Goal: Task Accomplishment & Management: Manage account settings

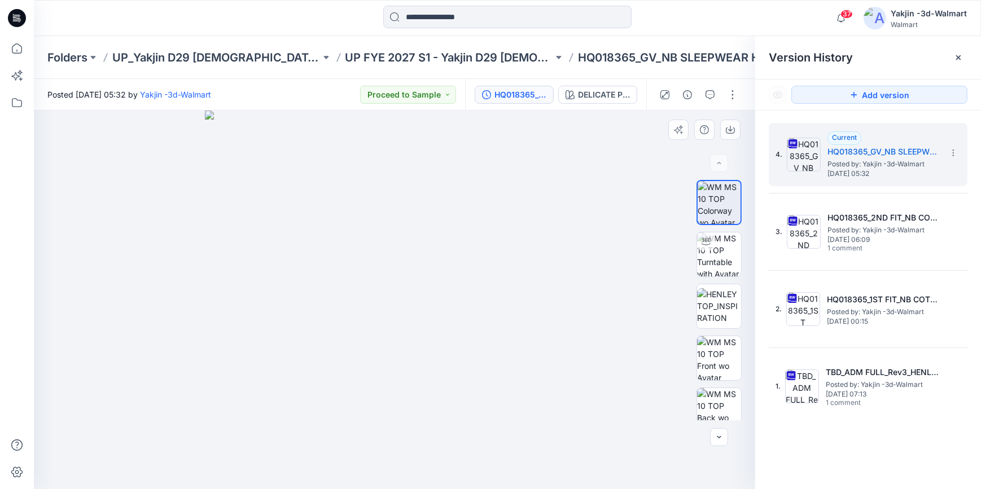
click at [199, 380] on div at bounding box center [394, 300] width 721 height 379
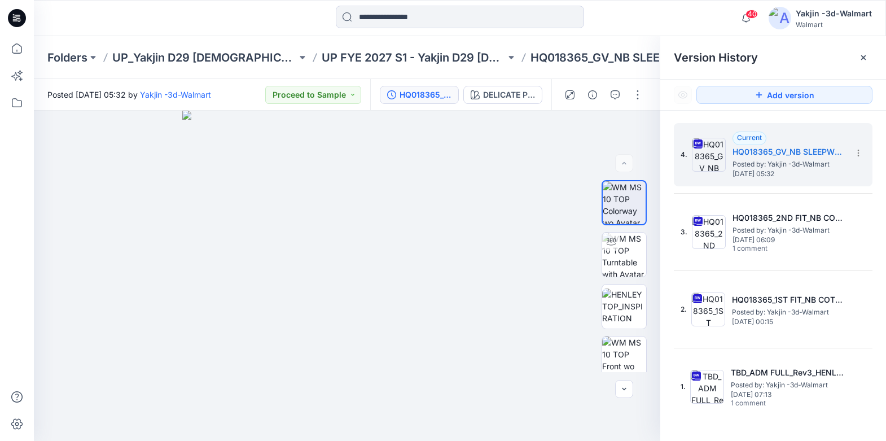
click at [12, 18] on icon at bounding box center [17, 18] width 18 height 18
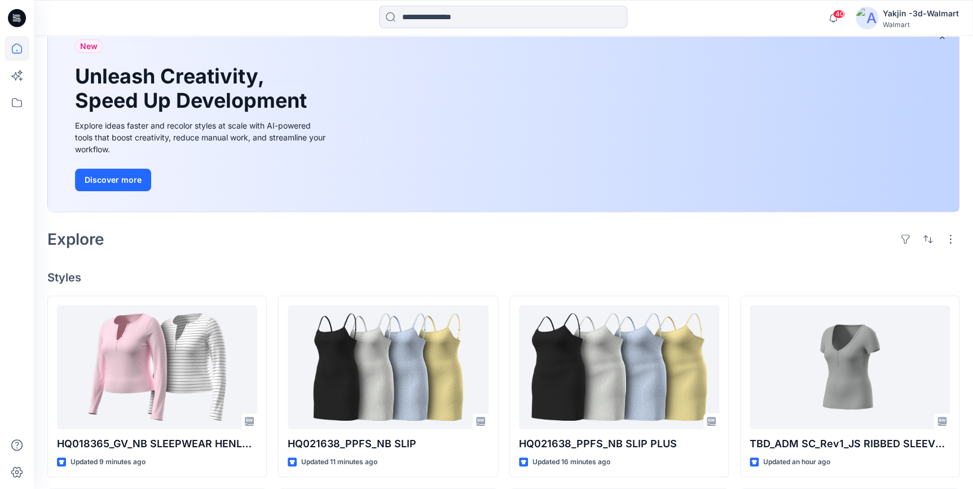
scroll to position [153, 0]
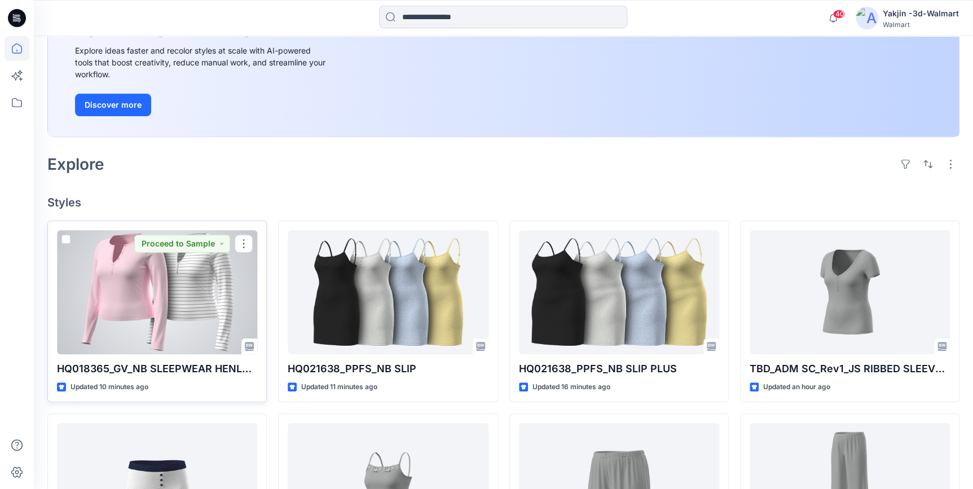
click at [162, 328] on div at bounding box center [157, 292] width 200 height 124
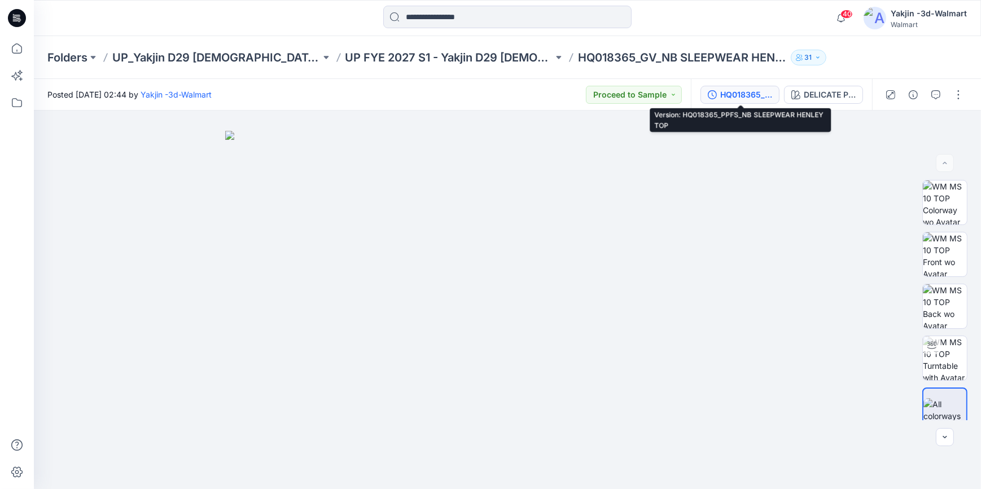
click at [762, 91] on div "HQ018365_PPFS_NB SLEEPWEAR HENLEY TOP" at bounding box center [746, 95] width 52 height 12
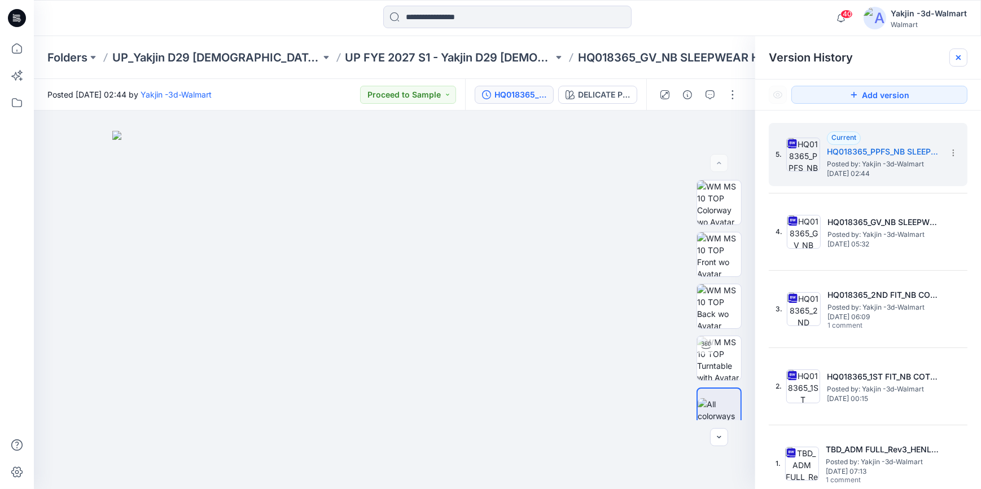
click at [956, 56] on icon at bounding box center [958, 57] width 5 height 5
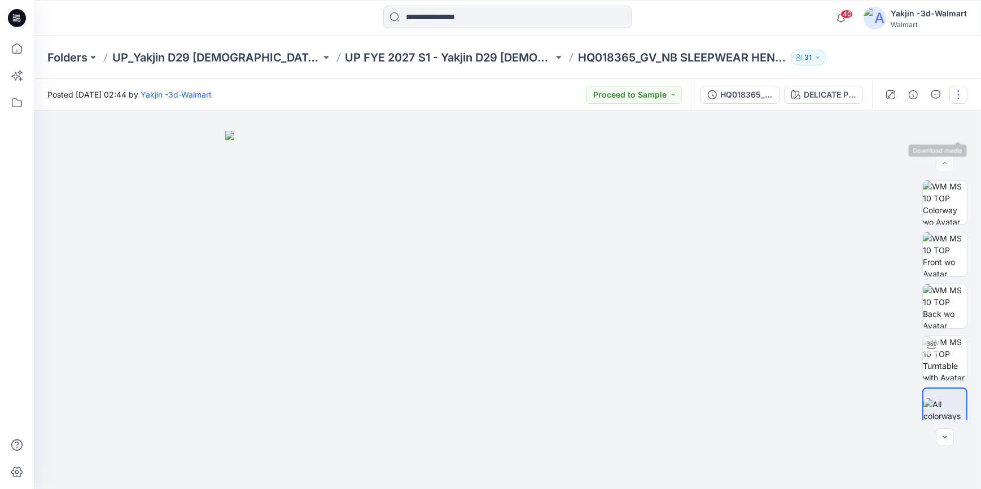
click at [959, 96] on button "button" at bounding box center [958, 95] width 18 height 18
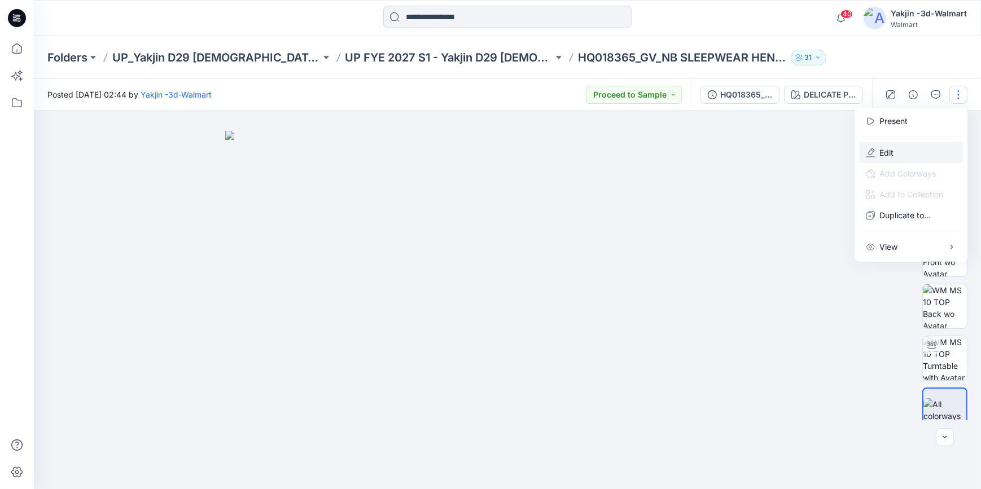
click at [907, 151] on button "Edit" at bounding box center [911, 152] width 104 height 21
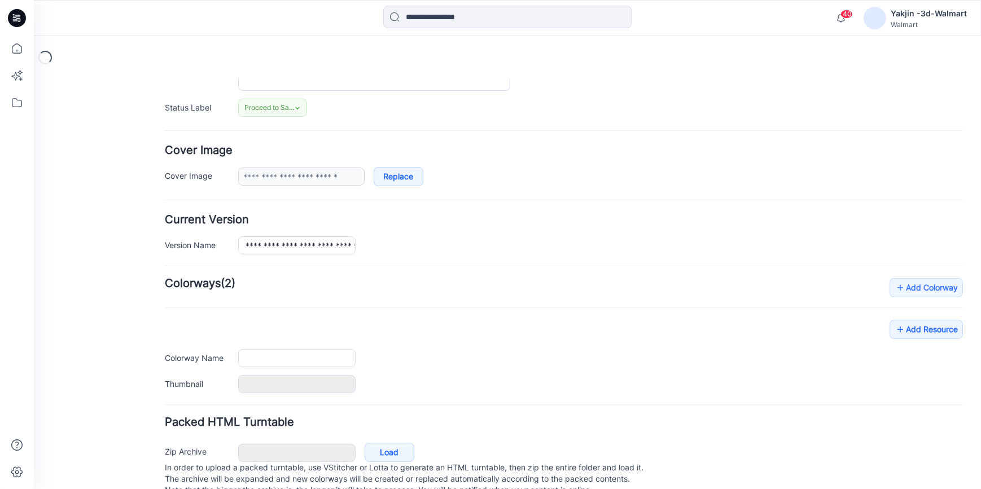
type input "**********"
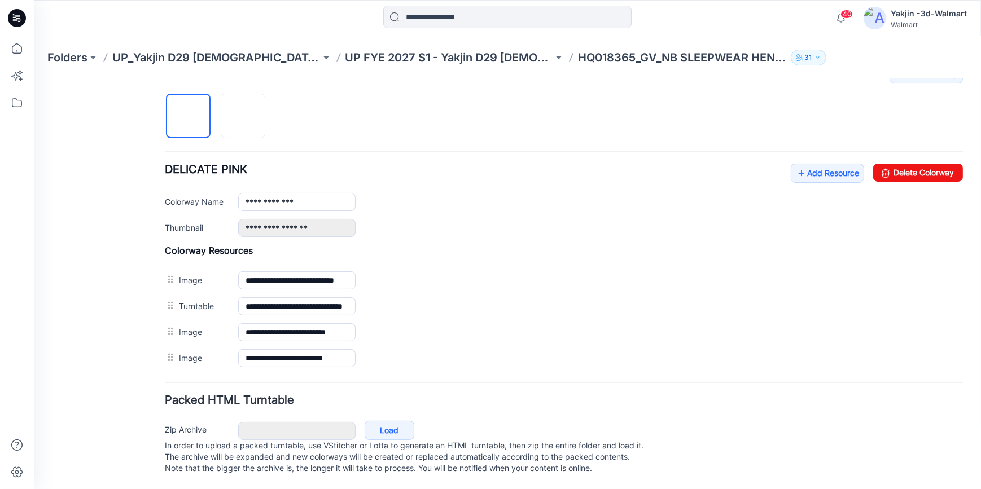
scroll to position [377, 0]
click at [243, 116] on img at bounding box center [243, 116] width 0 height 0
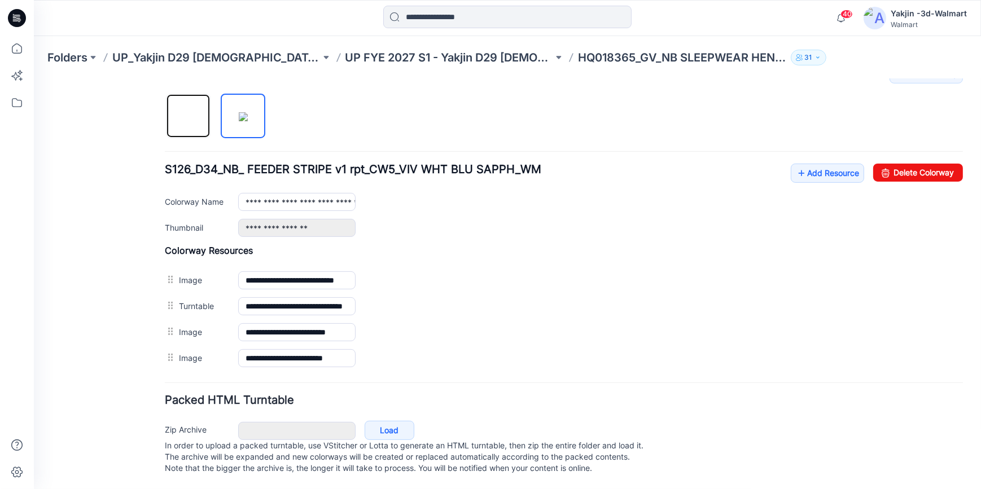
drag, startPoint x: 200, startPoint y: 107, endPoint x: 517, endPoint y: 128, distance: 318.4
click at [188, 116] on img at bounding box center [188, 116] width 0 height 0
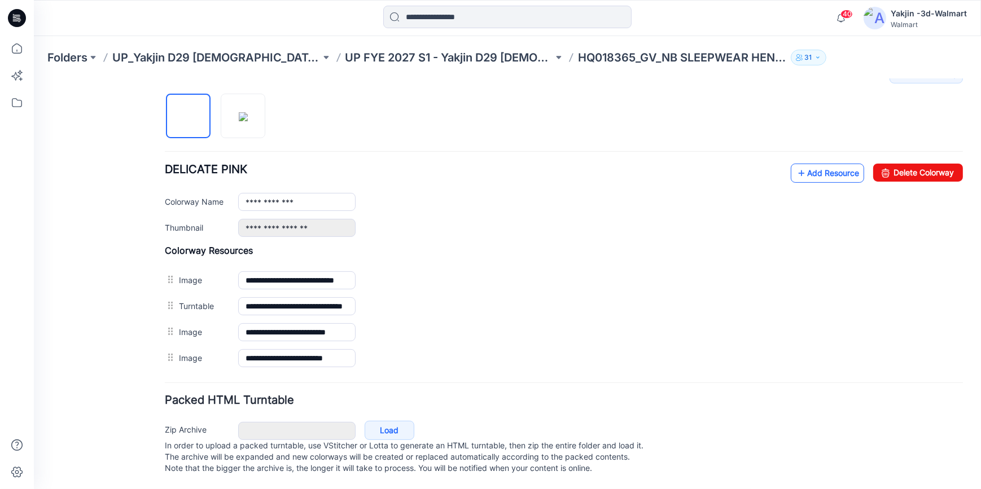
click at [818, 163] on link "Add Resource" at bounding box center [826, 172] width 73 height 19
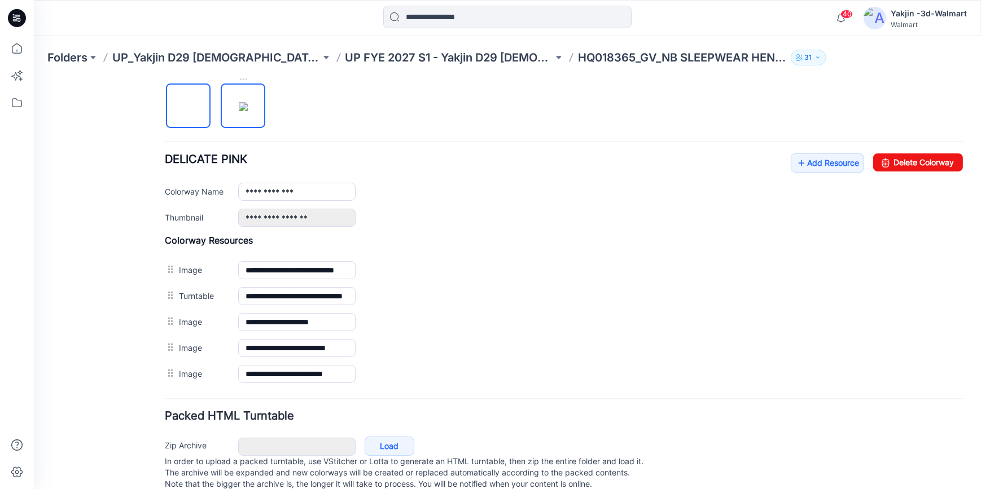
click at [239, 105] on img at bounding box center [243, 106] width 9 height 9
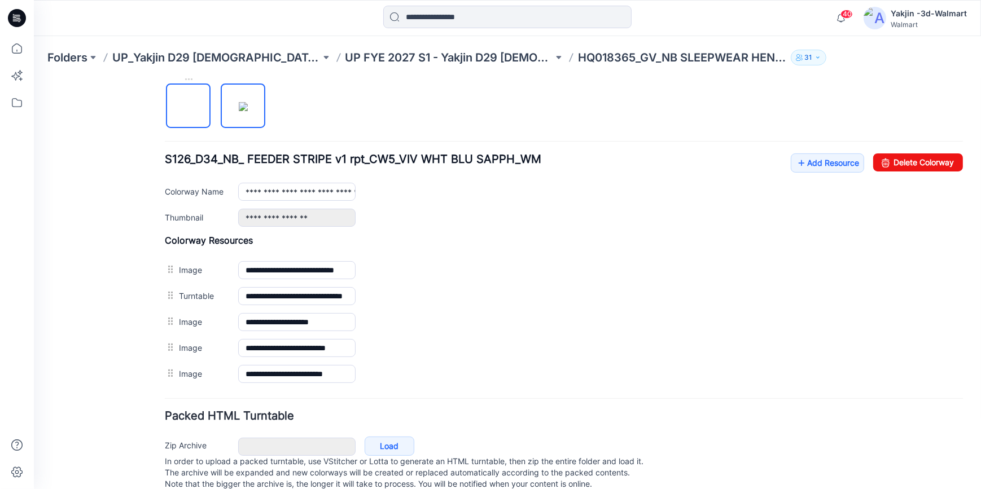
click at [188, 106] on img at bounding box center [188, 106] width 0 height 0
type input "**********"
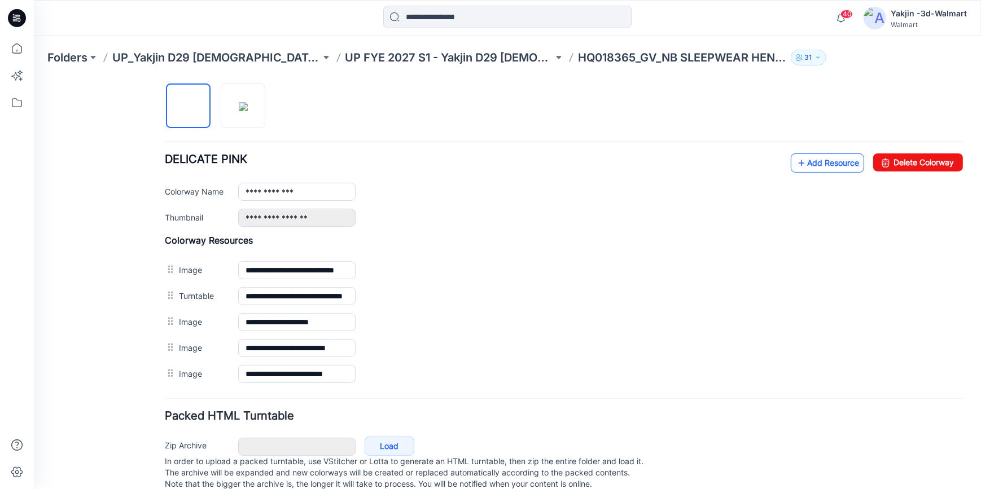
click at [800, 166] on link "Add Resource" at bounding box center [826, 162] width 73 height 19
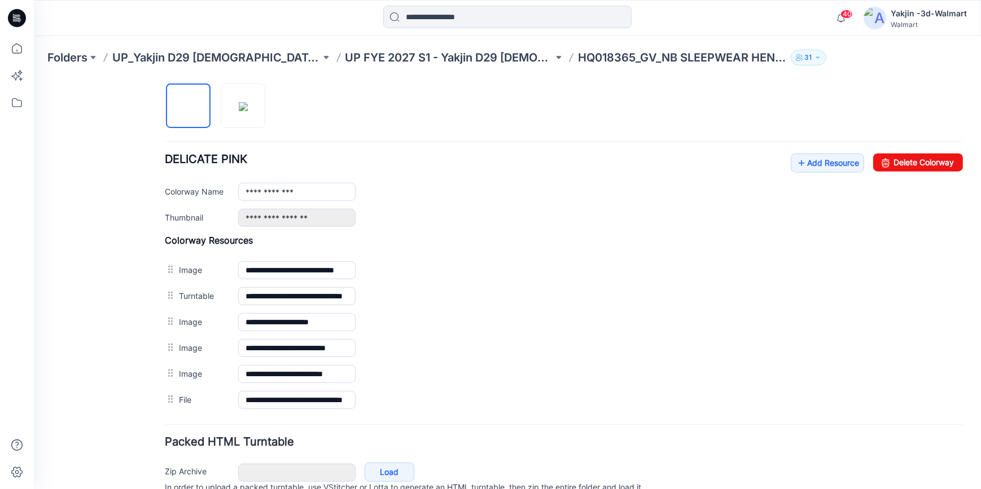
click at [135, 327] on div "General Cover Image Current Version Colorways Packed Turntable" at bounding box center [101, 123] width 90 height 816
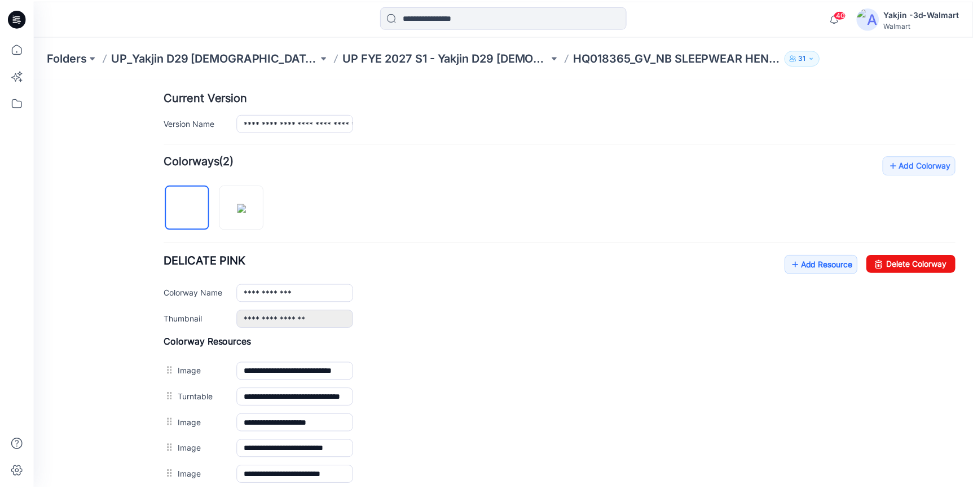
scroll to position [223, 0]
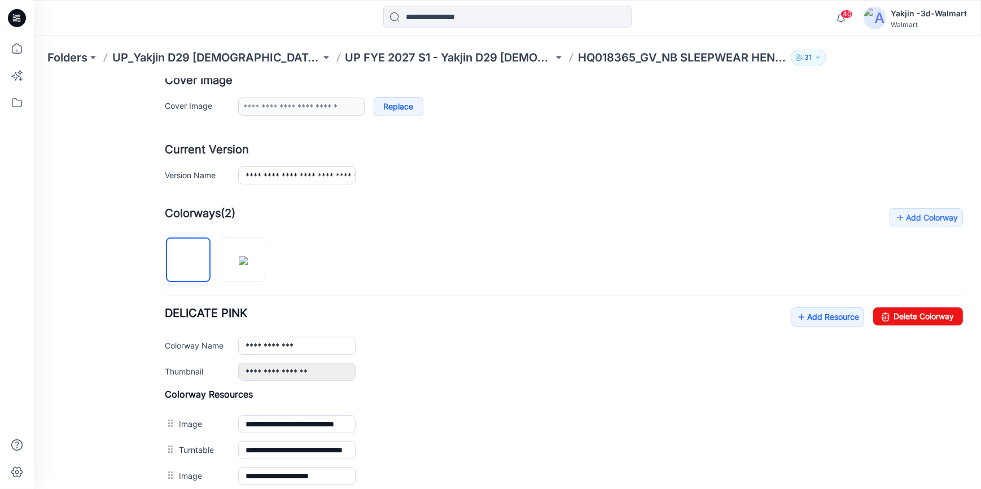
click at [19, 16] on icon at bounding box center [17, 18] width 18 height 18
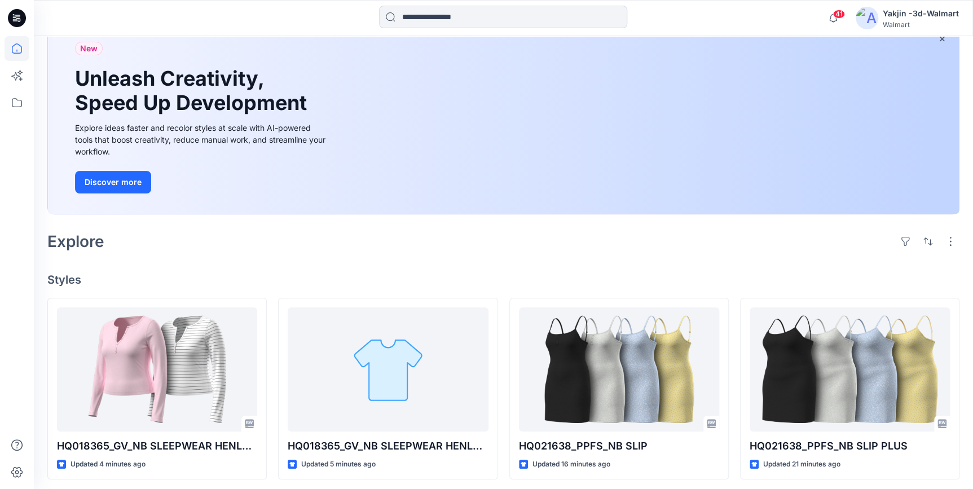
scroll to position [153, 0]
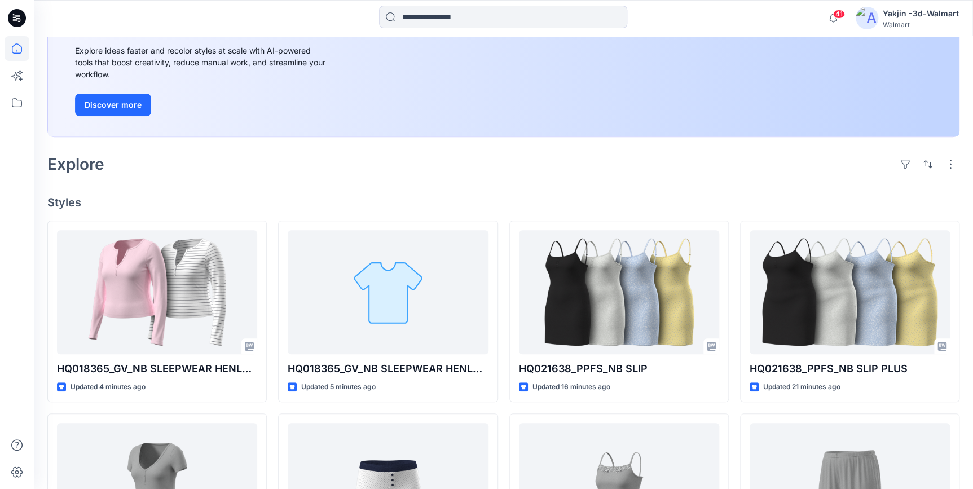
click at [23, 20] on icon at bounding box center [17, 18] width 18 height 18
drag, startPoint x: 21, startPoint y: 20, endPoint x: 250, endPoint y: 141, distance: 259.2
click at [21, 20] on icon at bounding box center [17, 18] width 18 height 18
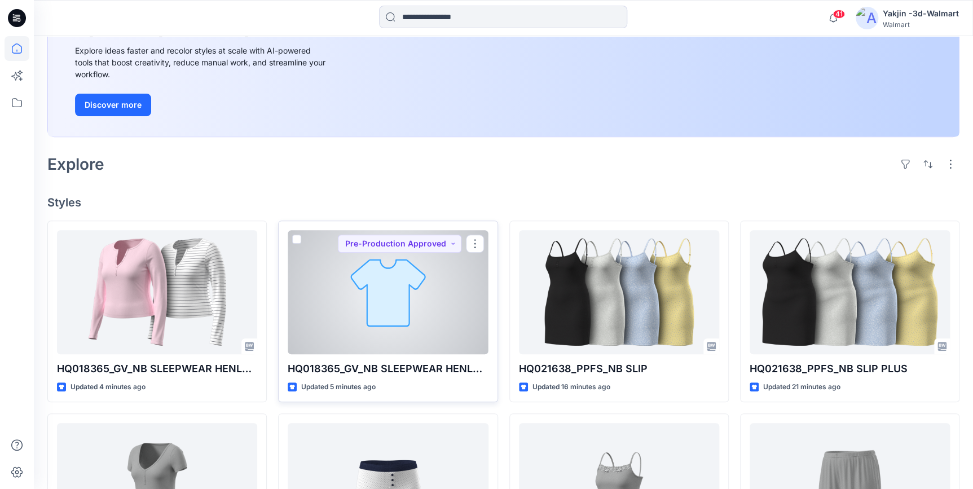
click at [367, 278] on div at bounding box center [388, 292] width 200 height 124
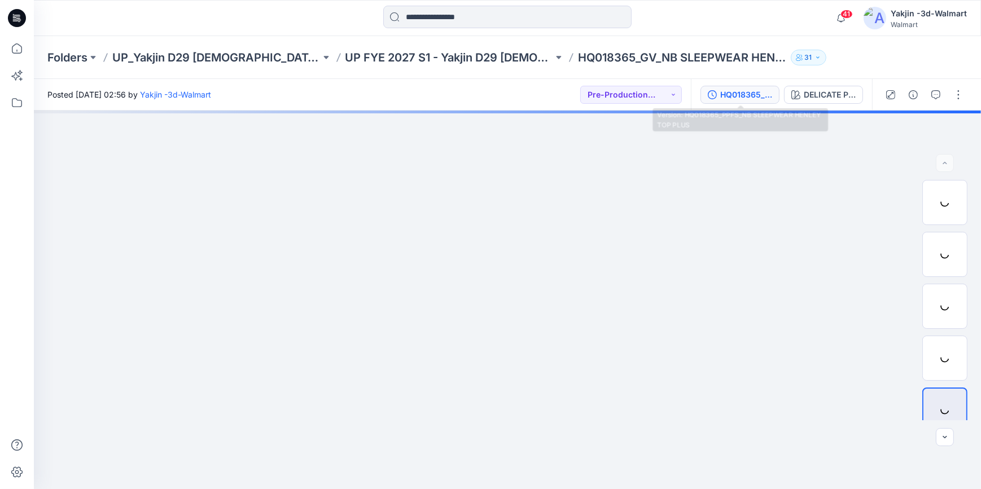
click at [749, 93] on div "HQ018365_PPFS_NB SLEEPWEAR HENLEY TOP PLUS" at bounding box center [746, 95] width 52 height 12
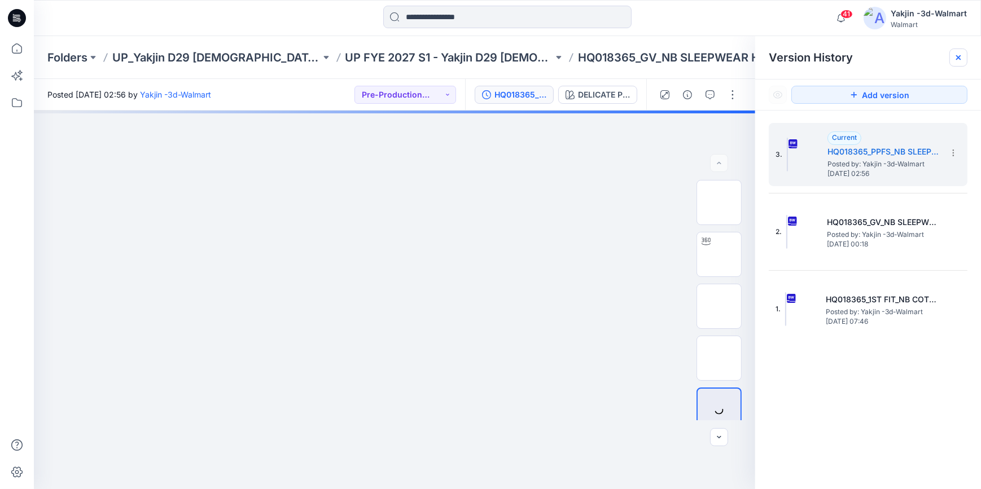
click at [954, 60] on icon at bounding box center [958, 57] width 9 height 9
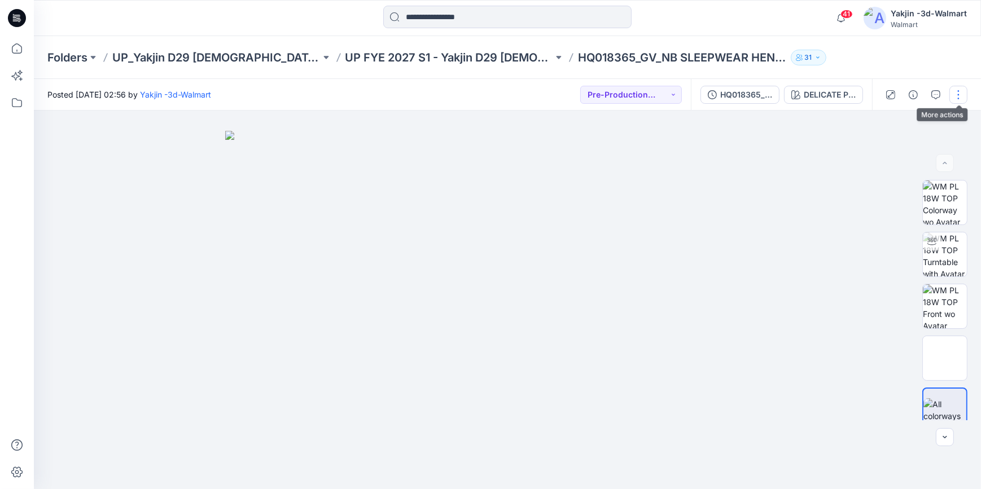
click at [954, 96] on button "button" at bounding box center [958, 95] width 18 height 18
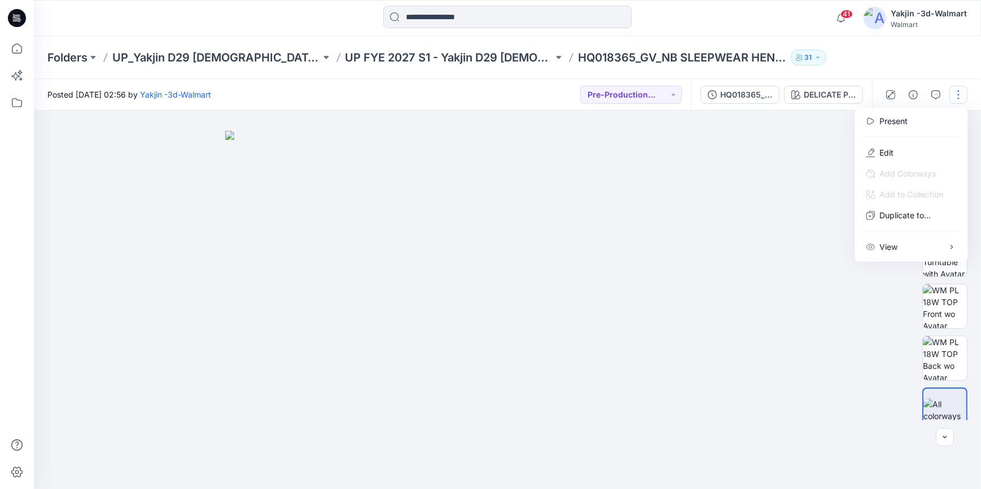
click at [798, 159] on div at bounding box center [507, 300] width 947 height 379
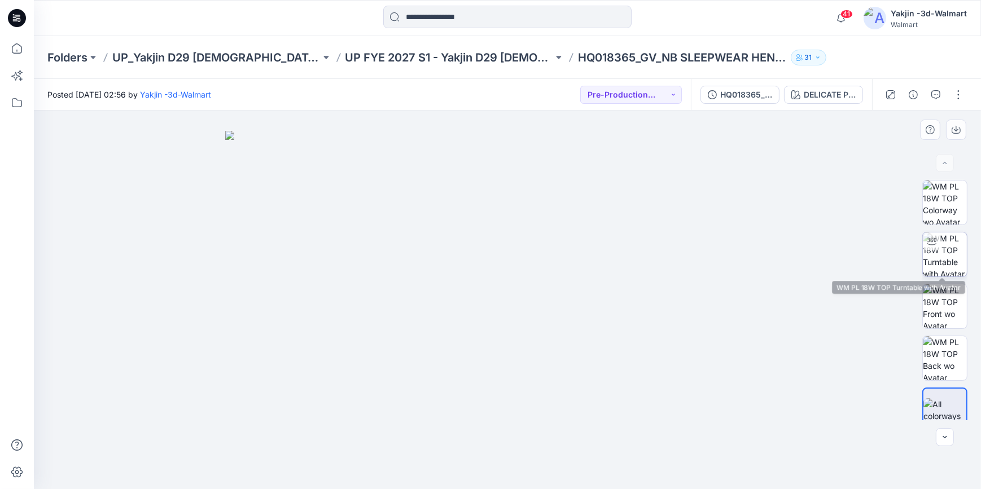
click at [948, 248] on img at bounding box center [945, 254] width 44 height 44
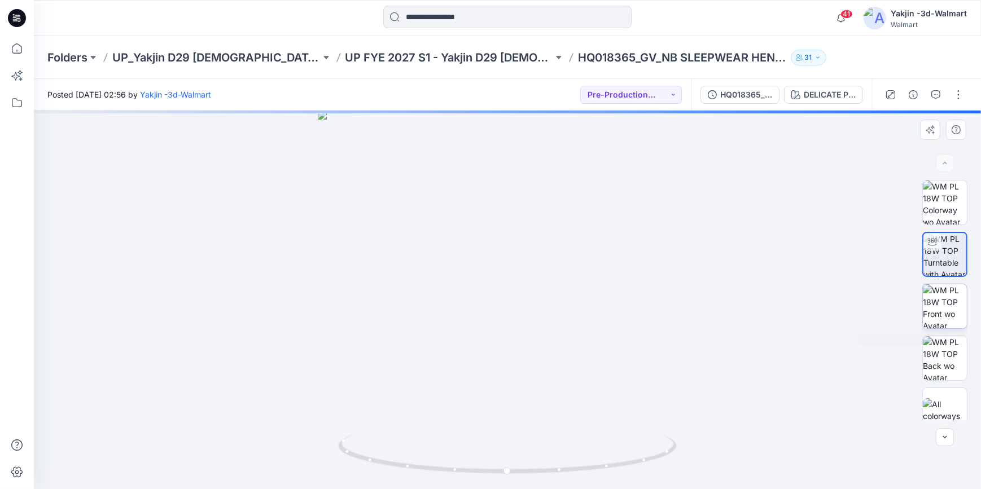
click at [951, 296] on img at bounding box center [945, 306] width 44 height 44
drag, startPoint x: 558, startPoint y: 226, endPoint x: 564, endPoint y: 306, distance: 80.3
click at [564, 306] on img at bounding box center [507, 281] width 564 height 418
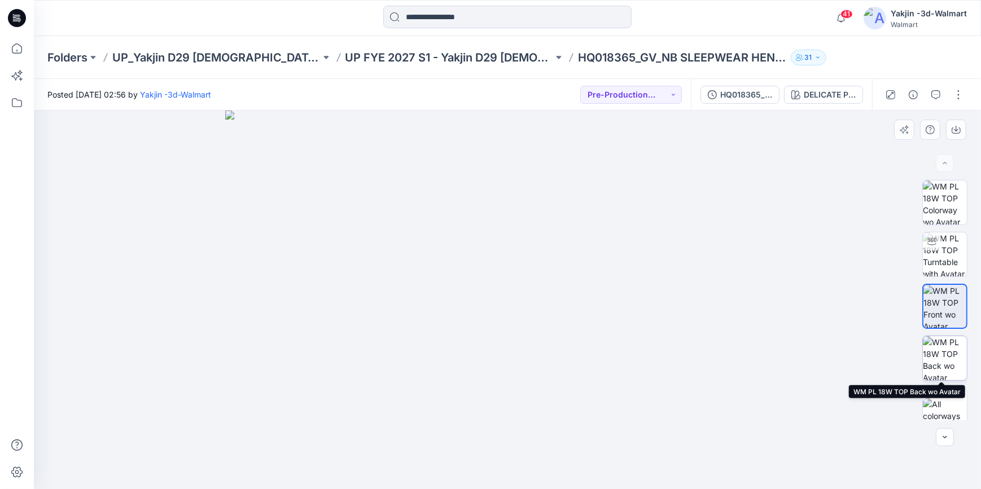
click at [946, 355] on img at bounding box center [945, 358] width 44 height 44
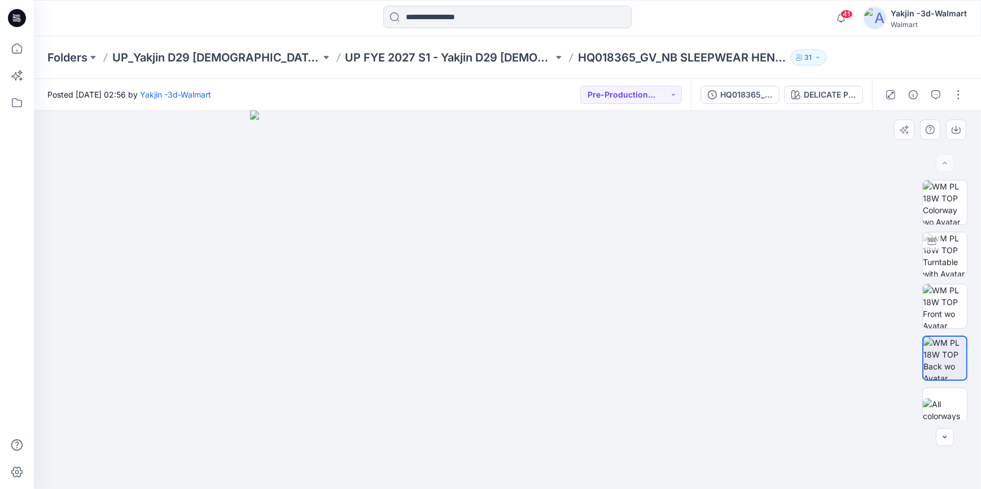
drag, startPoint x: 521, startPoint y: 184, endPoint x: 534, endPoint y: 286, distance: 102.9
click at [534, 286] on img at bounding box center [507, 300] width 515 height 379
click at [936, 310] on img at bounding box center [945, 306] width 44 height 44
drag, startPoint x: 541, startPoint y: 194, endPoint x: 528, endPoint y: 371, distance: 177.6
click at [528, 371] on img at bounding box center [507, 300] width 515 height 379
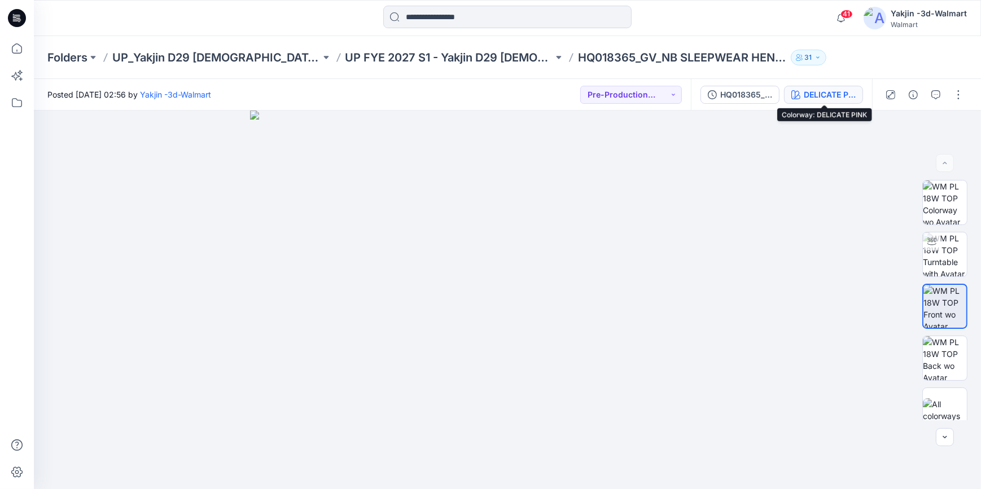
click at [828, 99] on div "DELICATE PINK" at bounding box center [829, 95] width 52 height 12
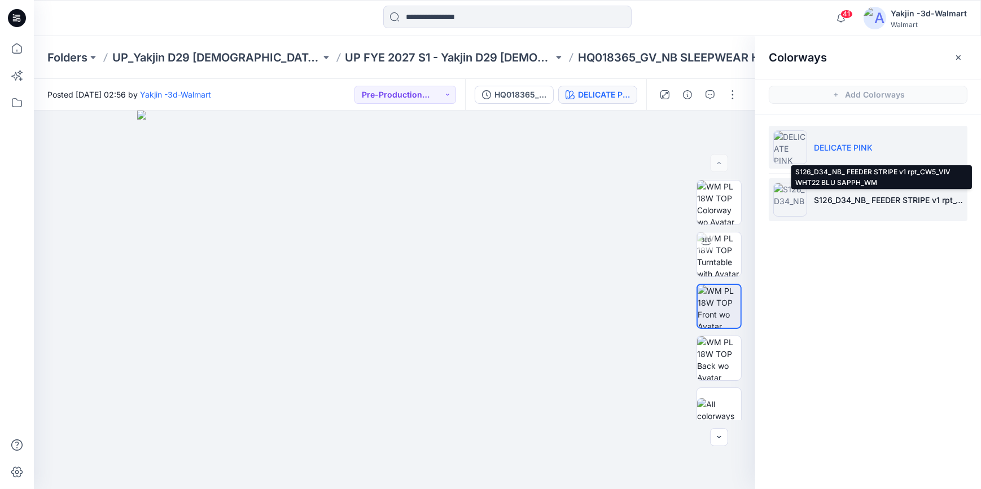
click at [850, 197] on p "S126_D34_NB_ FEEDER STRIPE v1 rpt_CW5_VIV WHT22 BLU SAPPH_WM" at bounding box center [888, 200] width 149 height 12
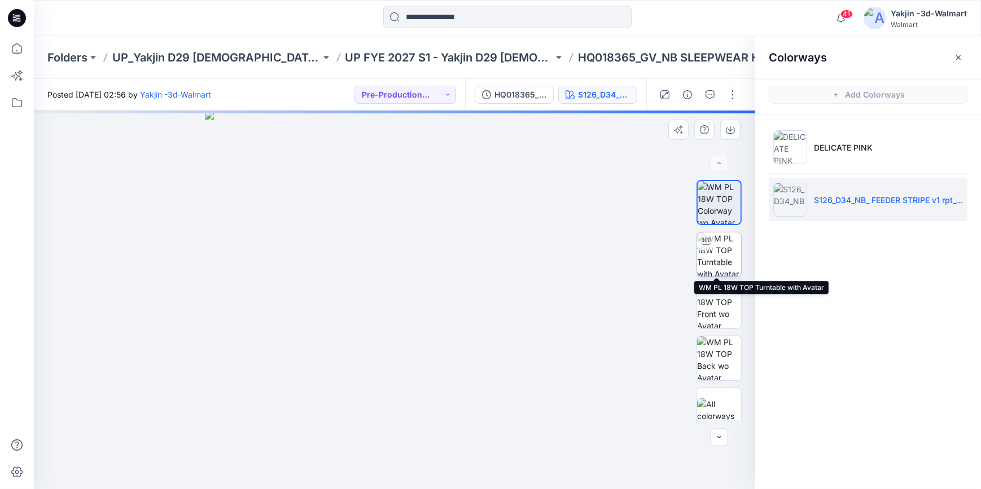
click at [726, 264] on img at bounding box center [719, 254] width 44 height 44
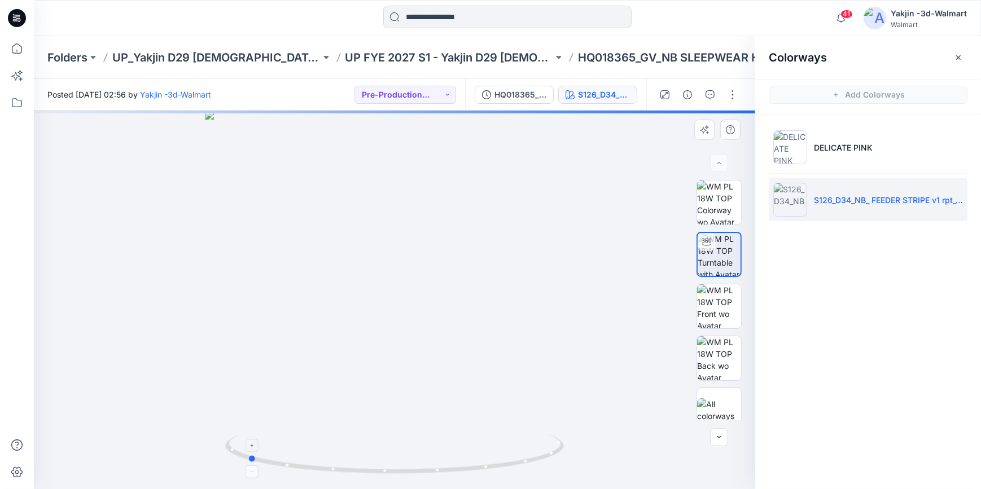
drag, startPoint x: 509, startPoint y: 463, endPoint x: 362, endPoint y: 459, distance: 147.3
click at [362, 459] on icon at bounding box center [395, 455] width 341 height 42
drag, startPoint x: 495, startPoint y: 162, endPoint x: 497, endPoint y: 446, distance: 283.2
click at [497, 489] on html "41 Notifications Your style HQ018365_GV_NB SLEEPWEAR HENLEY TOP has been update…" at bounding box center [490, 244] width 981 height 489
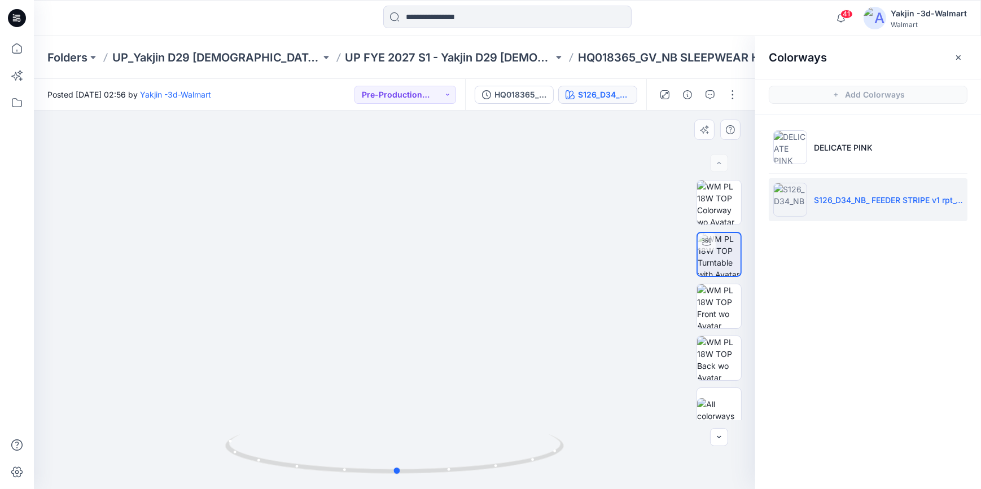
drag, startPoint x: 503, startPoint y: 468, endPoint x: 647, endPoint y: 465, distance: 144.5
click at [647, 465] on div at bounding box center [394, 300] width 721 height 379
click at [720, 300] on img at bounding box center [719, 306] width 44 height 44
drag, startPoint x: 429, startPoint y: 175, endPoint x: 424, endPoint y: 355, distance: 180.0
click at [424, 355] on img at bounding box center [394, 289] width 515 height 399
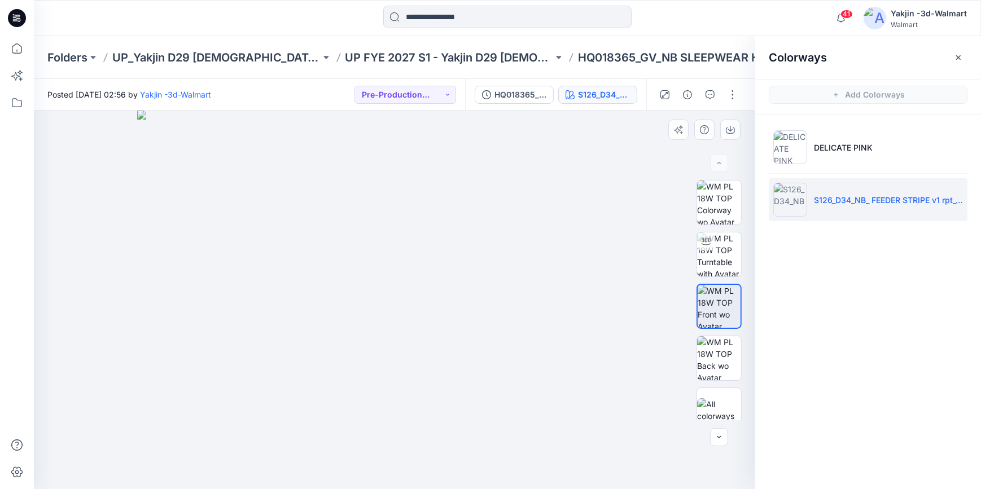
drag, startPoint x: 399, startPoint y: 201, endPoint x: 414, endPoint y: 275, distance: 74.7
click at [418, 295] on img at bounding box center [394, 300] width 515 height 379
click at [954, 51] on button "button" at bounding box center [958, 58] width 18 height 18
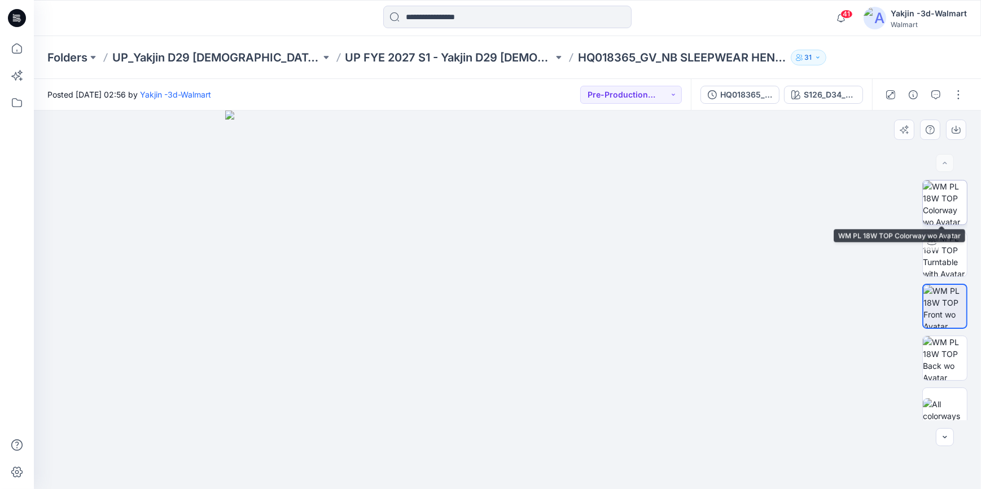
click at [955, 192] on img at bounding box center [945, 203] width 44 height 44
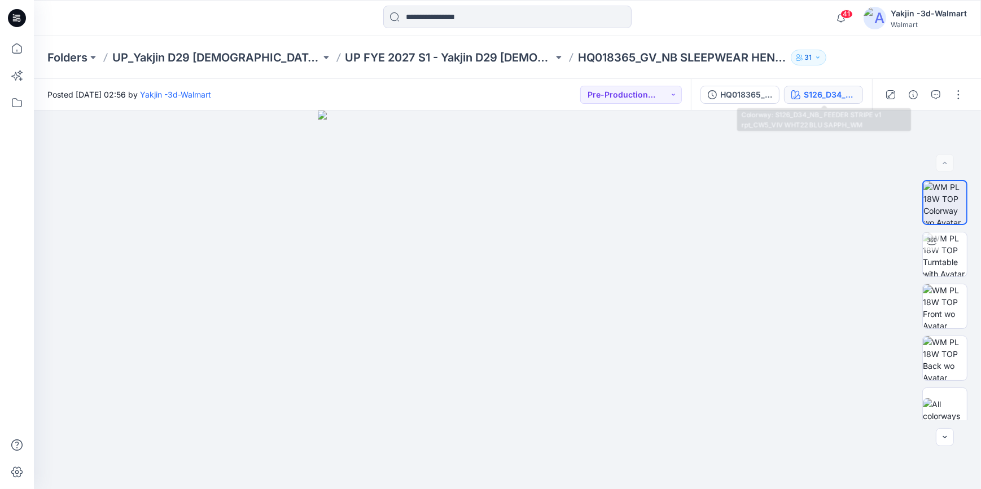
click at [812, 96] on div "S126_D34_NB_ FEEDER STRIPE v1 rpt_CW5_VIV WHT22 BLU SAPPH_WM" at bounding box center [829, 95] width 52 height 12
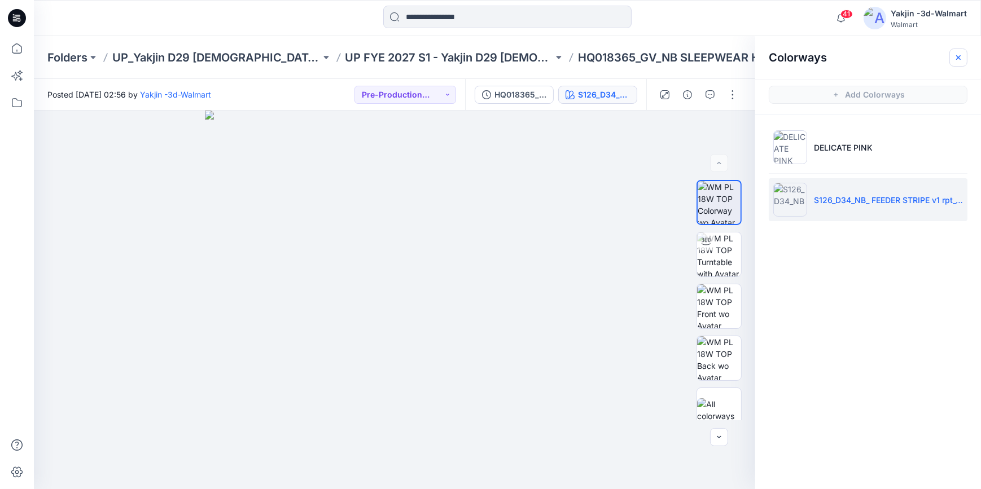
click at [961, 59] on icon "button" at bounding box center [958, 57] width 9 height 9
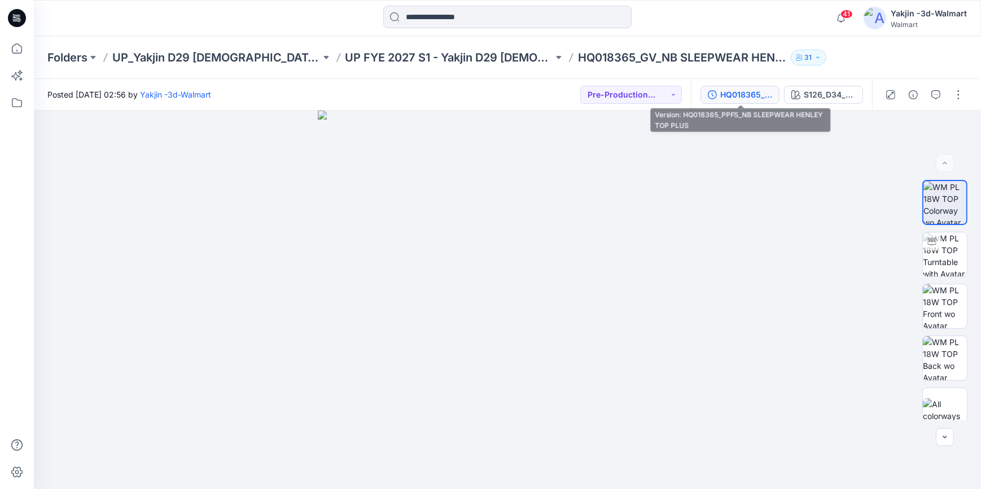
click at [730, 93] on div "HQ018365_PPFS_NB SLEEPWEAR HENLEY TOP PLUS" at bounding box center [746, 95] width 52 height 12
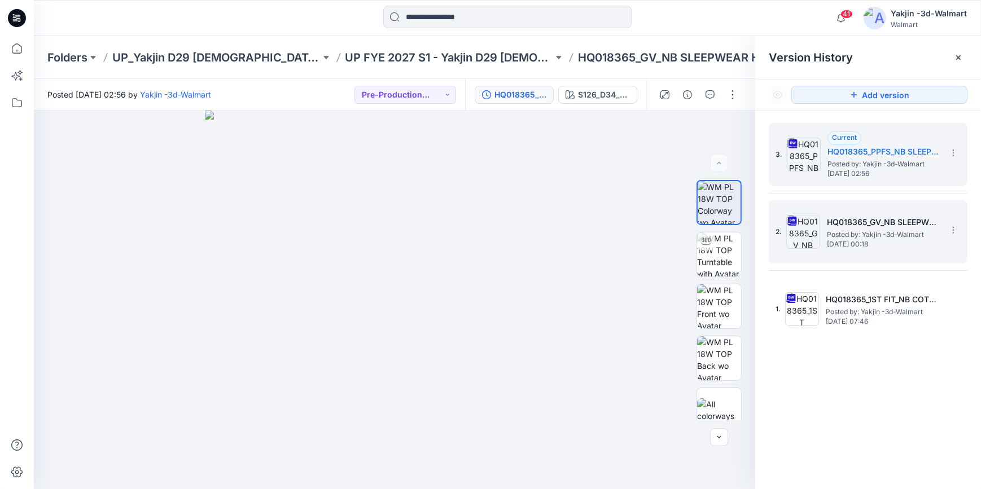
click at [895, 225] on h5 "HQ018365_GV_NB SLEEPWEAR HENLEY TOP PLUS" at bounding box center [883, 223] width 113 height 14
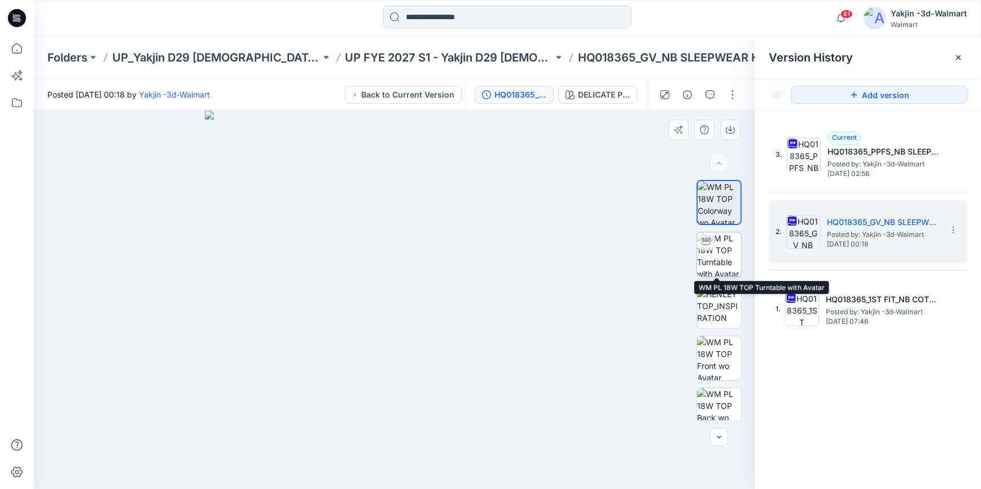
click at [735, 257] on img at bounding box center [719, 254] width 44 height 44
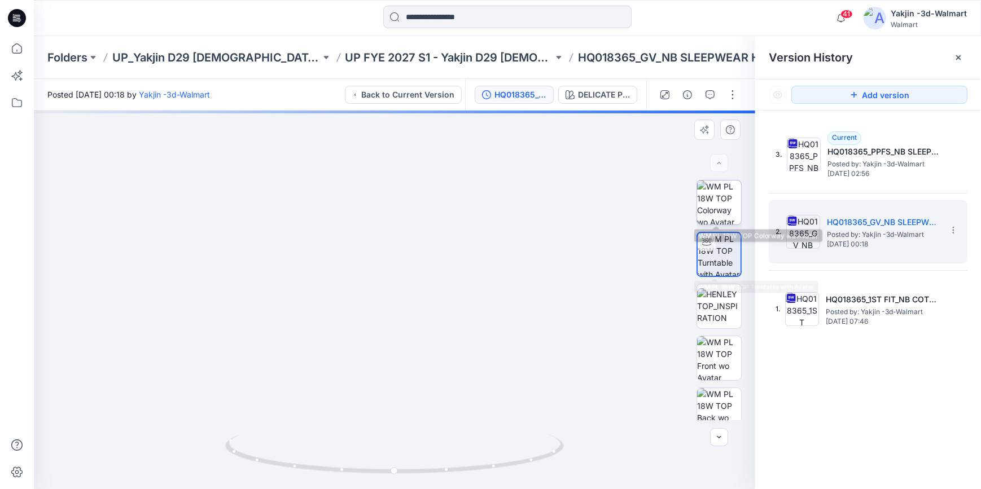
click at [722, 205] on img at bounding box center [719, 203] width 44 height 44
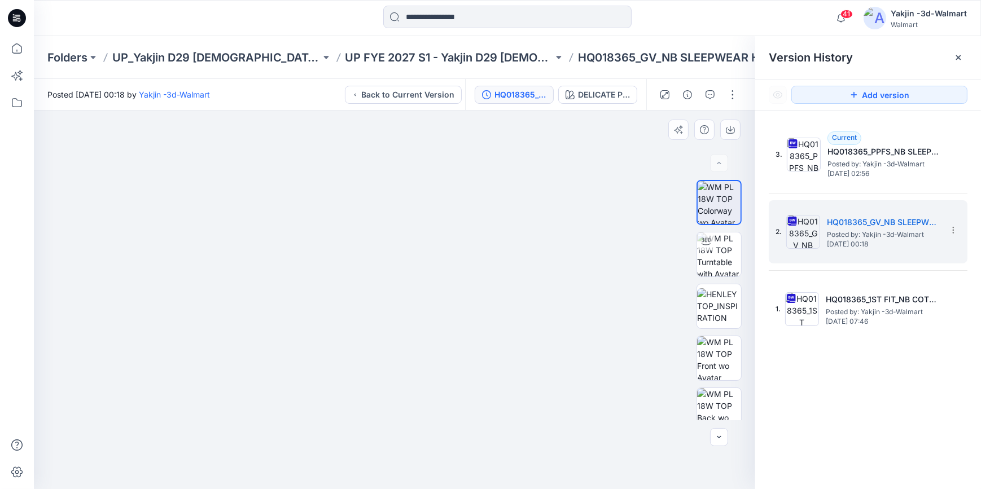
drag, startPoint x: 406, startPoint y: 212, endPoint x: 420, endPoint y: 317, distance: 105.9
click at [420, 317] on img at bounding box center [394, 266] width 515 height 446
click at [713, 348] on img at bounding box center [719, 358] width 44 height 44
drag, startPoint x: 507, startPoint y: 287, endPoint x: 519, endPoint y: 427, distance: 139.9
click at [519, 427] on img at bounding box center [394, 300] width 560 height 379
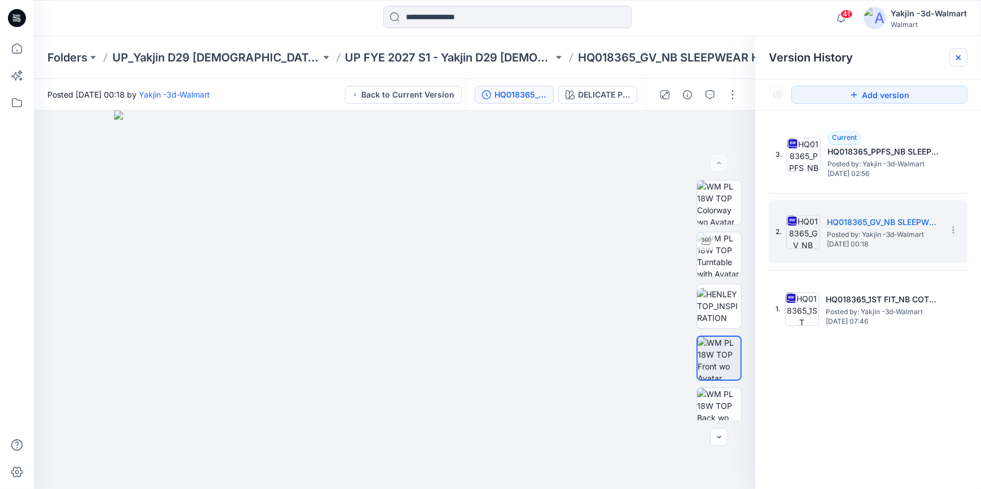
click at [955, 56] on icon at bounding box center [958, 57] width 9 height 9
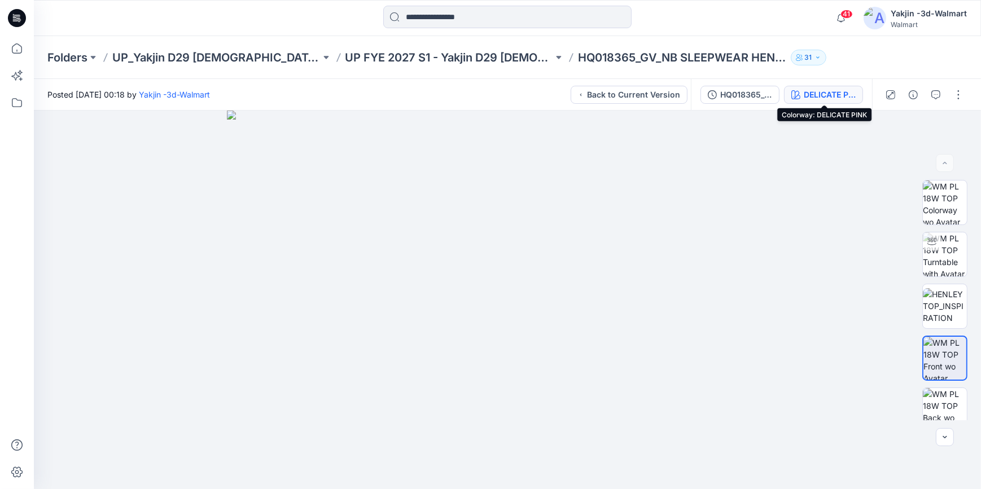
click at [807, 99] on div "DELICATE PINK" at bounding box center [829, 95] width 52 height 12
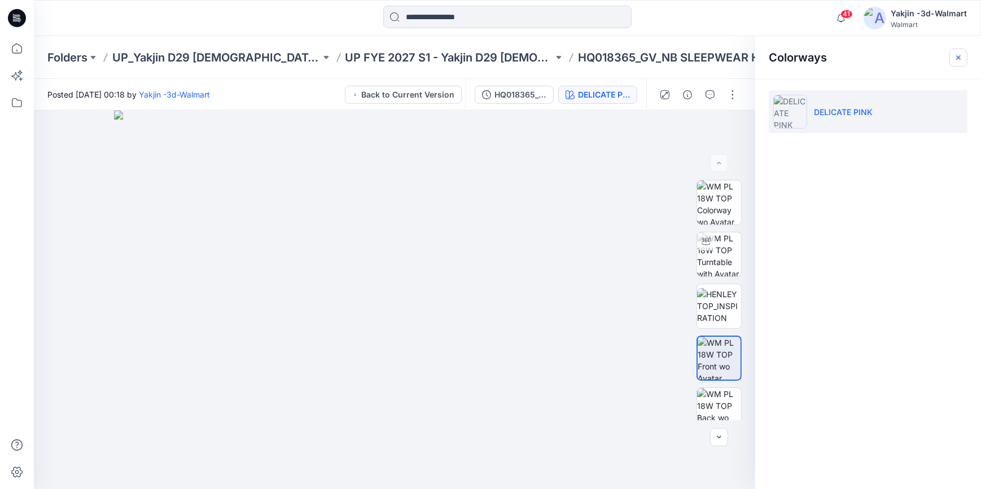
click at [951, 56] on button "button" at bounding box center [958, 58] width 18 height 18
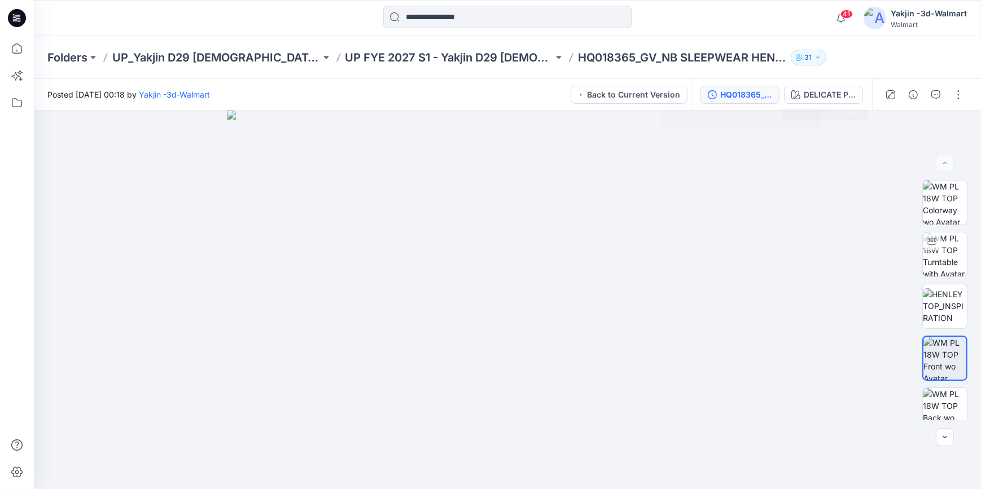
click at [727, 94] on div "HQ018365_GV_NB SLEEPWEAR HENLEY TOP PLUS" at bounding box center [746, 95] width 52 height 12
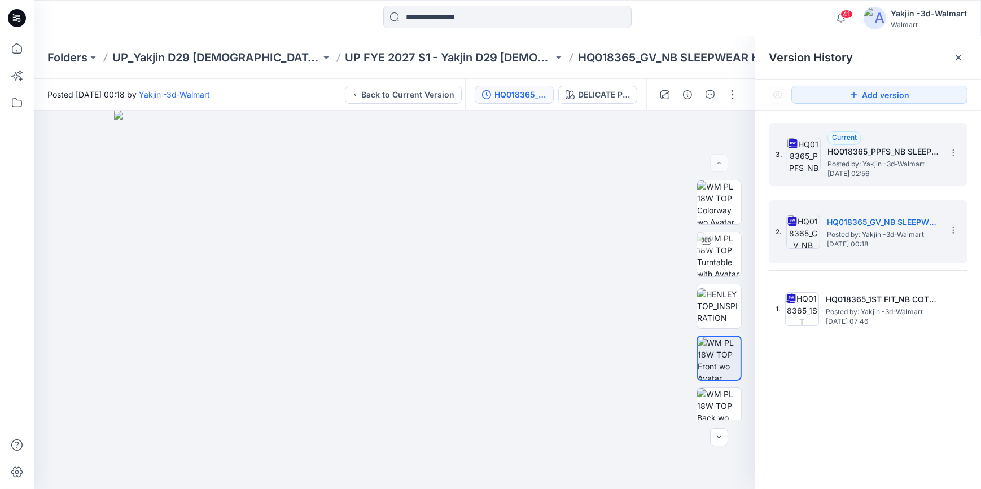
click at [916, 170] on span "Tuesday, September 23, 2025 02:56" at bounding box center [883, 174] width 113 height 8
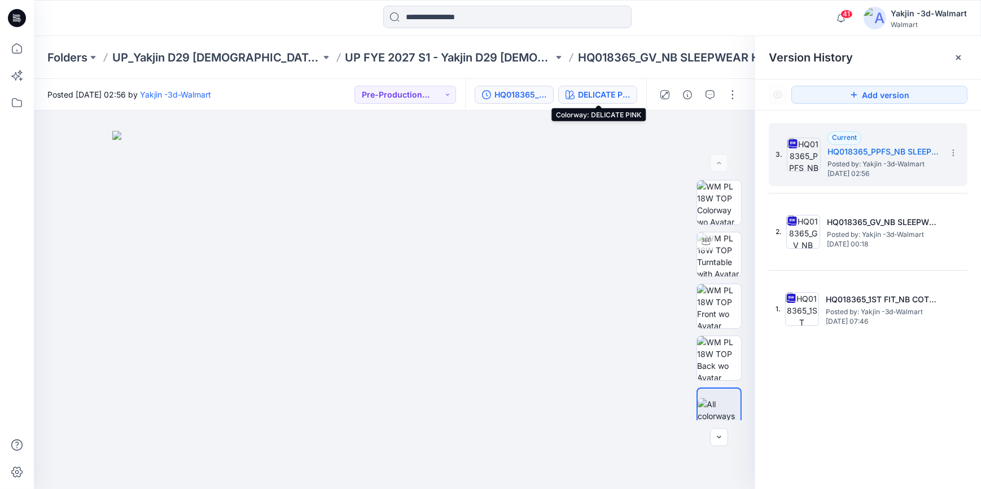
click at [583, 89] on div "DELICATE PINK" at bounding box center [604, 95] width 52 height 12
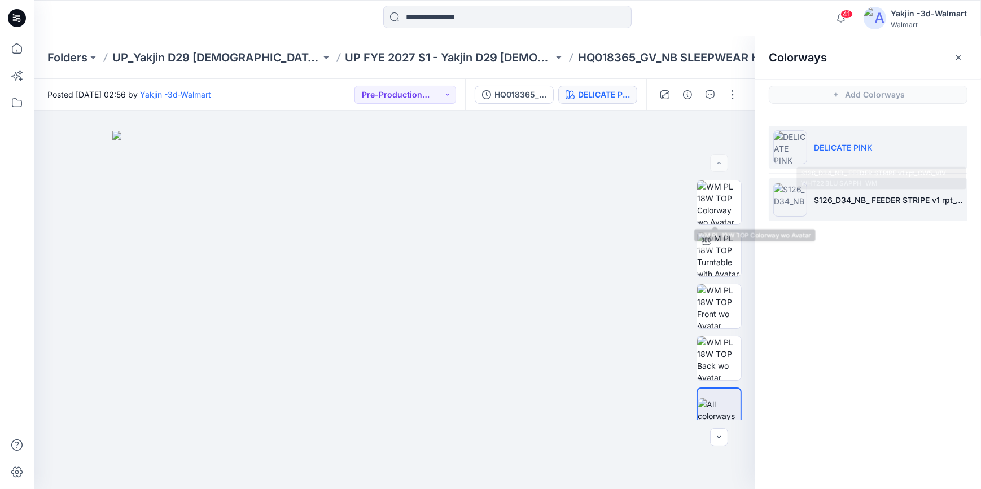
click at [818, 196] on p "S126_D34_NB_ FEEDER STRIPE v1 rpt_CW5_VIV WHT22 BLU SAPPH_WM" at bounding box center [888, 200] width 149 height 12
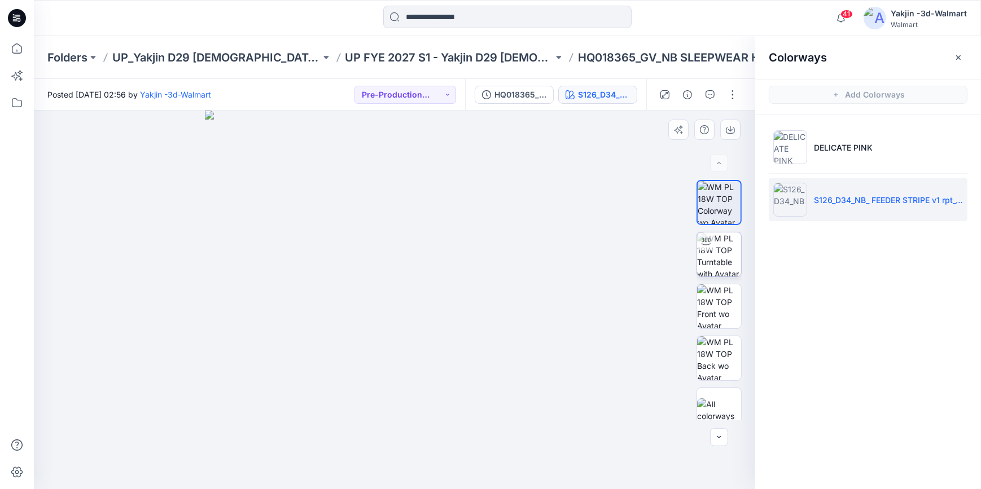
click at [726, 264] on img at bounding box center [719, 254] width 44 height 44
drag, startPoint x: 447, startPoint y: 248, endPoint x: 464, endPoint y: 422, distance: 175.2
click at [463, 439] on div at bounding box center [394, 300] width 721 height 379
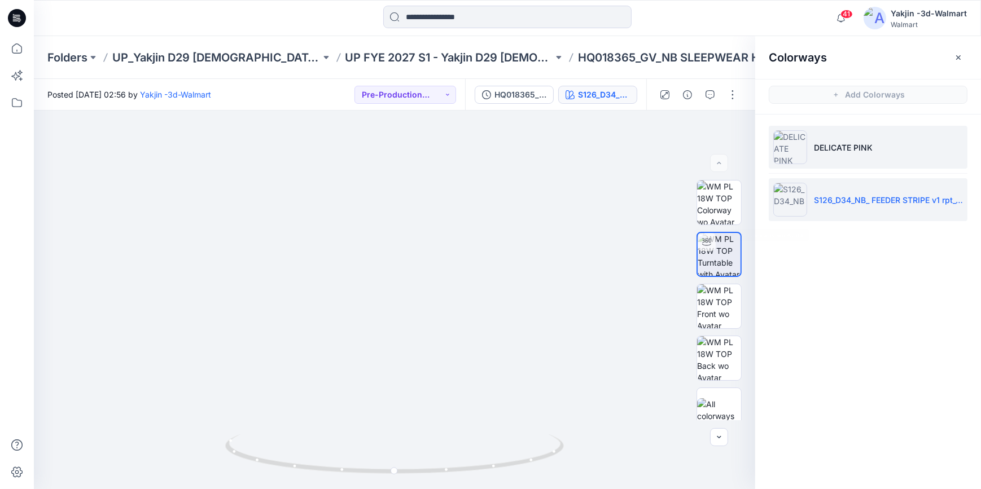
click at [814, 143] on p "DELICATE PINK" at bounding box center [843, 148] width 59 height 12
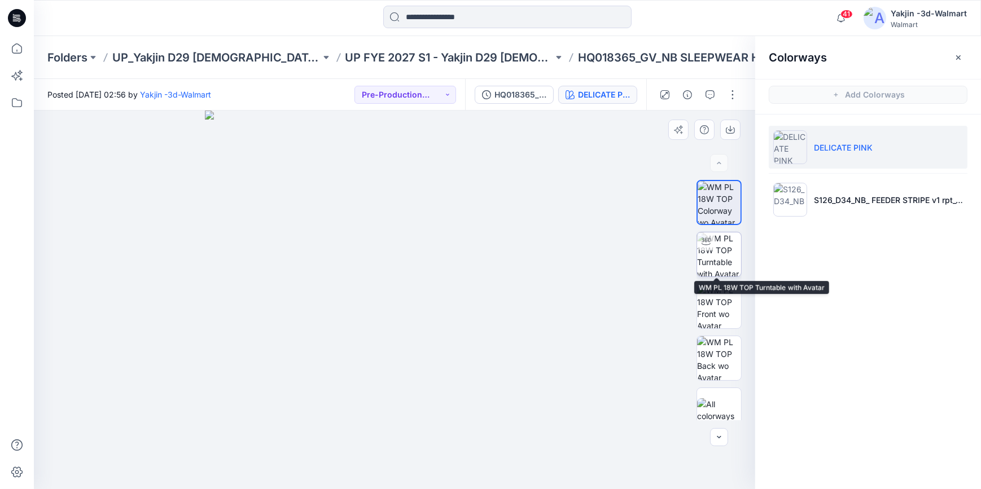
click at [724, 262] on img at bounding box center [719, 254] width 44 height 44
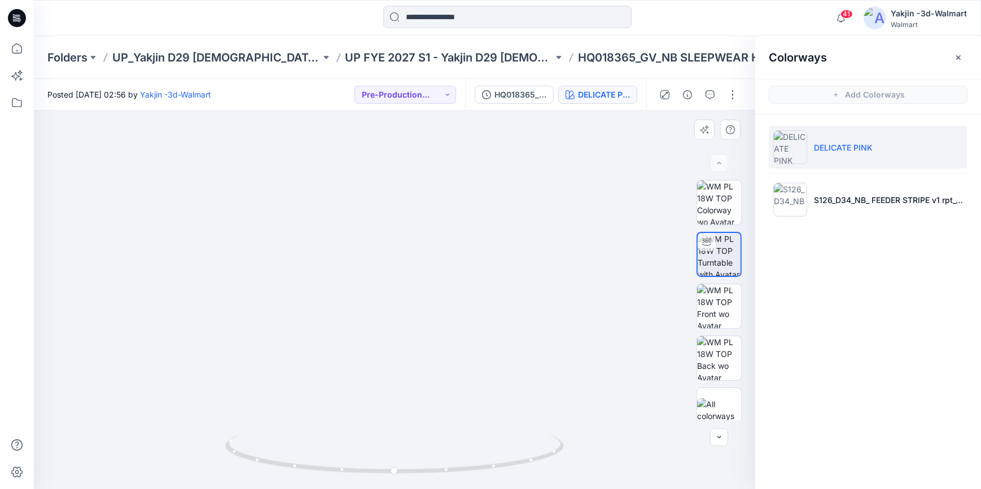
drag, startPoint x: 552, startPoint y: 285, endPoint x: 545, endPoint y: 389, distance: 104.6
click at [545, 389] on img at bounding box center [378, 180] width 1260 height 620
click at [846, 201] on p "S126_D34_NB_ FEEDER STRIPE v1 rpt_CW5_VIV WHT22 BLU SAPPH_WM" at bounding box center [888, 200] width 149 height 12
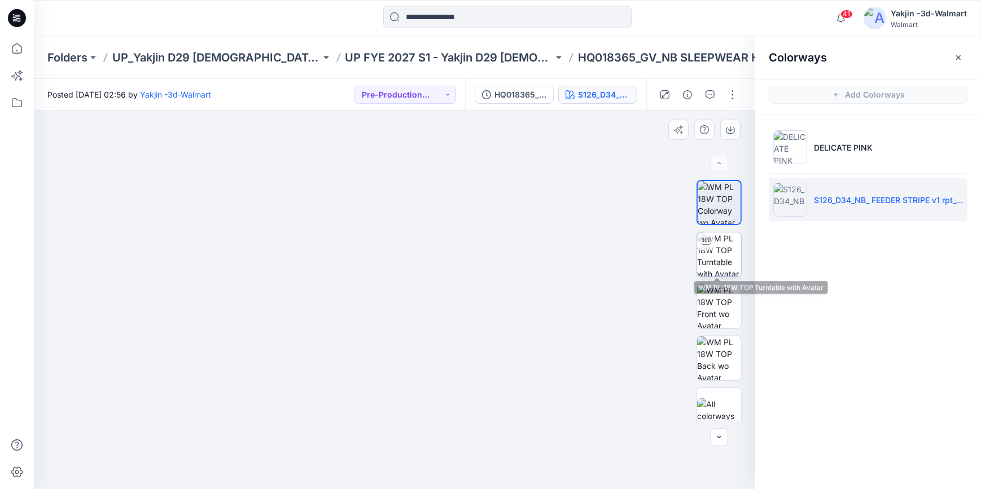
click at [717, 260] on img at bounding box center [719, 254] width 44 height 44
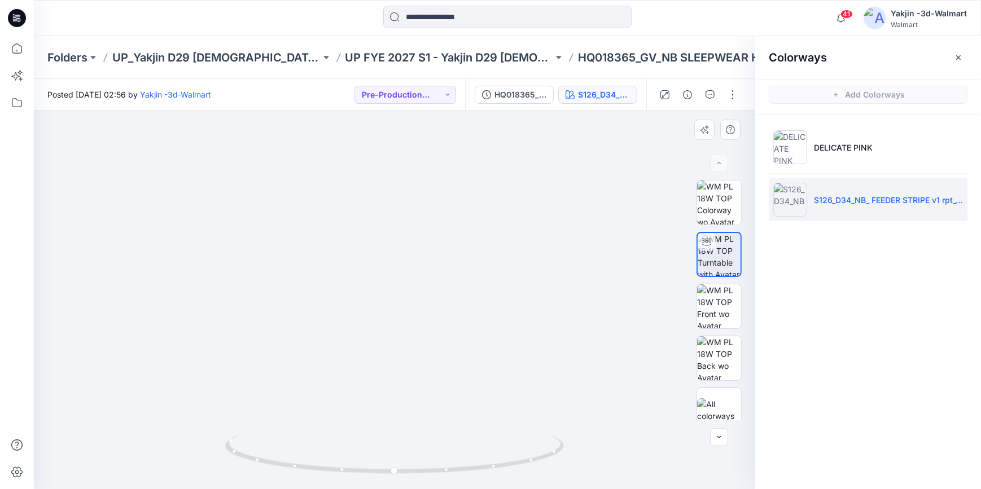
drag, startPoint x: 416, startPoint y: 152, endPoint x: 471, endPoint y: 313, distance: 170.6
click at [455, 437] on div at bounding box center [394, 300] width 721 height 379
drag, startPoint x: 20, startPoint y: 19, endPoint x: 73, endPoint y: 32, distance: 54.7
click at [20, 19] on icon at bounding box center [17, 18] width 18 height 18
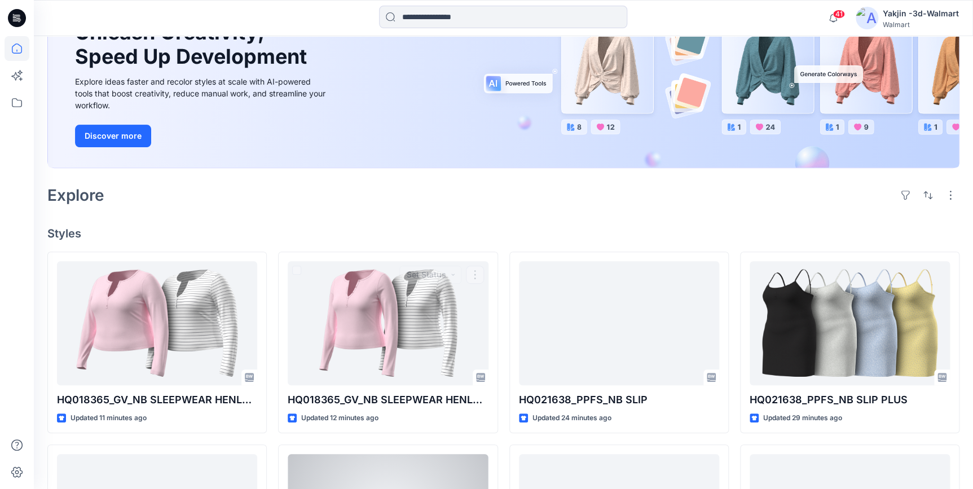
scroll to position [256, 0]
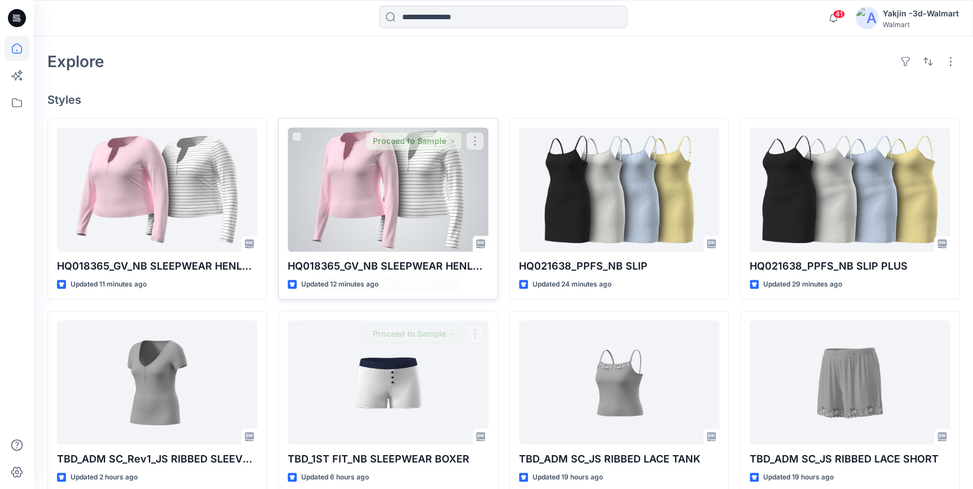
click at [418, 203] on div at bounding box center [388, 190] width 200 height 124
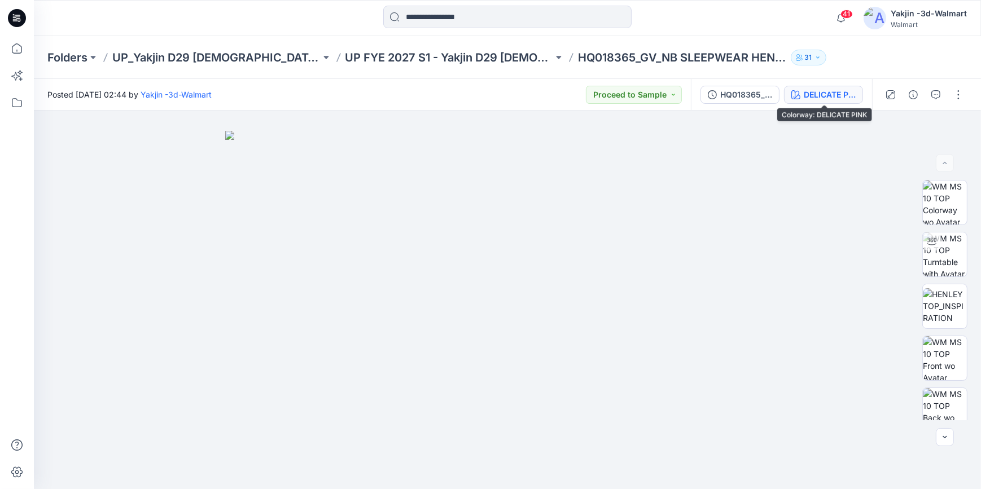
click at [814, 93] on div "DELICATE PINK" at bounding box center [829, 95] width 52 height 12
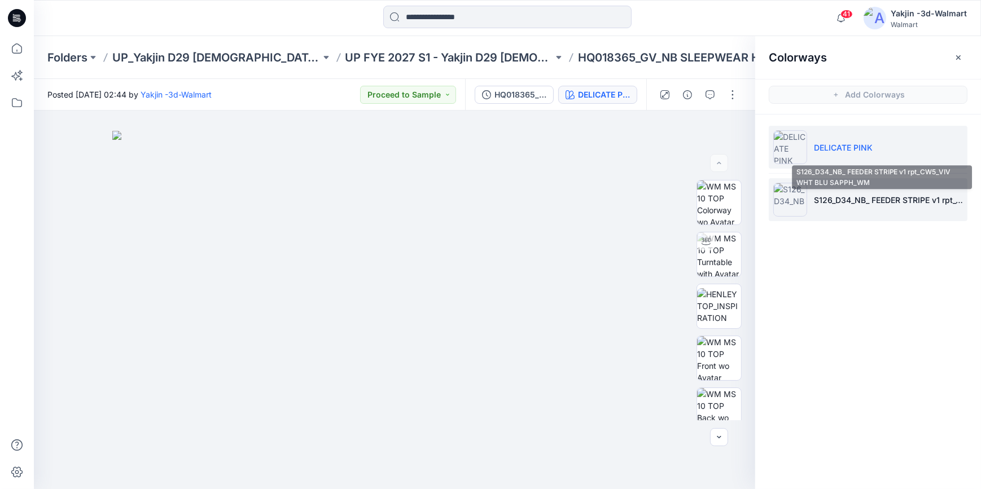
click at [814, 201] on p "S126_D34_NB_ FEEDER STRIPE v1 rpt_CW5_VIV WHT BLU SAPPH_WM" at bounding box center [888, 200] width 149 height 12
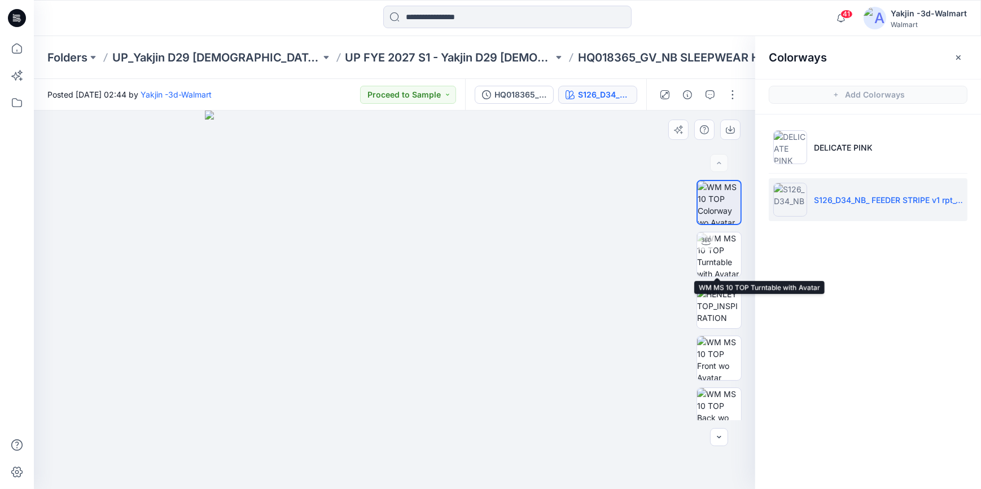
click at [721, 257] on img at bounding box center [719, 254] width 44 height 44
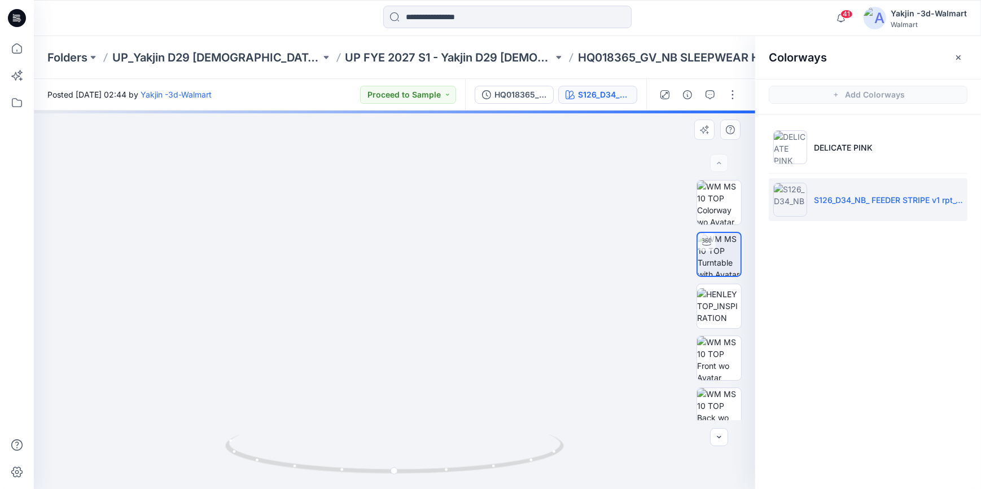
drag, startPoint x: 446, startPoint y: 170, endPoint x: 415, endPoint y: 286, distance: 119.6
click at [470, 404] on img at bounding box center [419, 263] width 950 height 451
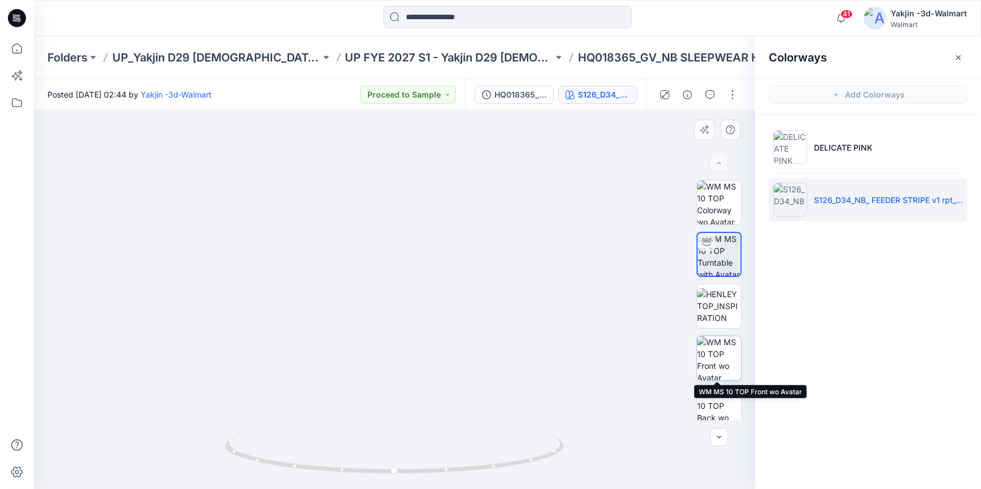
click at [718, 355] on img at bounding box center [719, 358] width 44 height 44
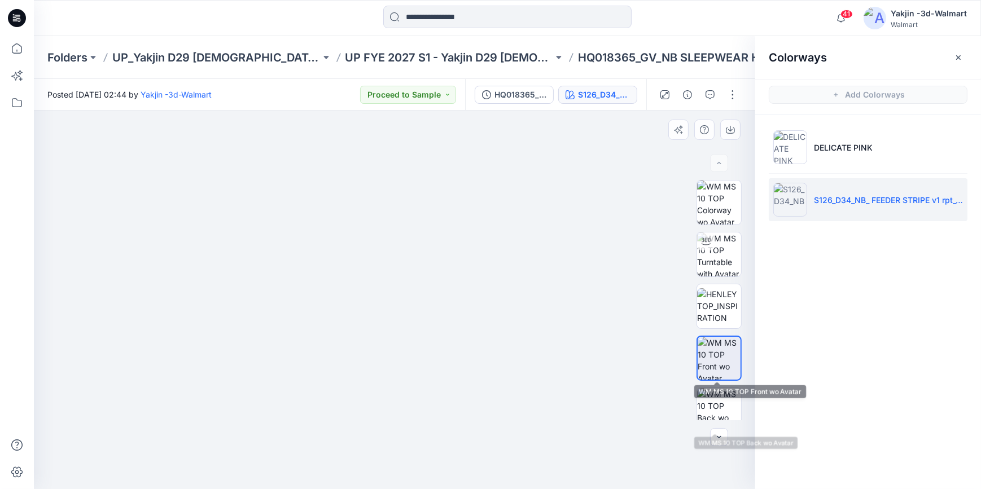
click at [723, 358] on img at bounding box center [718, 358] width 43 height 43
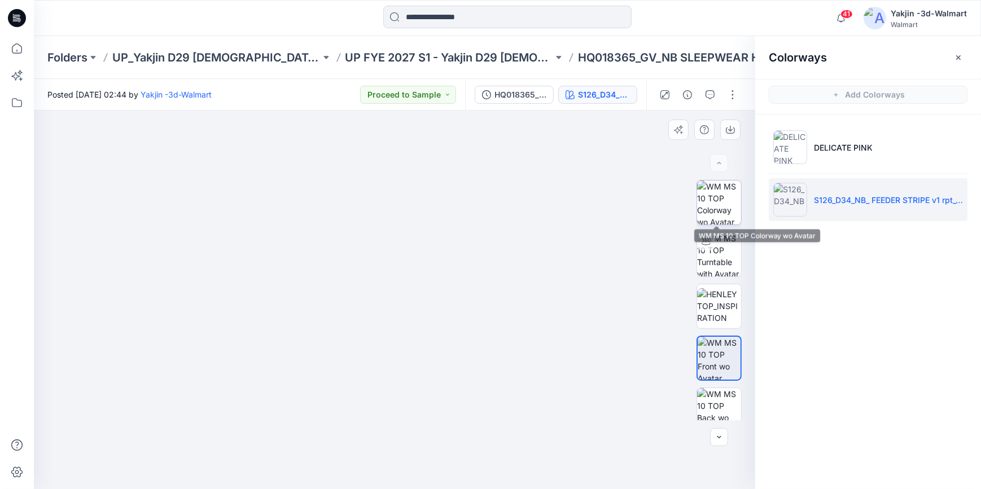
click at [717, 225] on div at bounding box center [718, 202] width 45 height 45
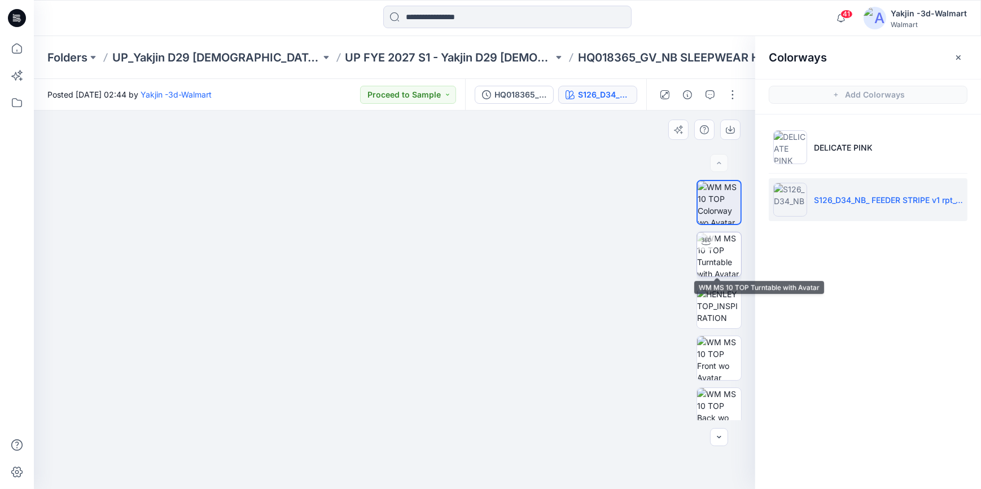
click at [723, 247] on img at bounding box center [719, 254] width 44 height 44
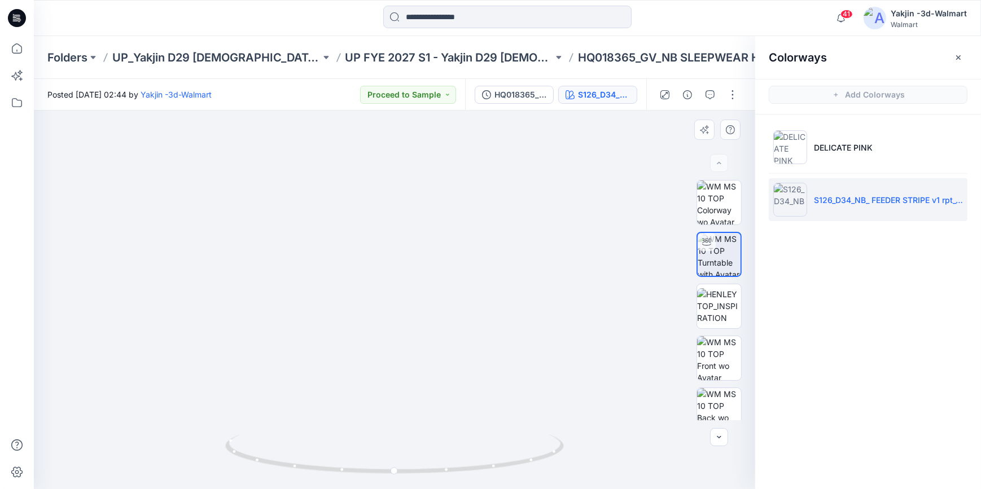
drag, startPoint x: 400, startPoint y: 152, endPoint x: 405, endPoint y: 310, distance: 158.0
drag, startPoint x: 497, startPoint y: 473, endPoint x: 386, endPoint y: 476, distance: 110.1
click at [386, 476] on icon at bounding box center [395, 455] width 341 height 42
click at [23, 19] on icon at bounding box center [17, 18] width 18 height 18
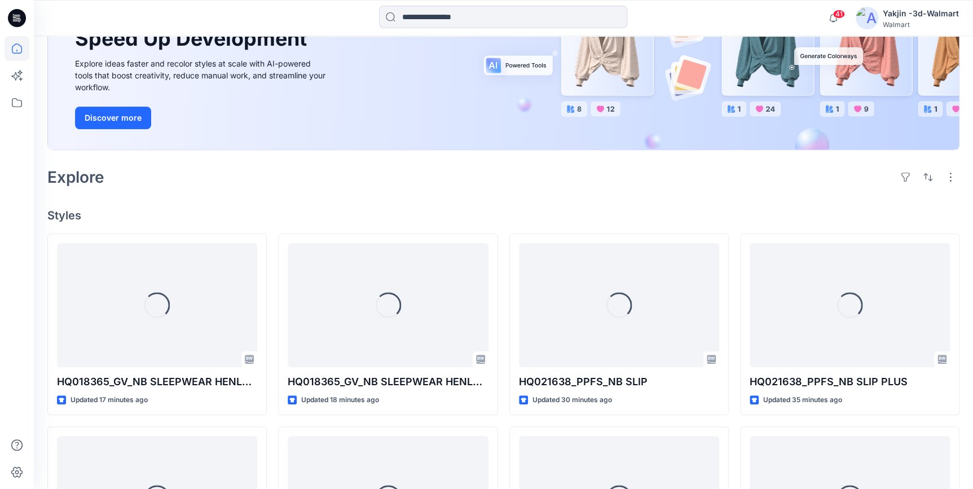
scroll to position [153, 0]
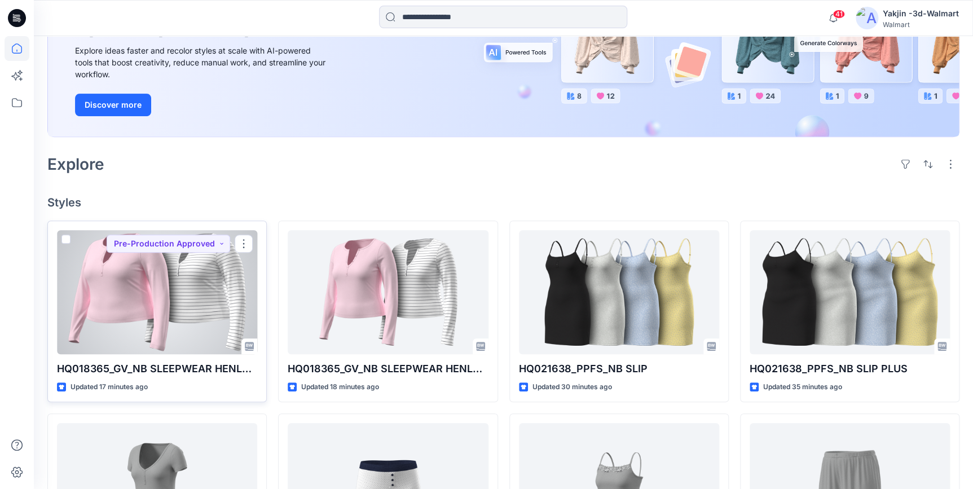
click at [211, 315] on div at bounding box center [157, 292] width 200 height 124
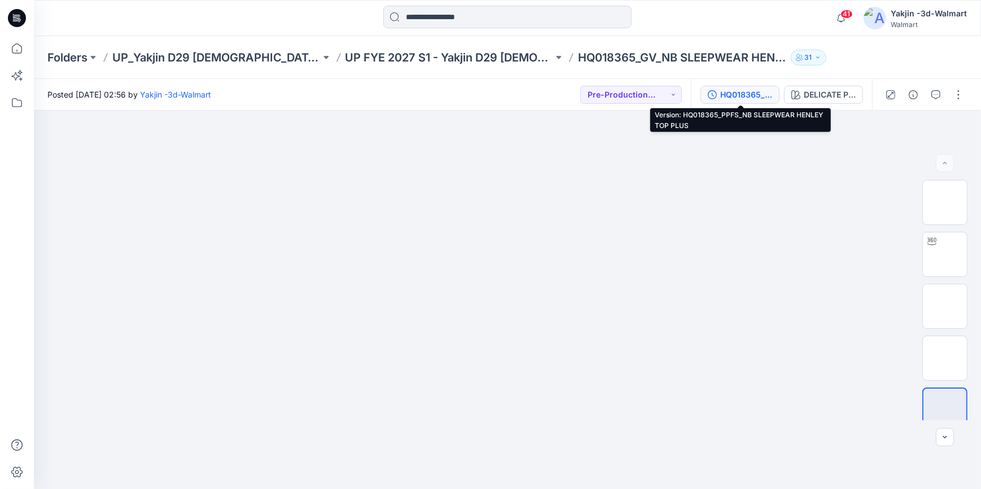
click at [759, 93] on div "HQ018365_PPFS_NB SLEEPWEAR HENLEY TOP PLUS" at bounding box center [746, 95] width 52 height 12
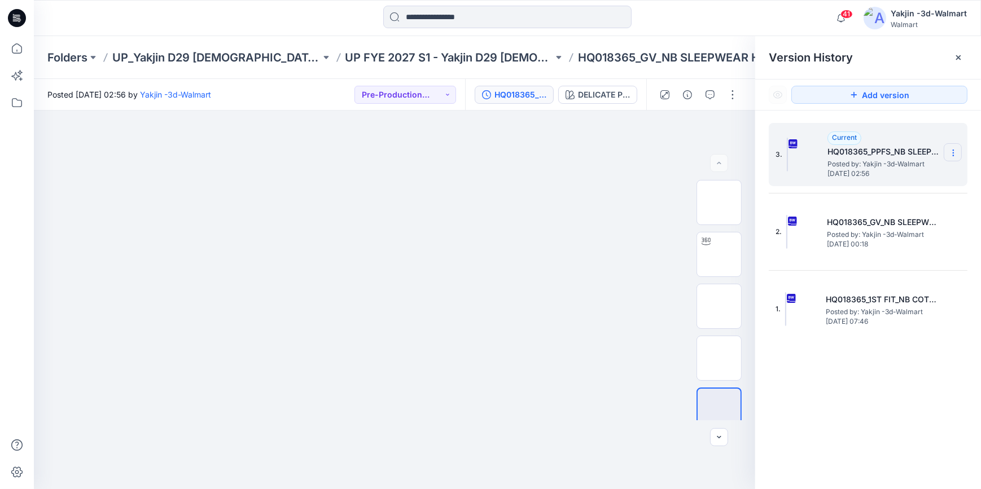
click at [951, 153] on icon at bounding box center [952, 152] width 9 height 9
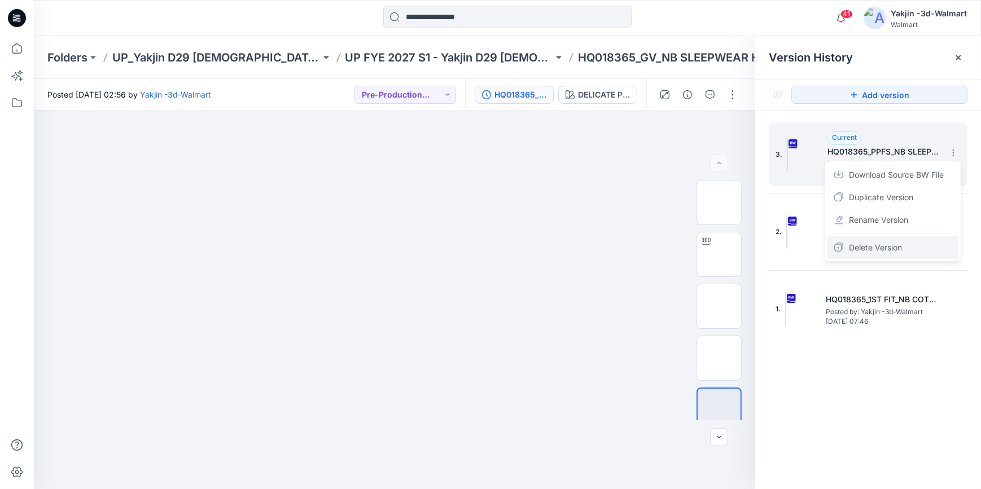
click at [913, 249] on div "Delete Version" at bounding box center [892, 247] width 131 height 23
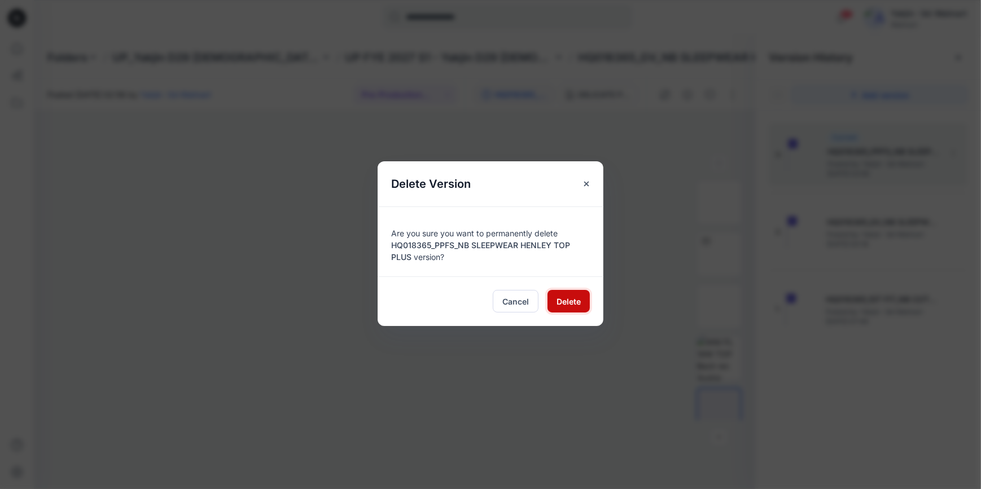
click at [558, 299] on span "Delete" at bounding box center [568, 302] width 24 height 12
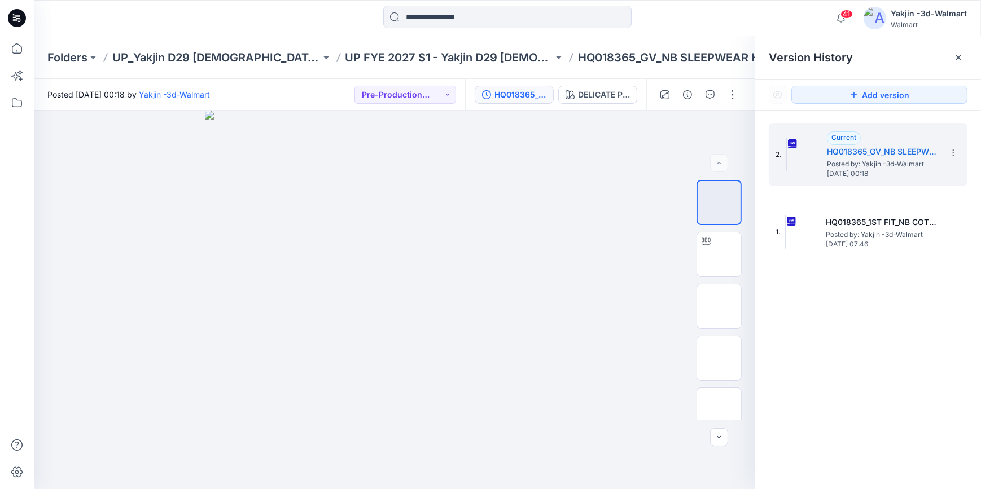
click at [24, 15] on icon at bounding box center [17, 18] width 18 height 18
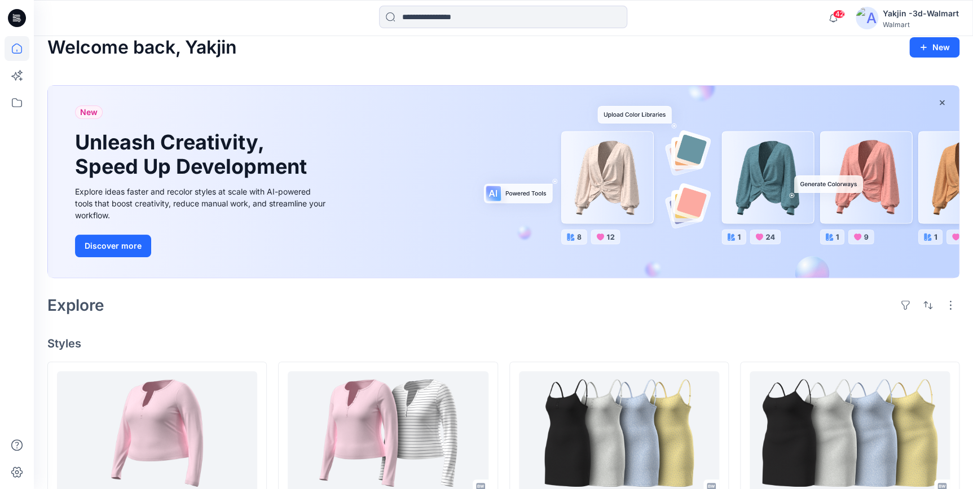
scroll to position [153, 0]
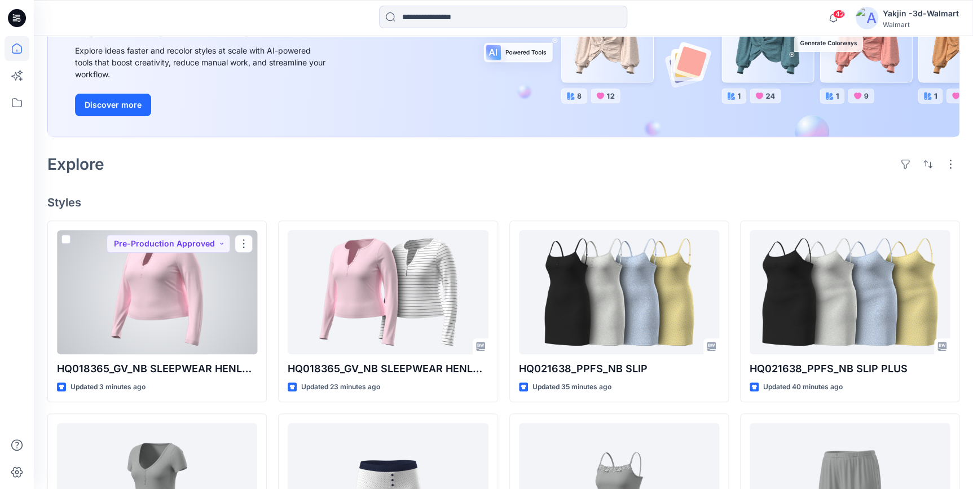
drag, startPoint x: 172, startPoint y: 305, endPoint x: 220, endPoint y: 315, distance: 49.0
click at [172, 305] on div at bounding box center [157, 292] width 200 height 124
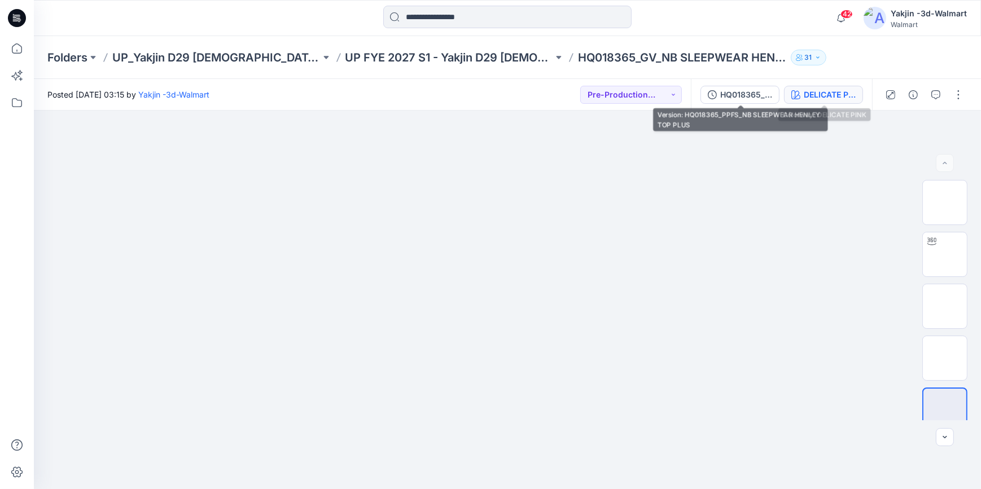
click at [815, 98] on div "DELICATE PINK" at bounding box center [829, 95] width 52 height 12
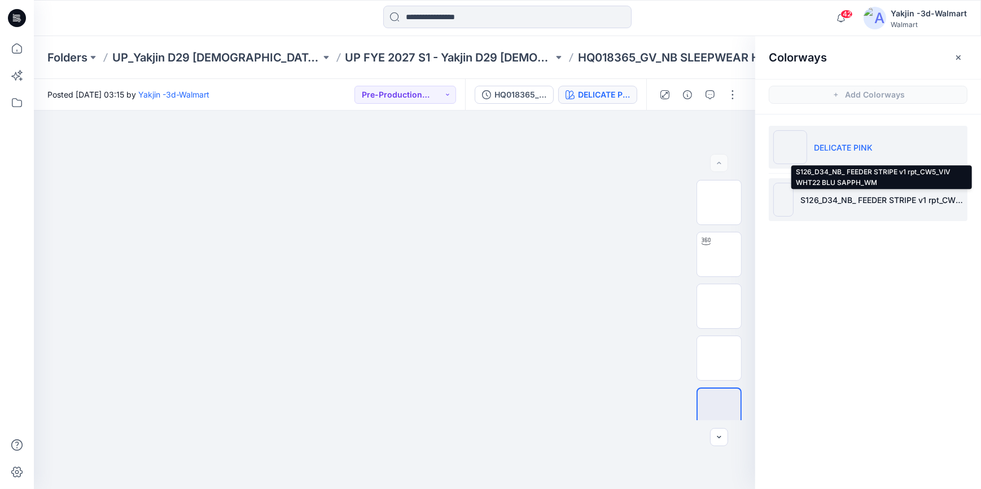
click at [836, 196] on p "S126_D34_NB_ FEEDER STRIPE v1 rpt_CW5_VIV WHT22 BLU SAPPH_WM" at bounding box center [881, 200] width 162 height 12
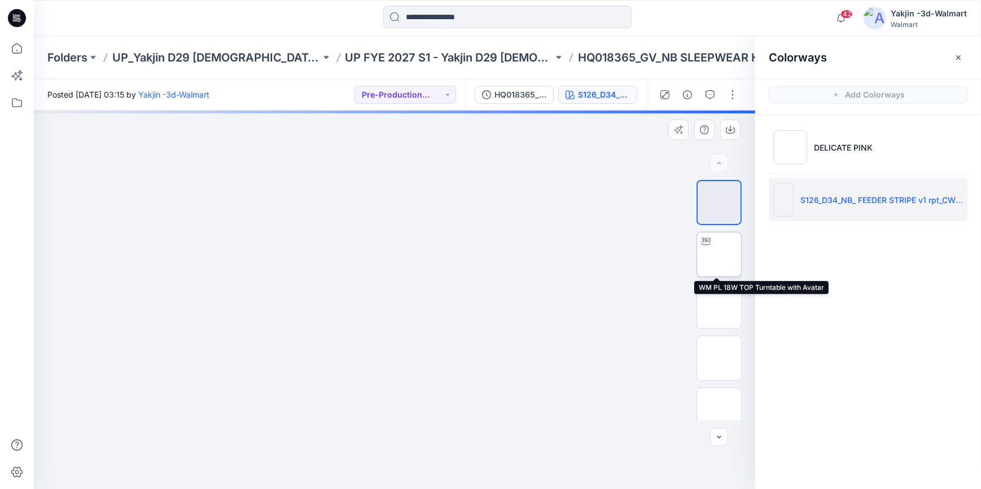
click at [719, 254] on img at bounding box center [719, 254] width 0 height 0
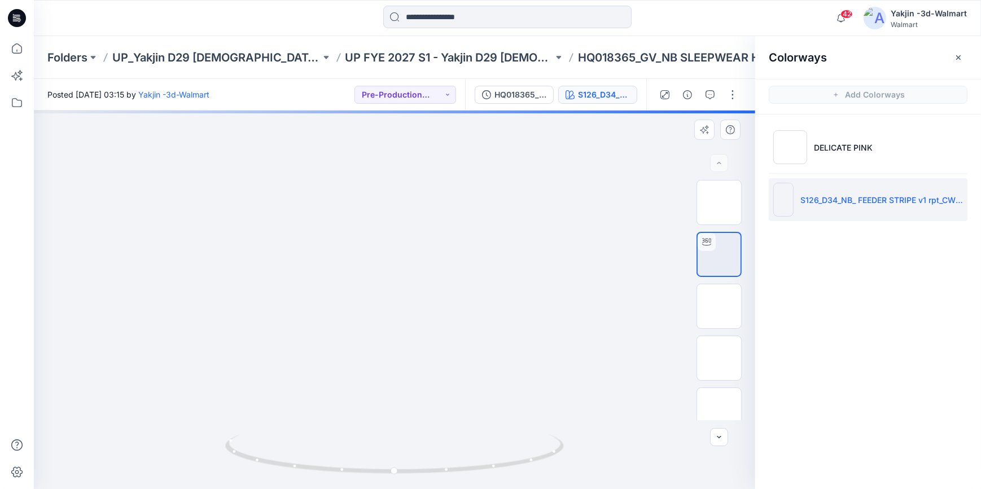
drag, startPoint x: 467, startPoint y: 188, endPoint x: 517, endPoint y: 386, distance: 204.5
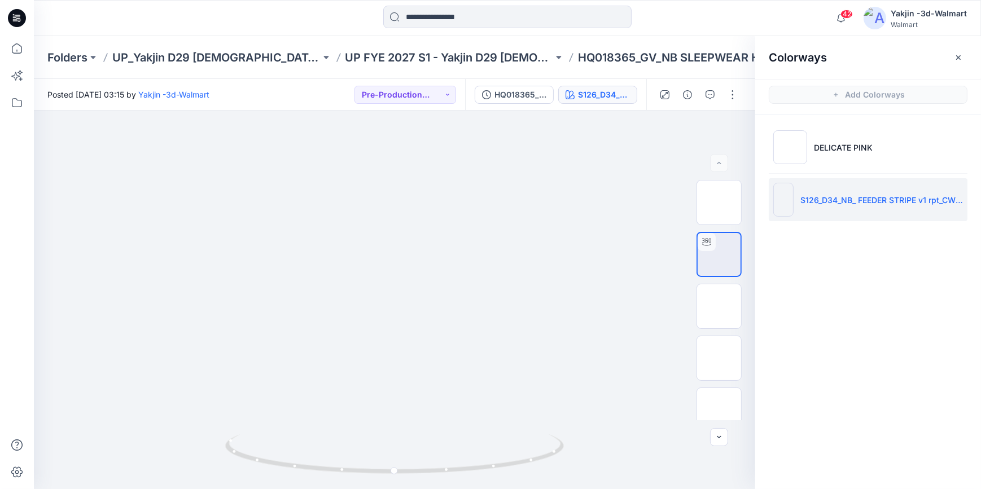
click at [20, 16] on icon at bounding box center [17, 18] width 18 height 18
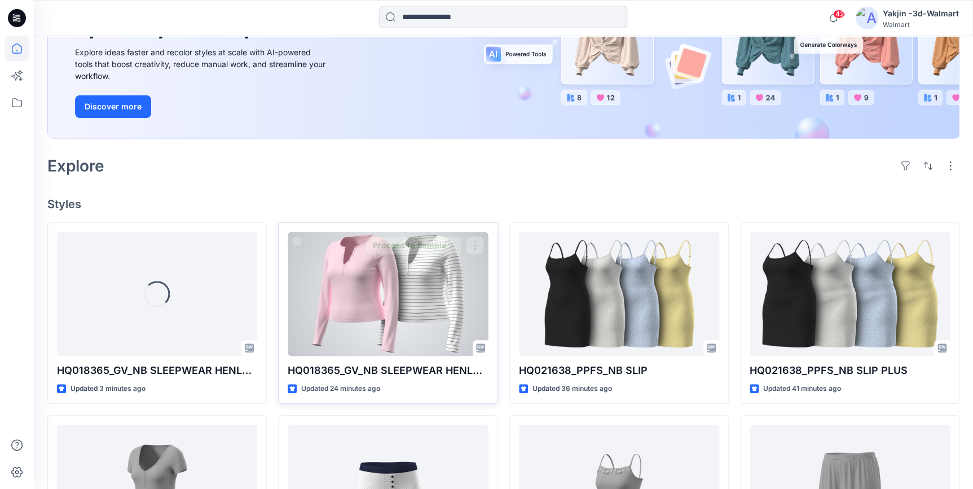
scroll to position [153, 0]
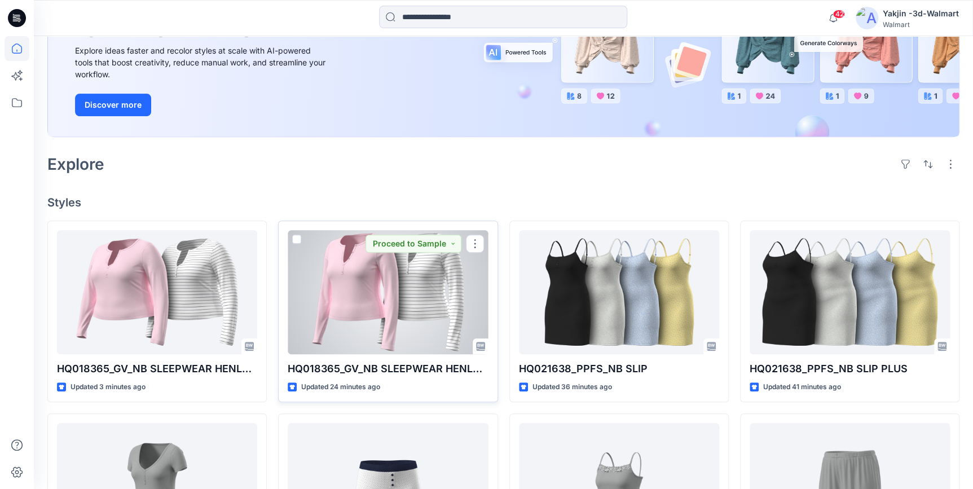
click at [390, 313] on div at bounding box center [388, 292] width 200 height 124
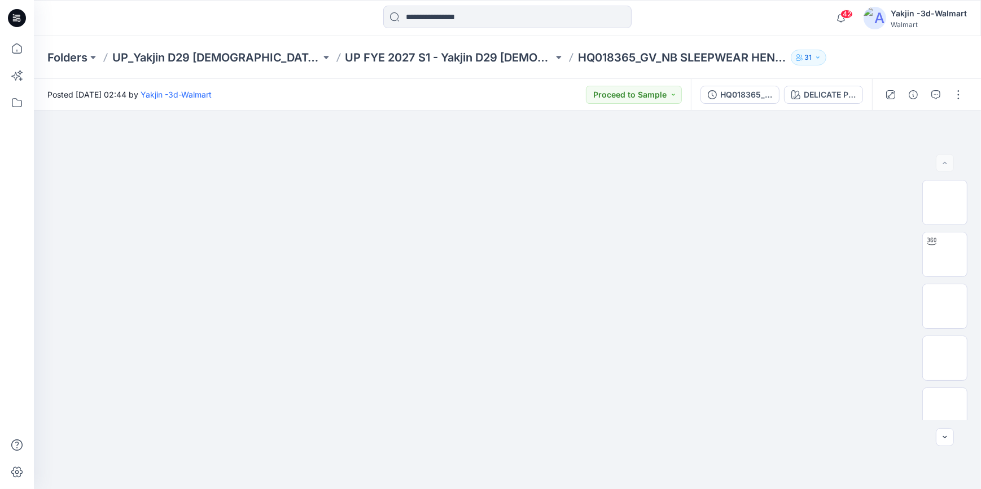
drag, startPoint x: 960, startPoint y: 93, endPoint x: 952, endPoint y: 107, distance: 16.2
click at [960, 93] on button "button" at bounding box center [958, 95] width 18 height 18
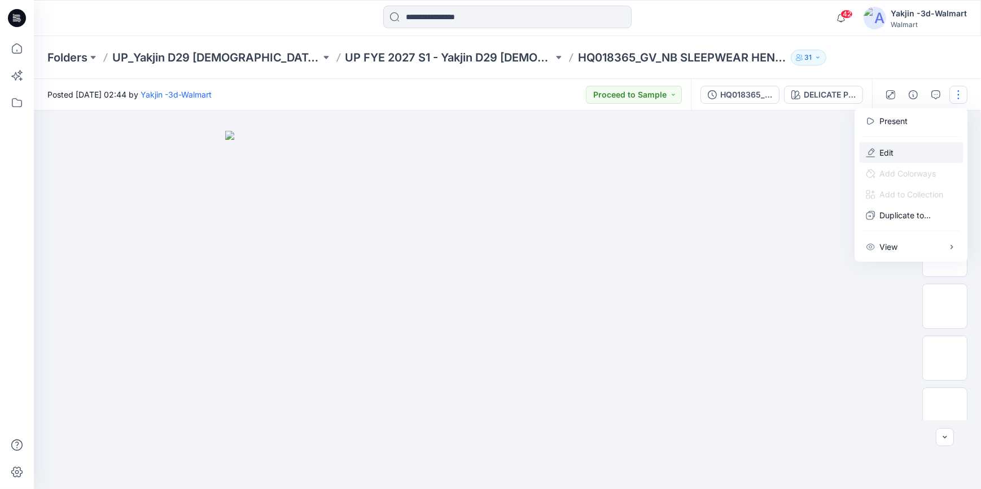
click at [898, 156] on button "Edit" at bounding box center [911, 152] width 104 height 21
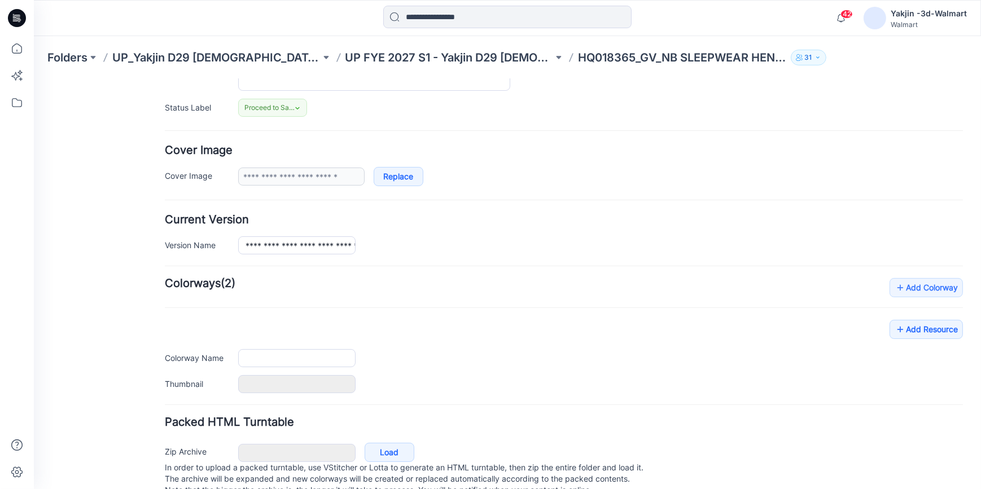
type input "**********"
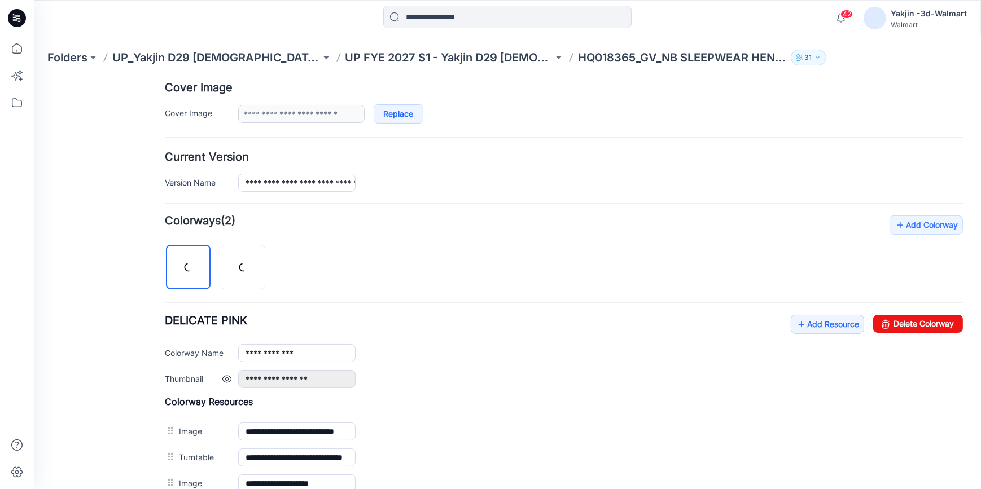
scroll to position [308, 0]
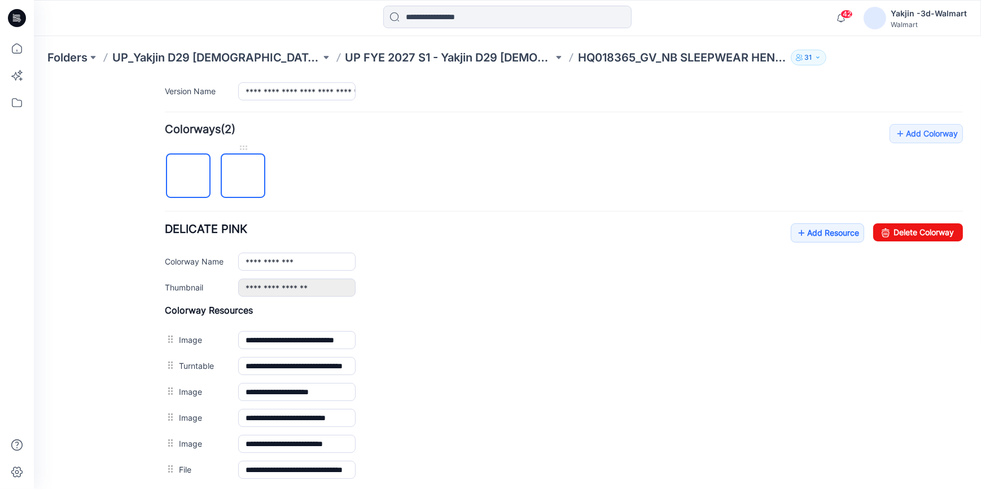
click at [243, 176] on img at bounding box center [243, 176] width 0 height 0
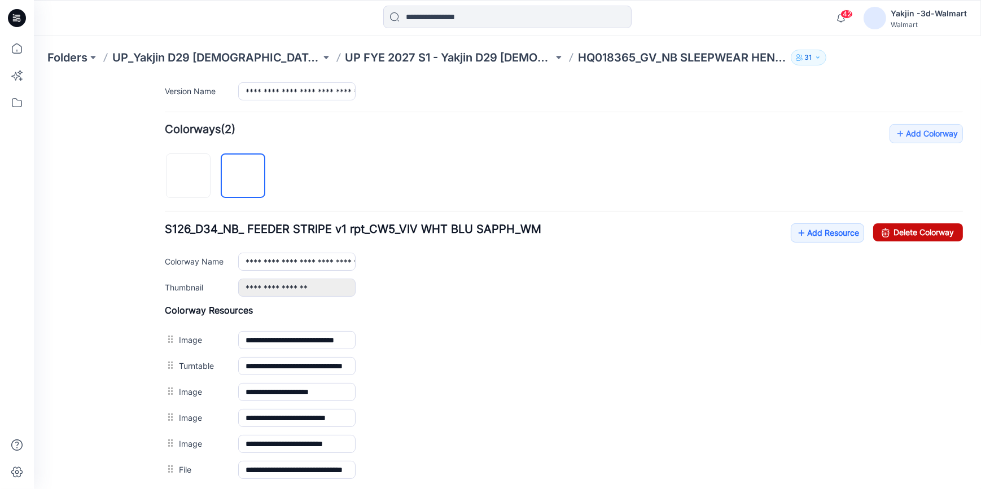
click at [907, 235] on link "Delete Colorway" at bounding box center [918, 232] width 90 height 18
type input "**********"
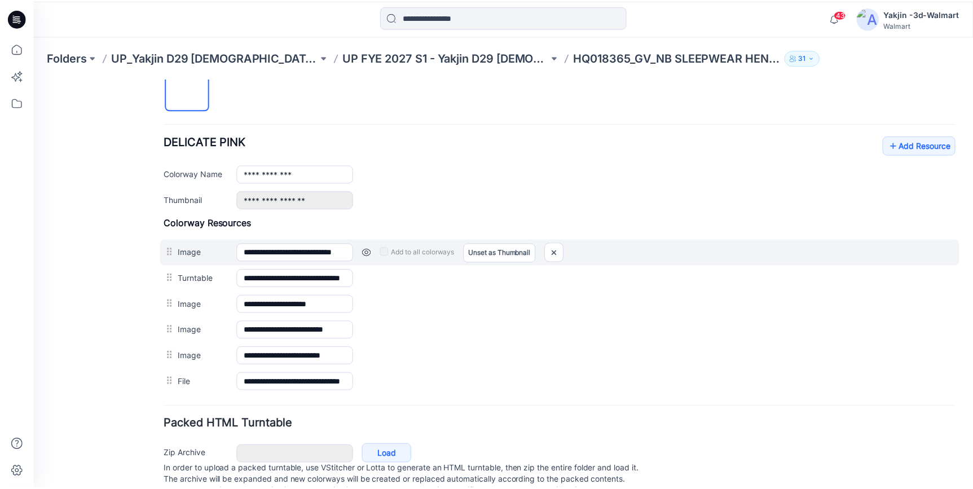
scroll to position [410, 0]
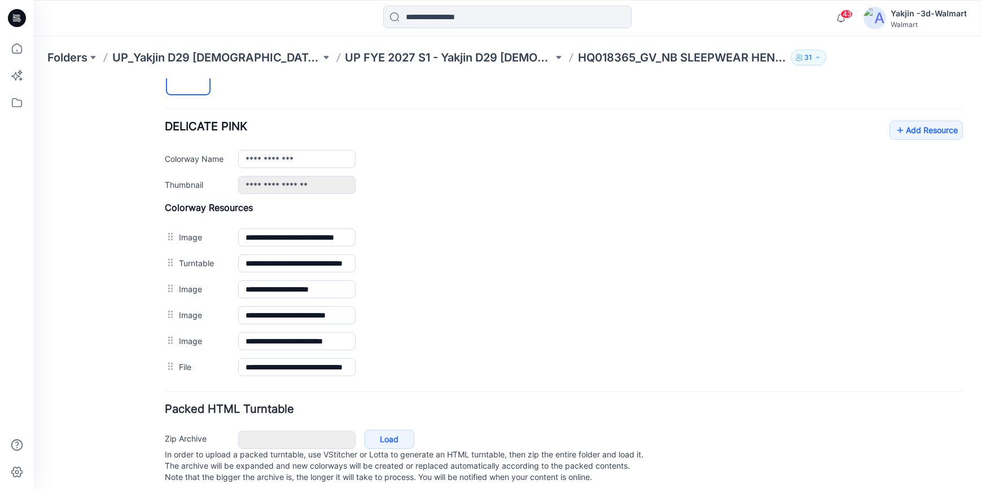
click at [16, 17] on icon at bounding box center [17, 18] width 18 height 36
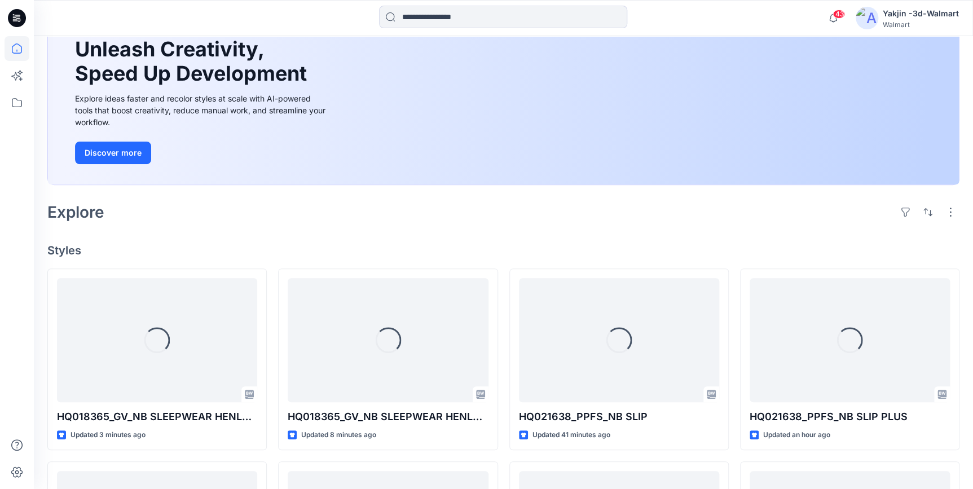
scroll to position [153, 0]
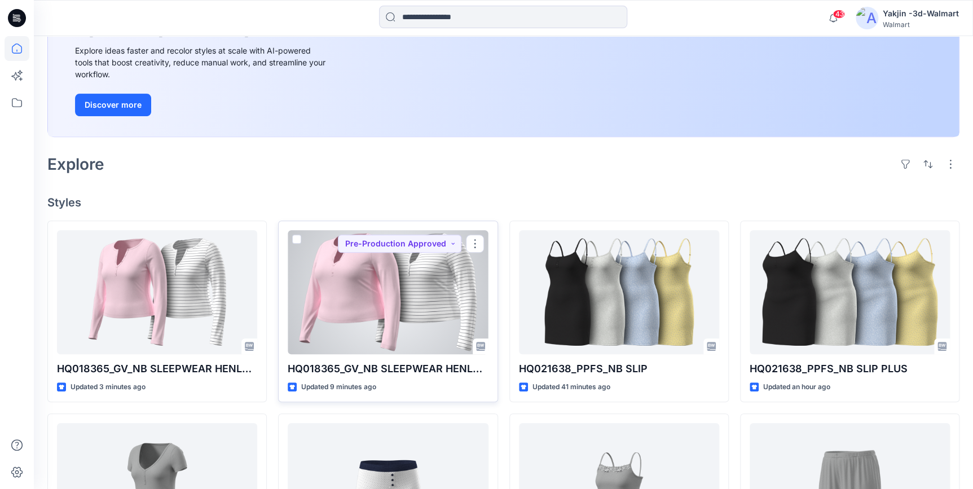
click at [414, 314] on div at bounding box center [388, 292] width 200 height 124
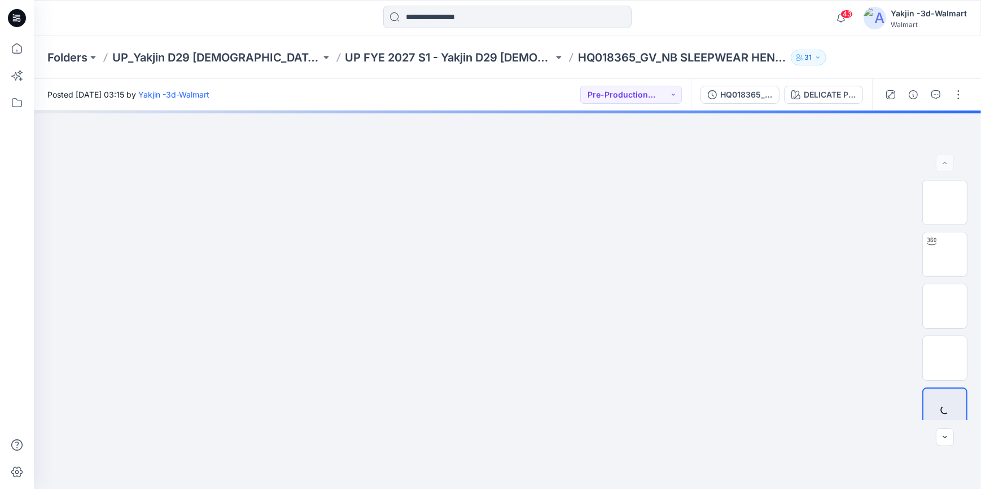
click at [964, 85] on div at bounding box center [924, 95] width 104 height 32
click at [960, 94] on button "button" at bounding box center [958, 95] width 18 height 18
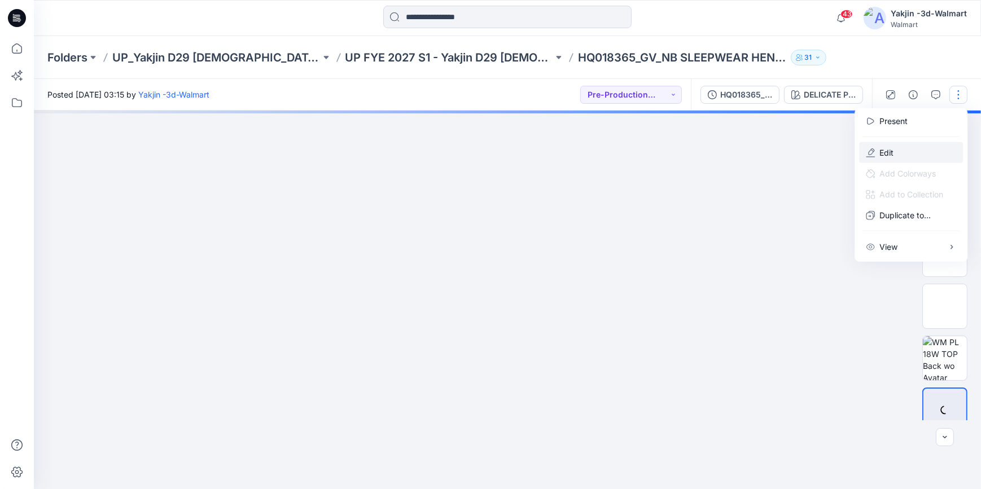
click at [878, 151] on button "Edit" at bounding box center [911, 152] width 104 height 21
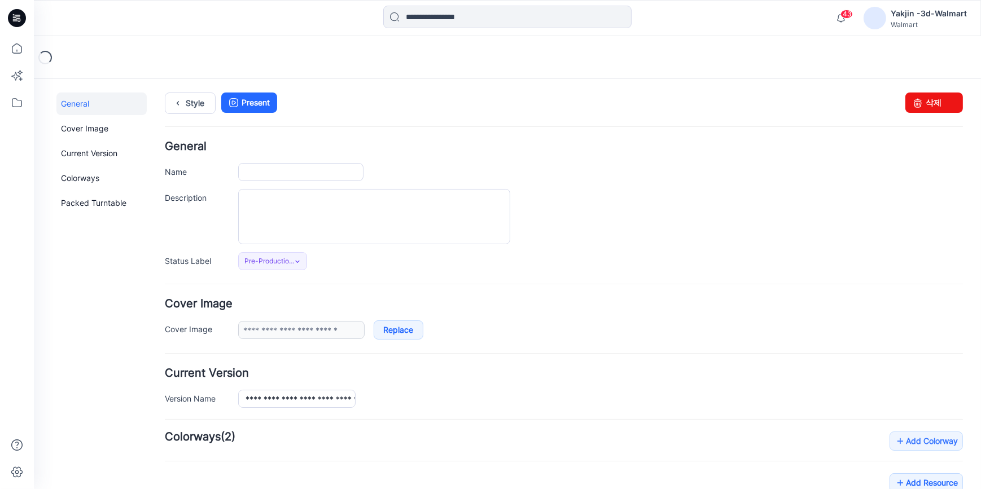
type input "**********"
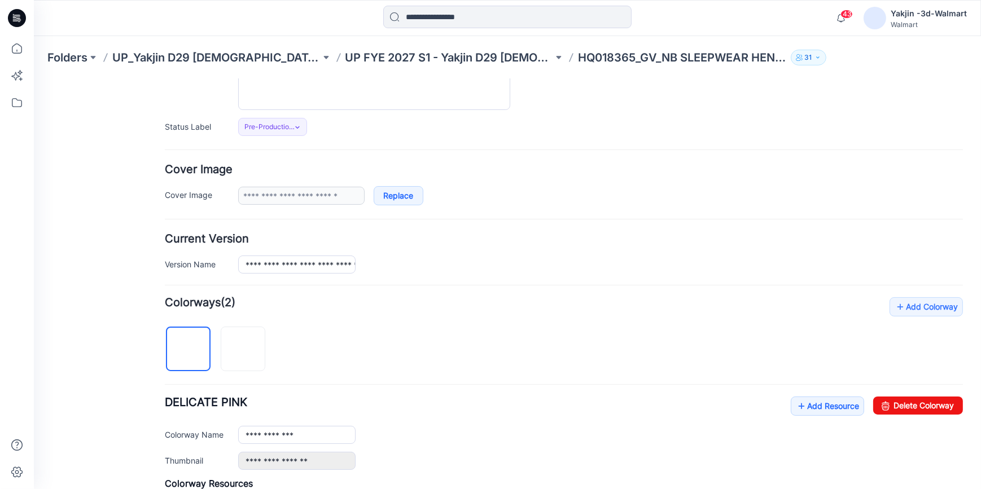
scroll to position [308, 0]
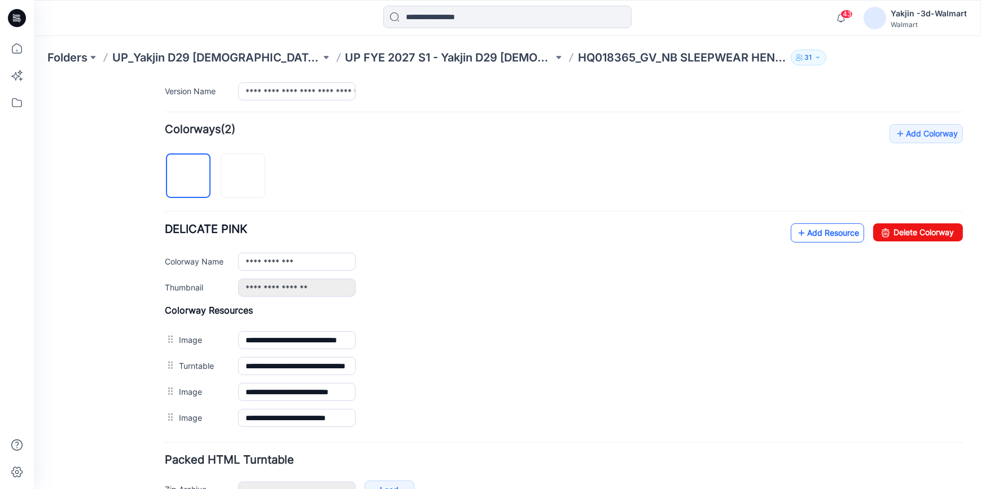
click at [833, 228] on link "Add Resource" at bounding box center [826, 232] width 73 height 19
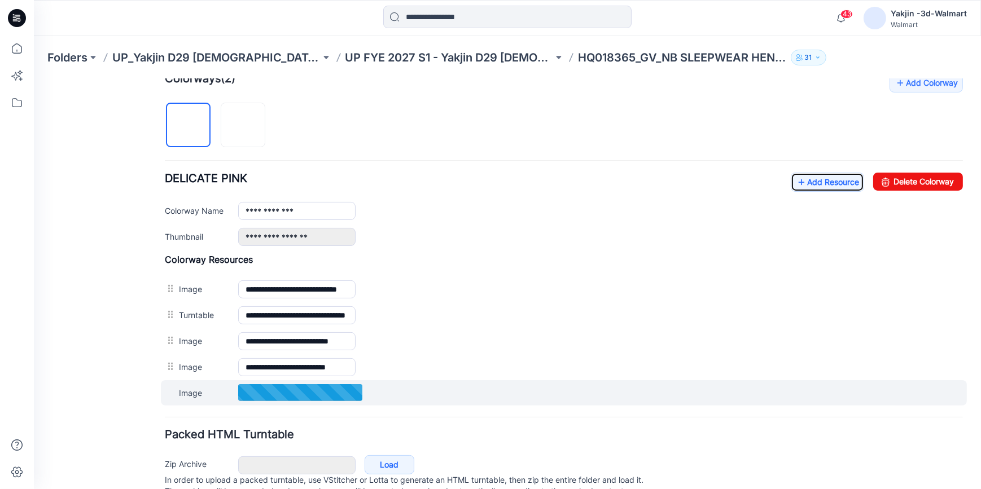
scroll to position [359, 0]
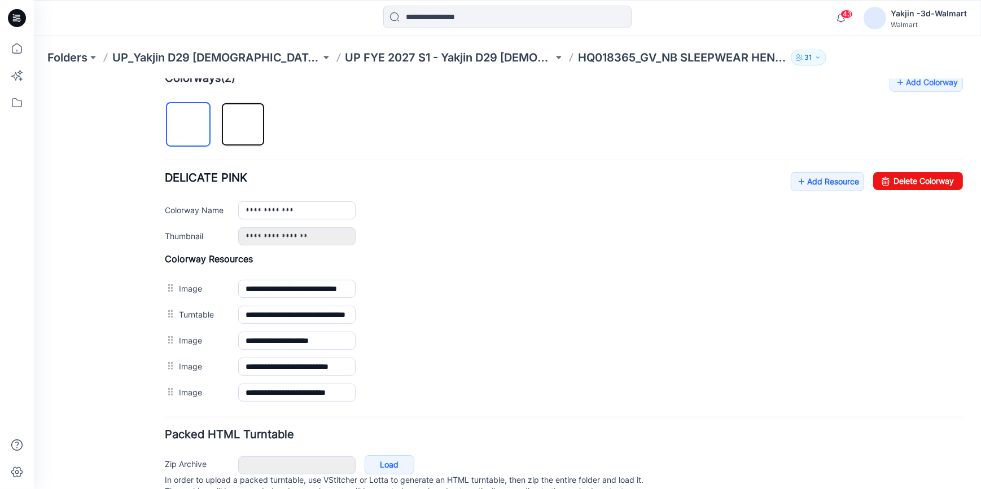
drag, startPoint x: 235, startPoint y: 122, endPoint x: 226, endPoint y: 148, distance: 28.0
click at [243, 125] on img at bounding box center [243, 125] width 0 height 0
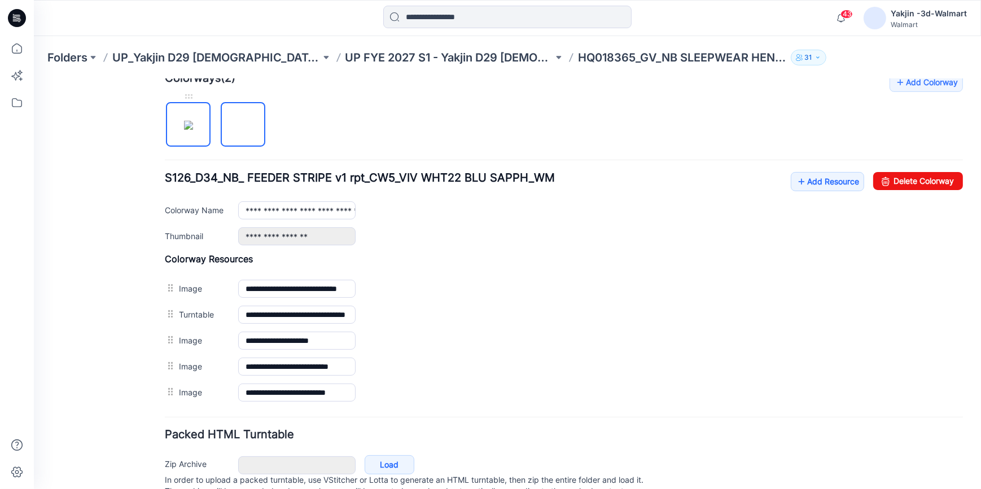
click at [184, 129] on img at bounding box center [188, 124] width 9 height 9
type input "**********"
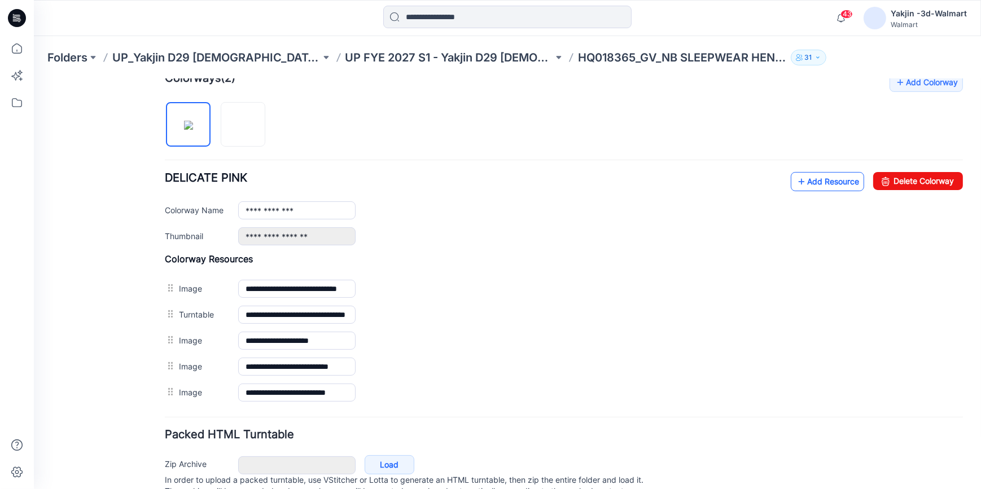
click at [827, 182] on link "Add Resource" at bounding box center [826, 181] width 73 height 19
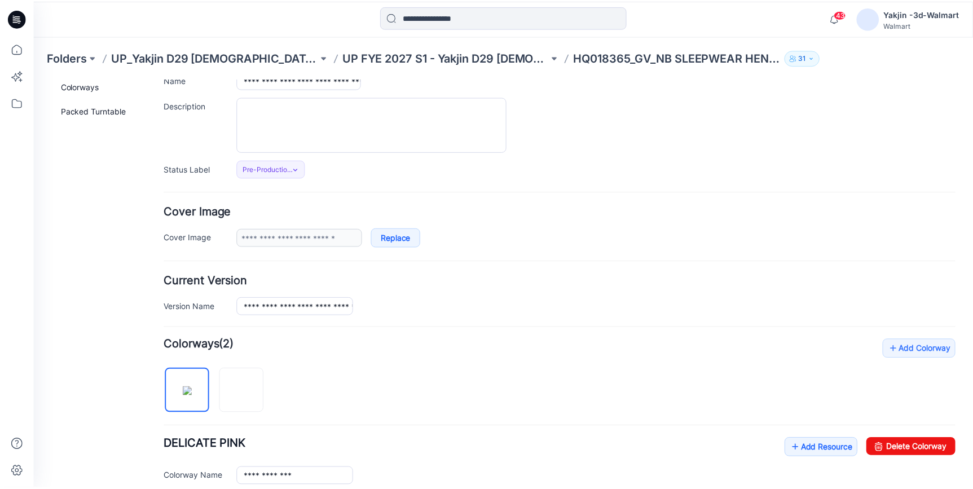
scroll to position [51, 0]
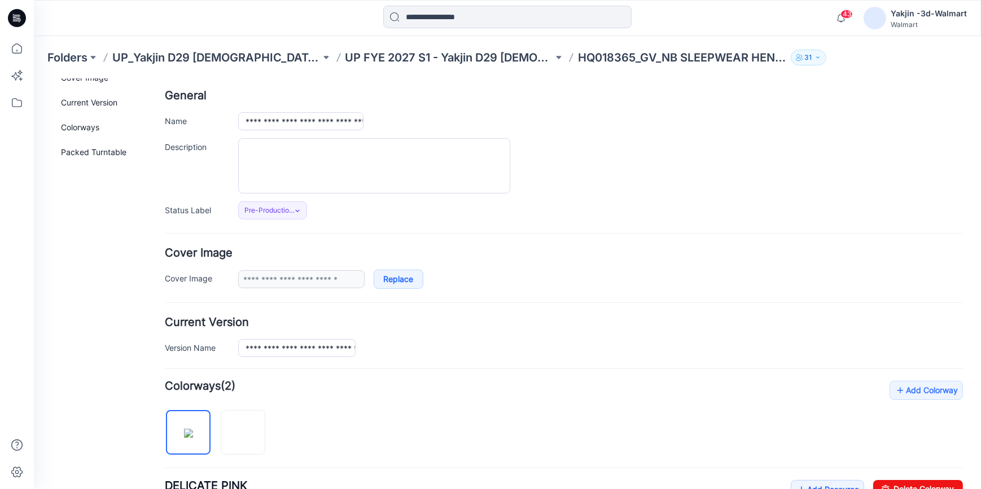
click at [25, 20] on icon at bounding box center [17, 18] width 18 height 18
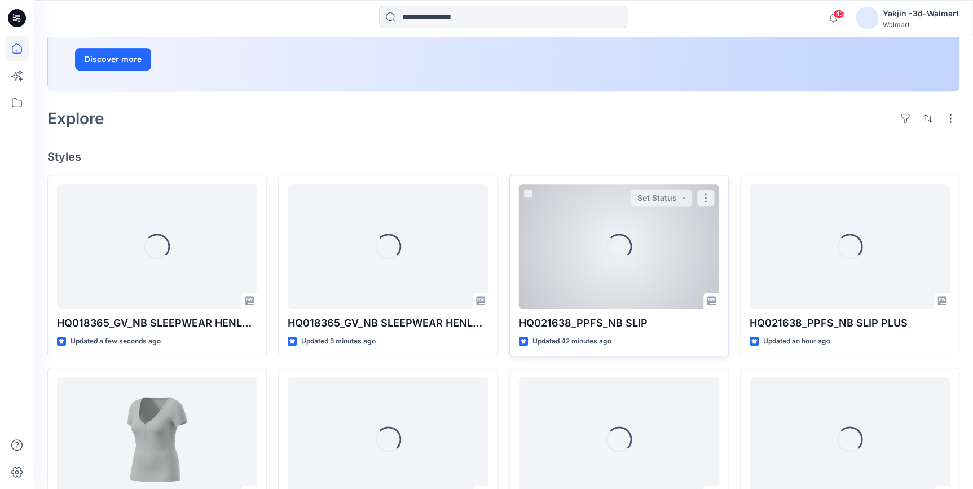
scroll to position [205, 0]
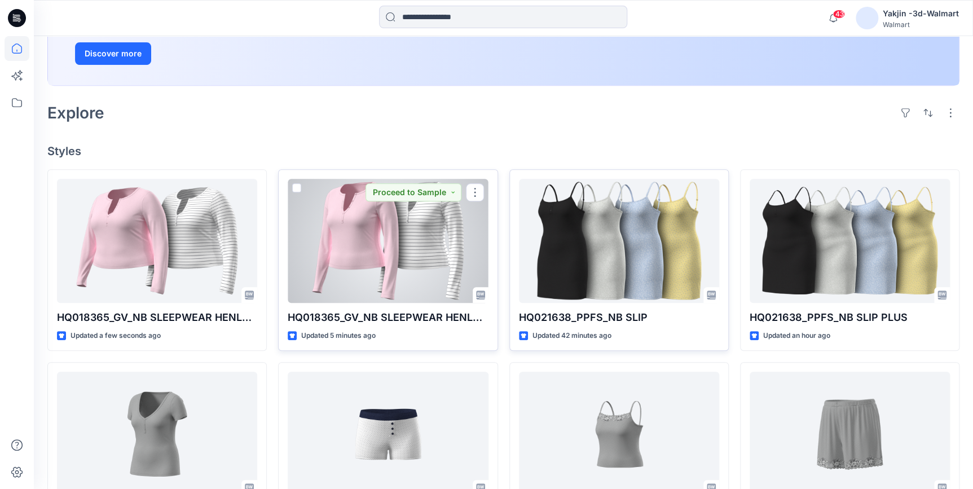
click at [337, 252] on div at bounding box center [388, 241] width 200 height 124
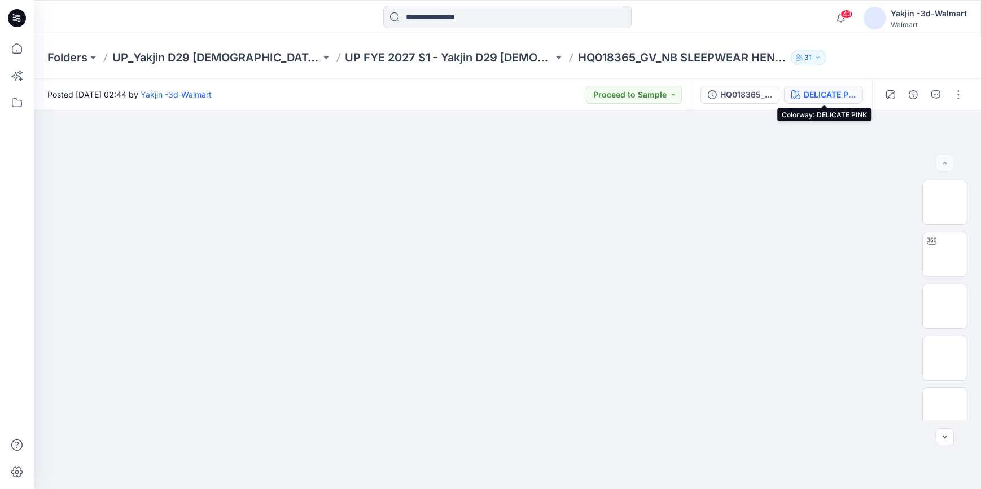
click at [830, 96] on div "DELICATE PINK" at bounding box center [829, 95] width 52 height 12
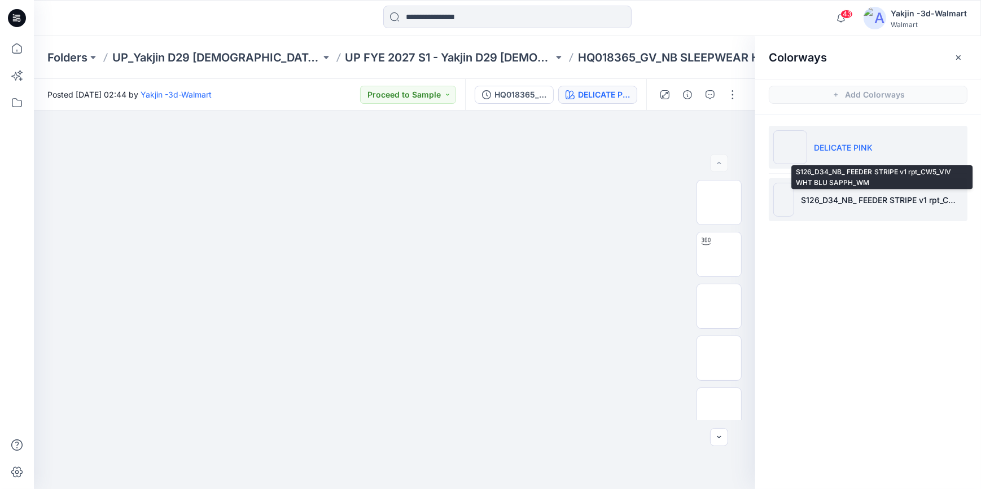
click at [811, 198] on p "S126_D34_NB_ FEEDER STRIPE v1 rpt_CW5_VIV WHT BLU SAPPH_WM" at bounding box center [882, 200] width 162 height 12
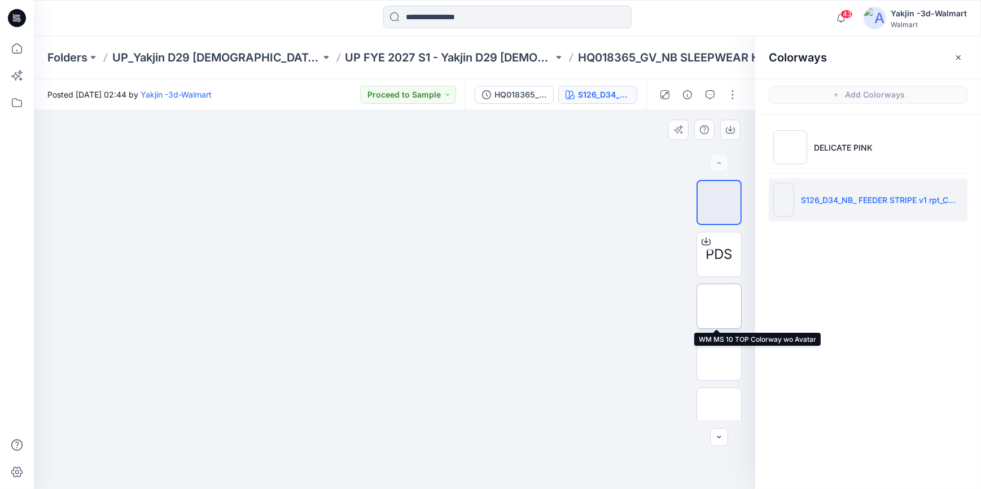
click at [719, 306] on img at bounding box center [719, 306] width 0 height 0
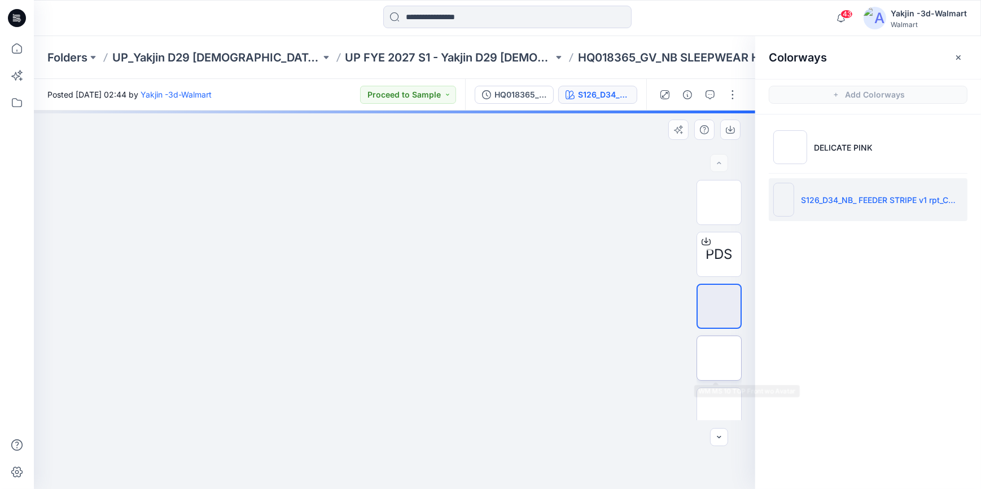
click at [719, 358] on img at bounding box center [719, 358] width 0 height 0
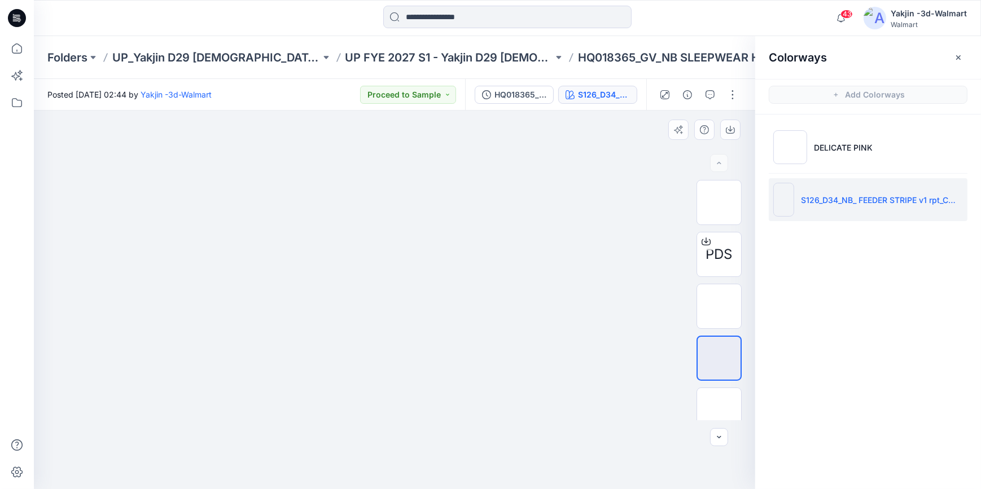
drag, startPoint x: 457, startPoint y: 196, endPoint x: 482, endPoint y: 328, distance: 134.4
click at [482, 21] on img at bounding box center [394, 21] width 564 height 0
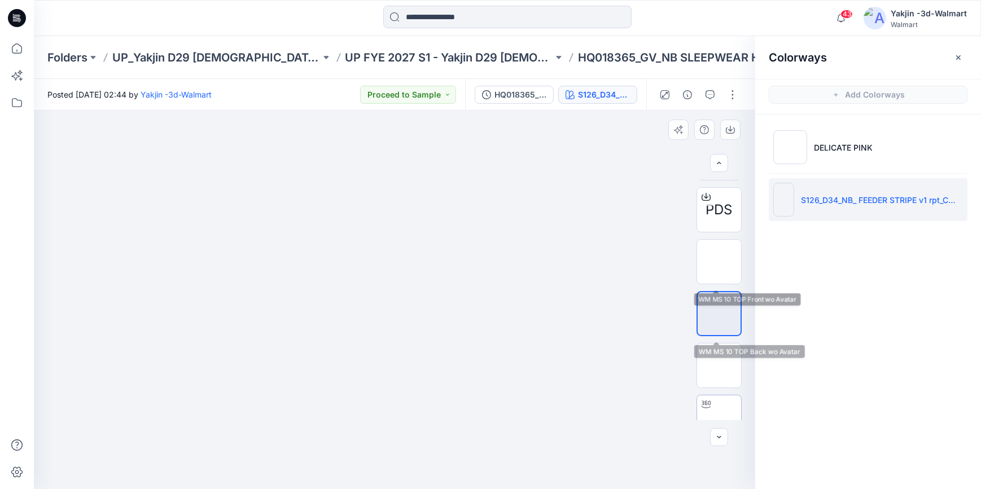
scroll to position [102, 0]
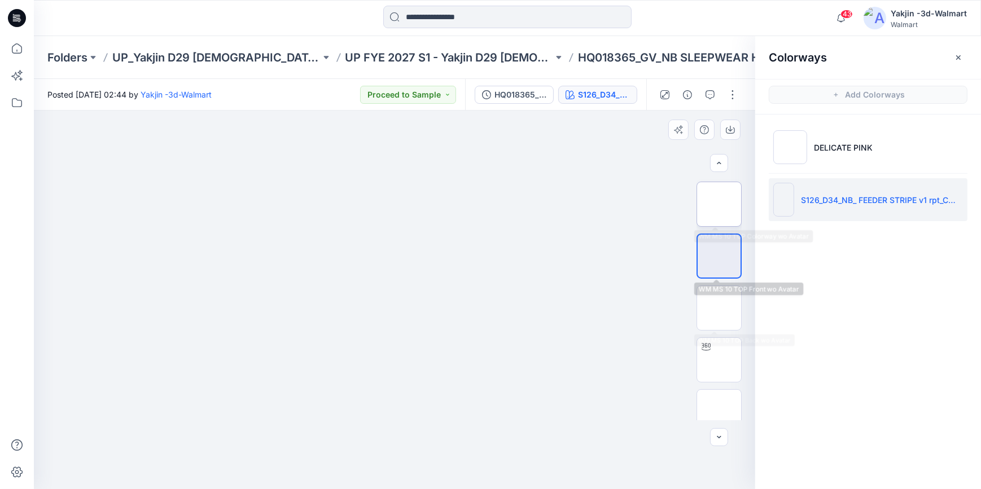
click at [719, 204] on img at bounding box center [719, 204] width 0 height 0
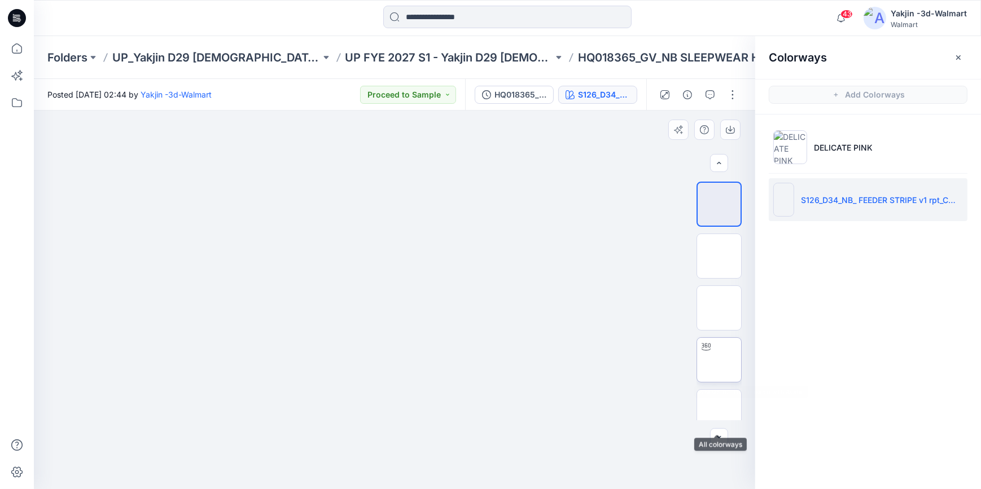
click at [719, 360] on img at bounding box center [719, 360] width 0 height 0
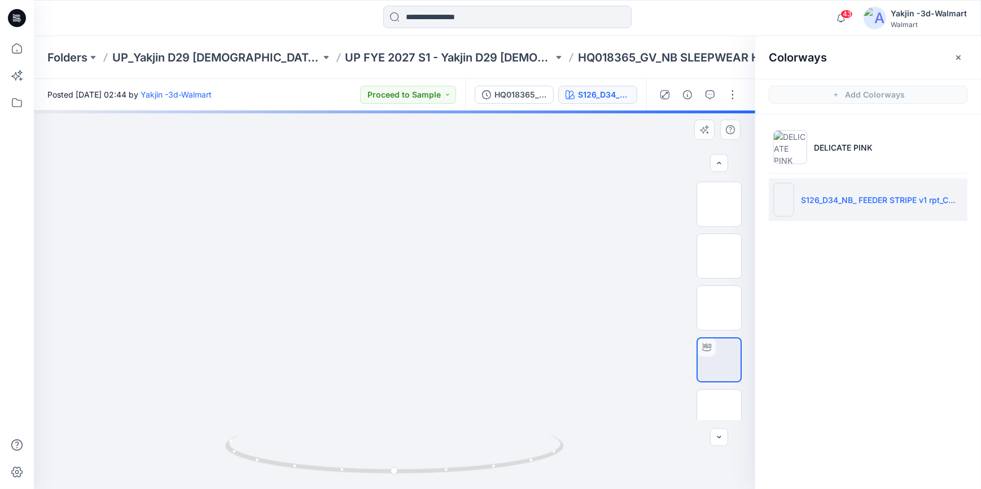
drag, startPoint x: 420, startPoint y: 179, endPoint x: 433, endPoint y: 423, distance: 244.1
click at [435, 438] on div at bounding box center [394, 300] width 721 height 379
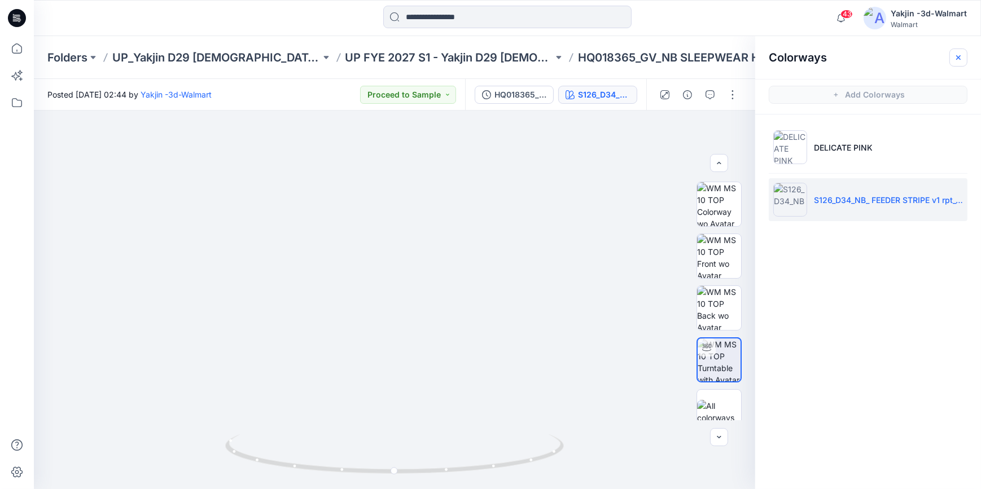
click at [959, 53] on icon "button" at bounding box center [958, 57] width 9 height 9
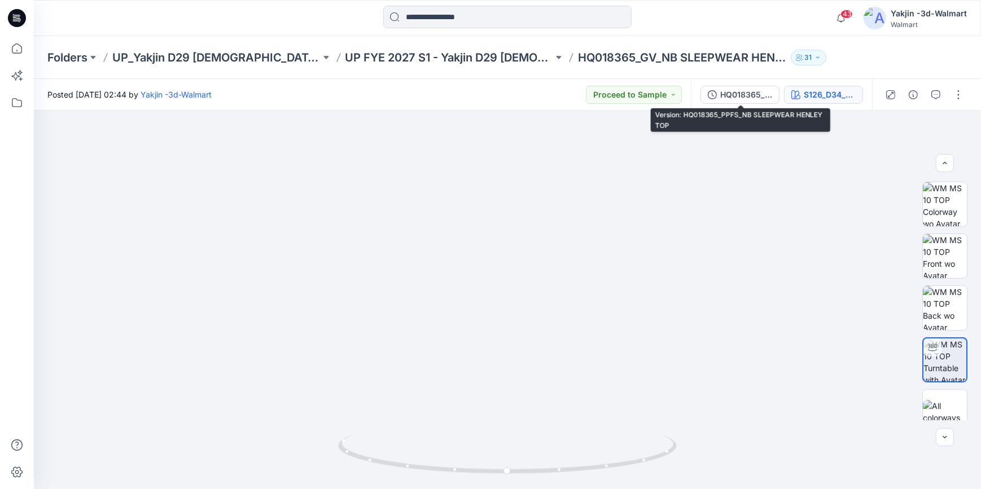
click at [836, 100] on div "S126_D34_NB_ FEEDER STRIPE v1 rpt_CW5_VIV WHT BLU SAPPH_WM" at bounding box center [829, 95] width 52 height 12
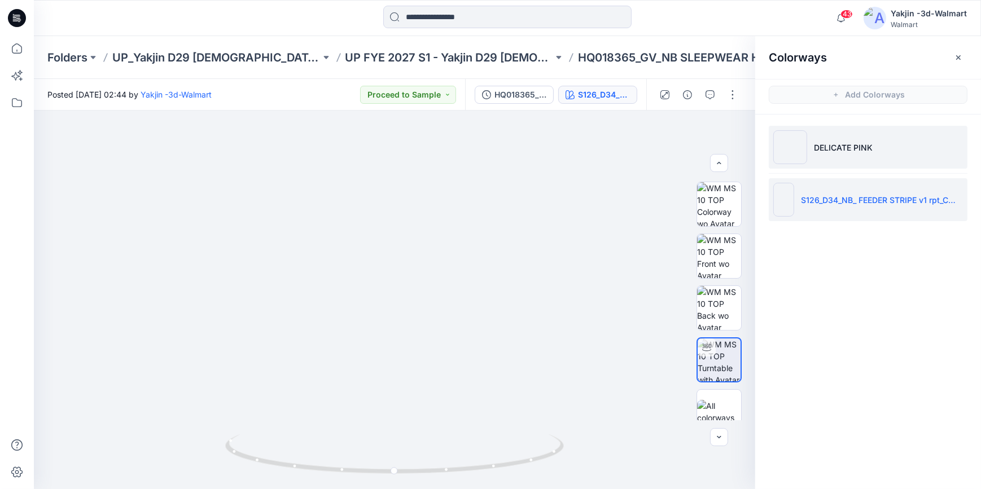
click at [845, 153] on li "DELICATE PINK" at bounding box center [867, 147] width 199 height 43
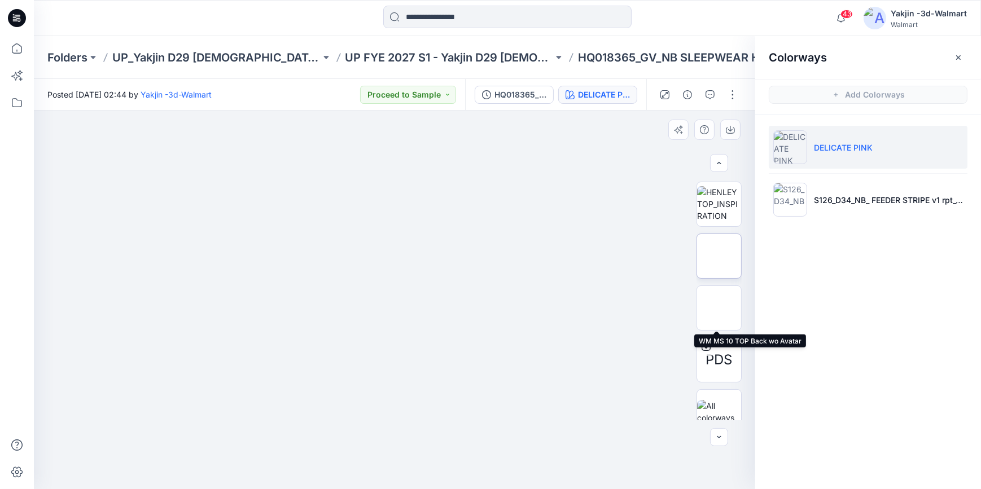
click at [719, 256] on img at bounding box center [719, 256] width 0 height 0
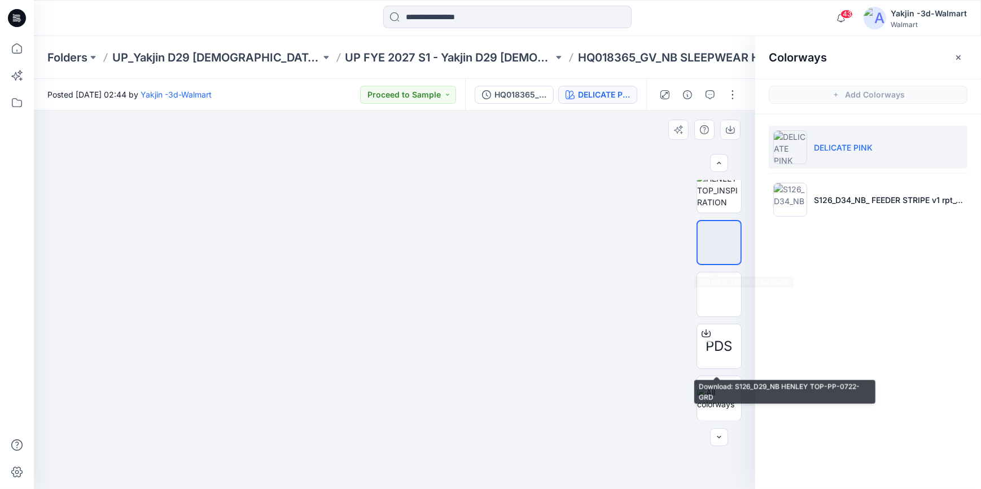
scroll to position [0, 0]
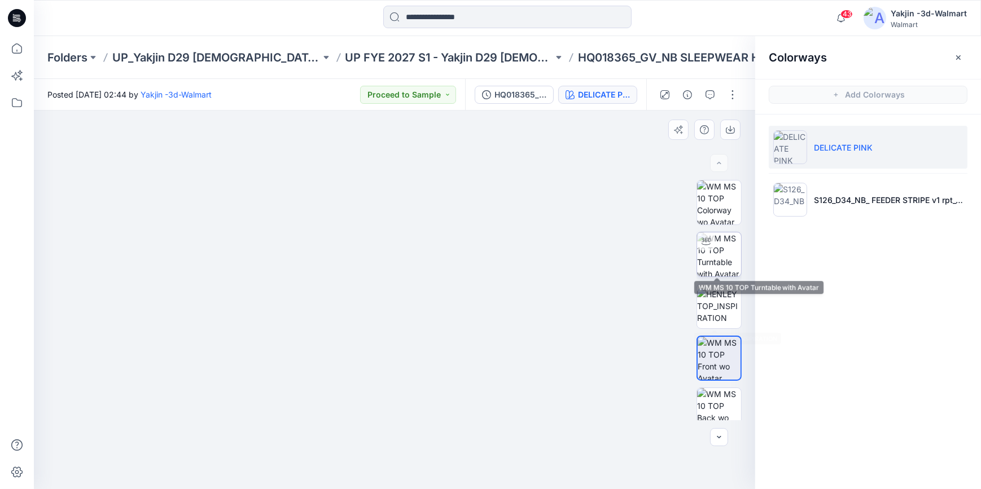
click at [718, 251] on img at bounding box center [719, 254] width 44 height 44
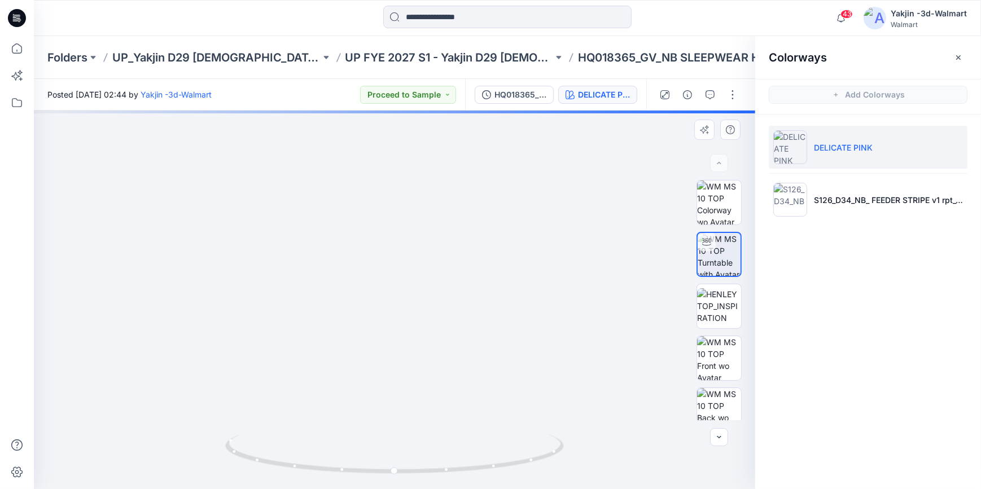
drag, startPoint x: 522, startPoint y: 195, endPoint x: 535, endPoint y: 419, distance: 224.4
click at [543, 457] on div at bounding box center [394, 300] width 721 height 379
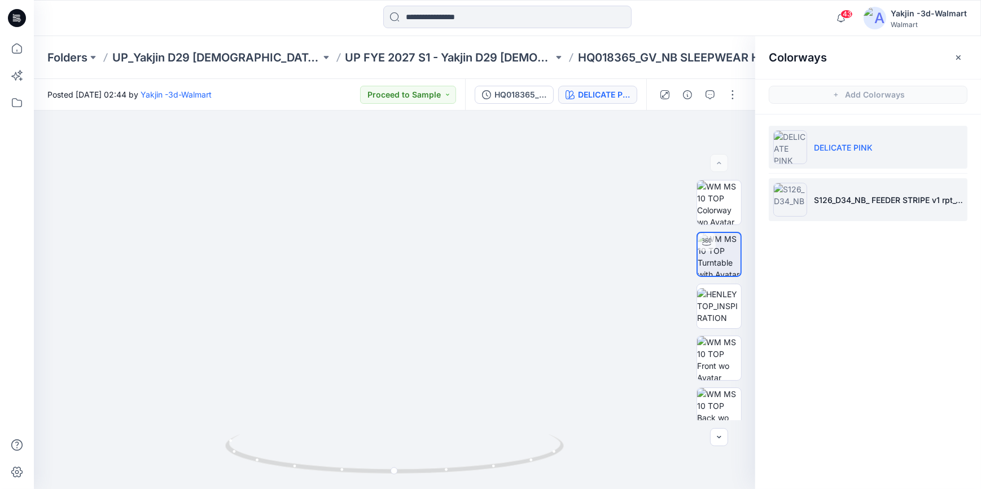
click at [860, 192] on li "S126_D34_NB_ FEEDER STRIPE v1 rpt_CW5_VIV WHT BLU SAPPH_WM" at bounding box center [867, 199] width 199 height 43
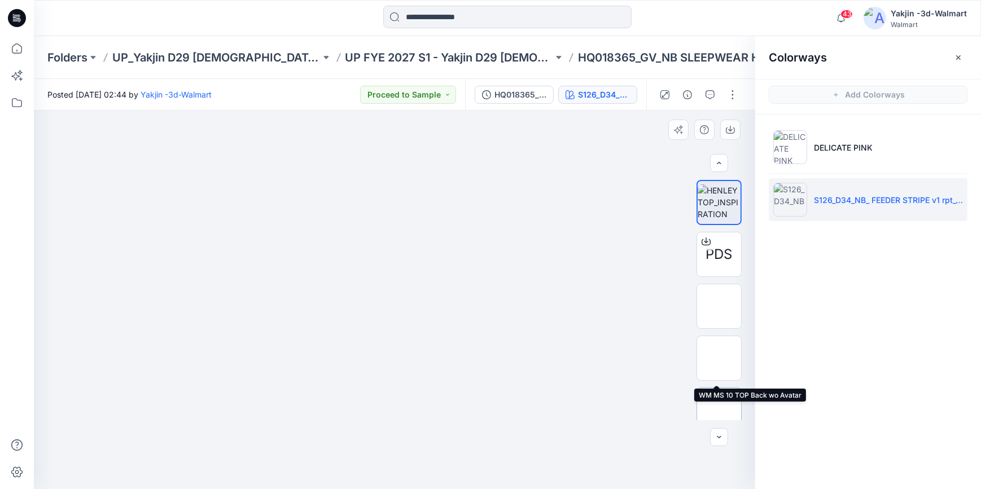
scroll to position [116, 0]
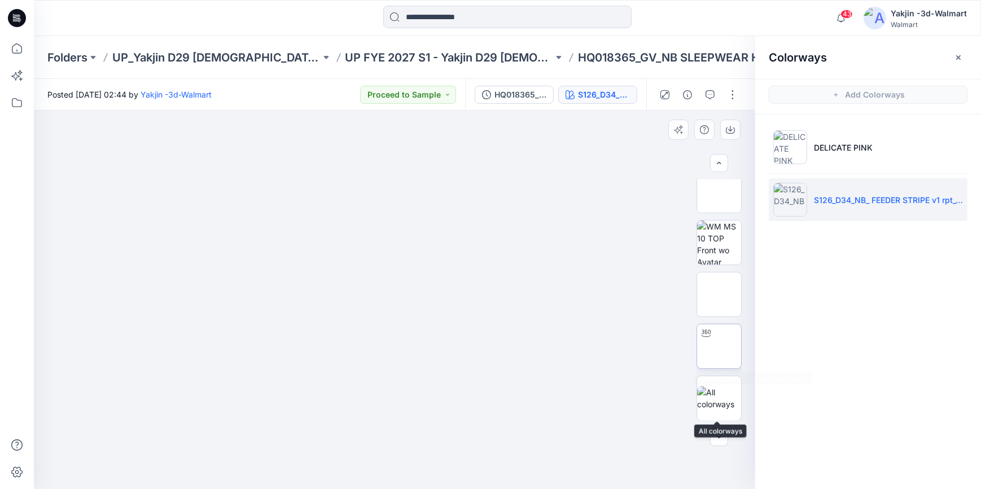
click at [719, 346] on img at bounding box center [719, 346] width 0 height 0
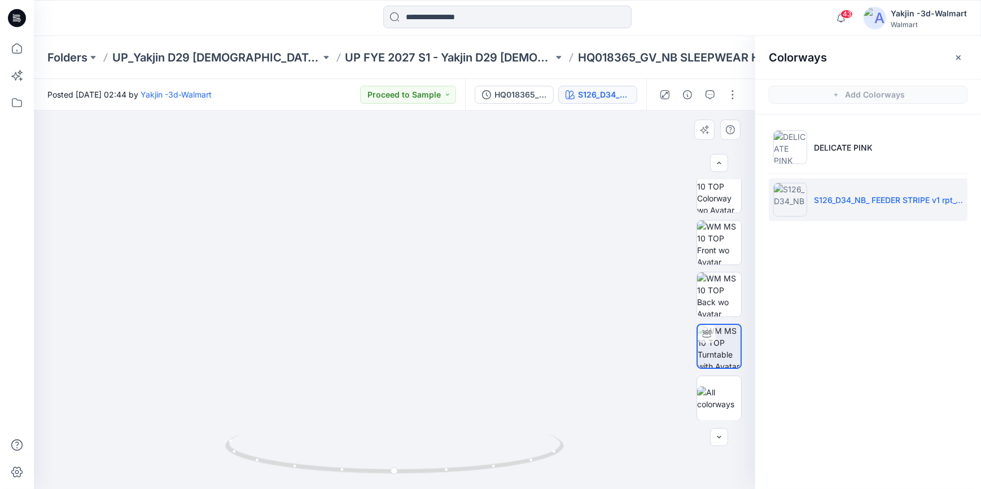
drag, startPoint x: 434, startPoint y: 181, endPoint x: 465, endPoint y: 393, distance: 214.4
click at [465, 393] on img at bounding box center [422, 220] width 938 height 538
click at [960, 55] on icon "button" at bounding box center [958, 57] width 9 height 9
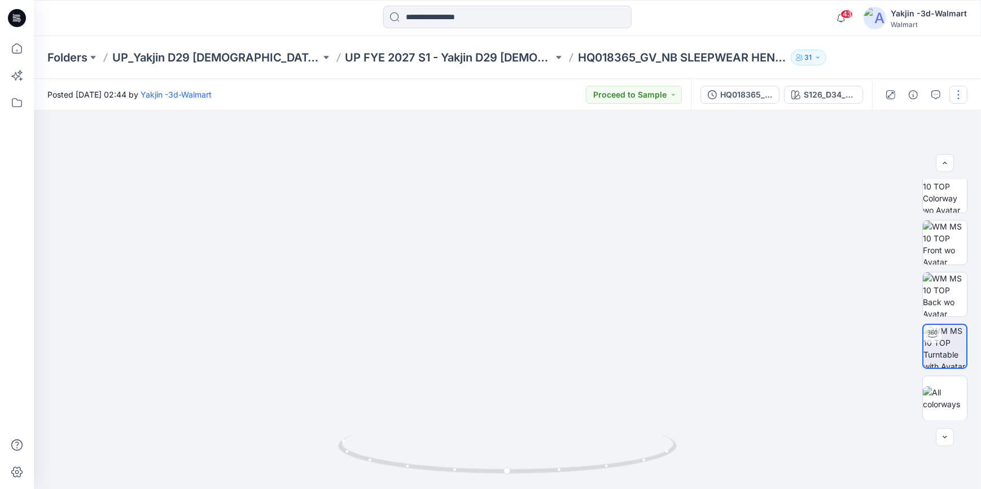
click at [957, 91] on button "button" at bounding box center [958, 95] width 18 height 18
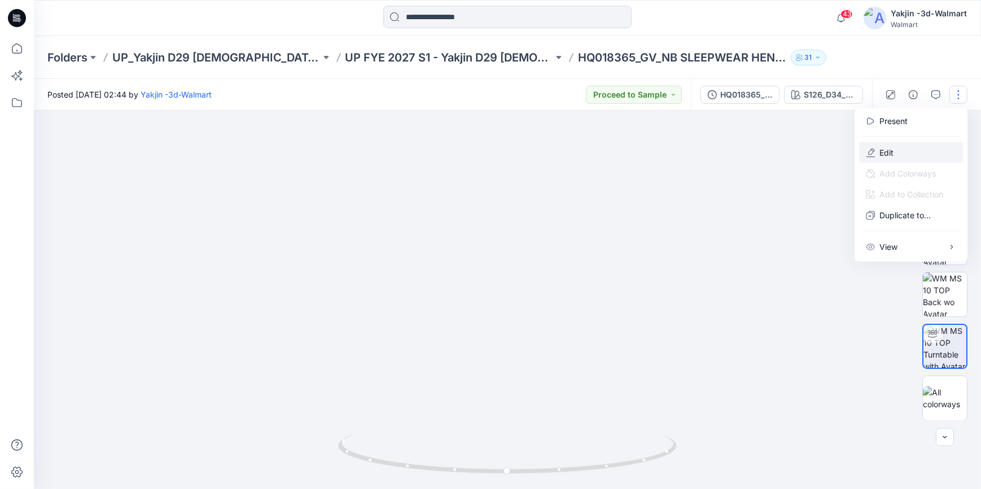
click at [922, 157] on button "Edit" at bounding box center [911, 152] width 104 height 21
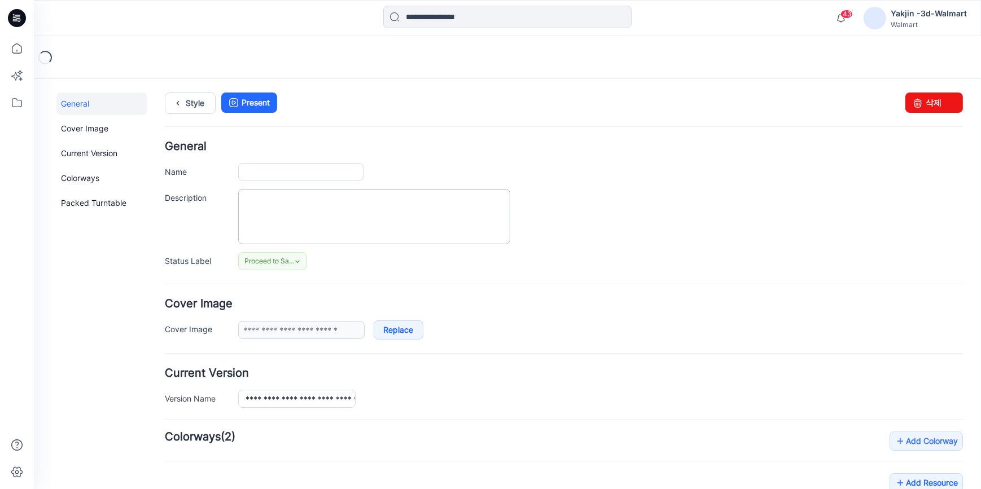
type input "**********"
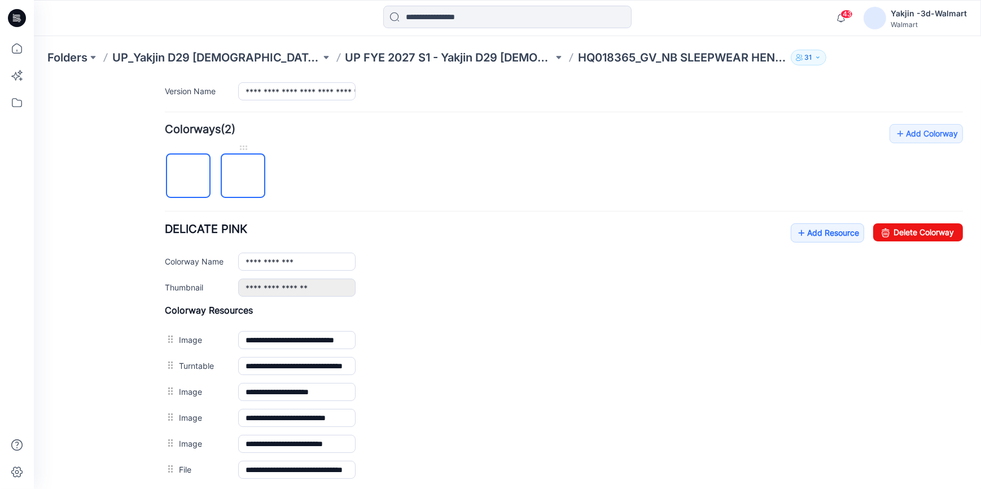
click at [243, 176] on img at bounding box center [243, 176] width 0 height 0
type input "**********"
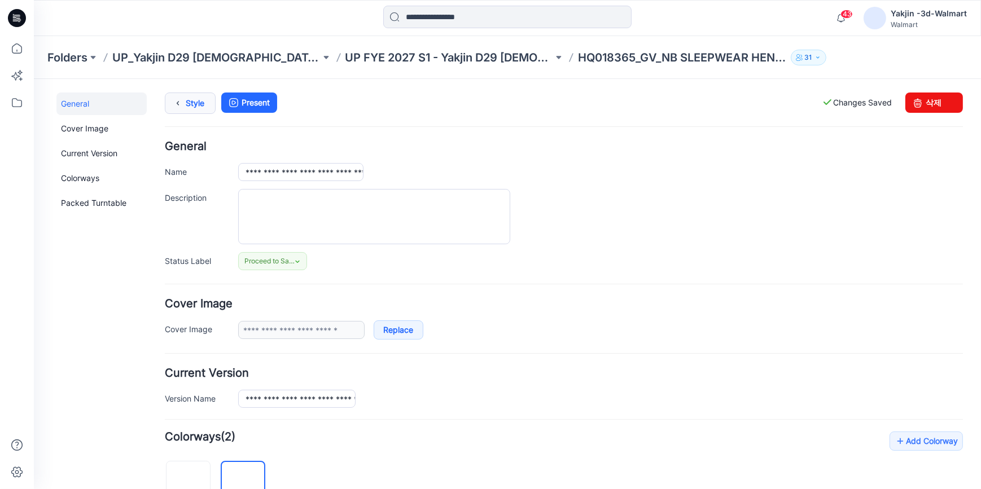
click at [190, 111] on link "Style" at bounding box center [190, 102] width 51 height 21
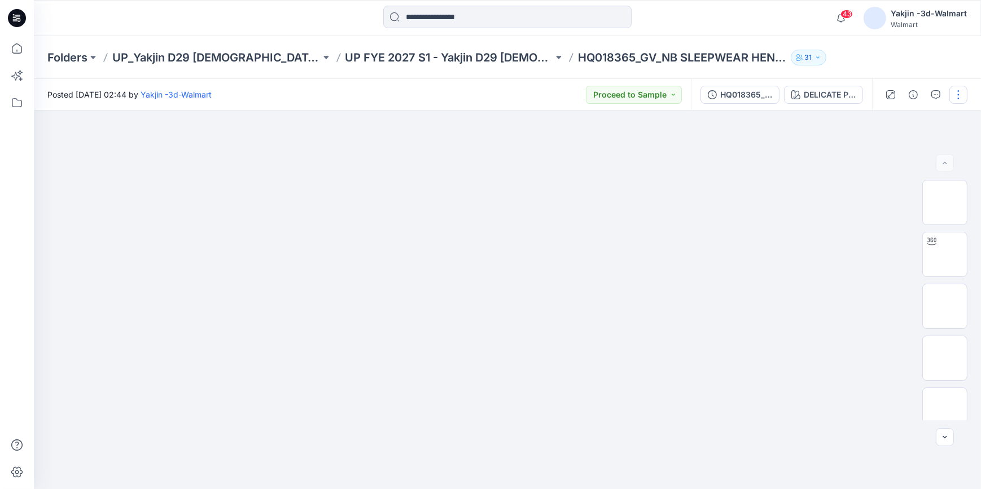
click at [956, 94] on button "button" at bounding box center [958, 95] width 18 height 18
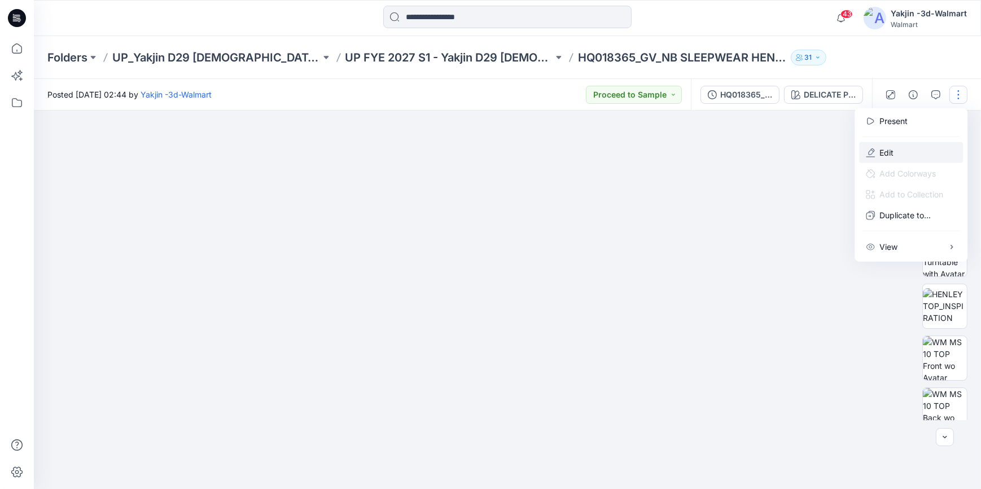
click at [914, 152] on button "Edit" at bounding box center [911, 152] width 104 height 21
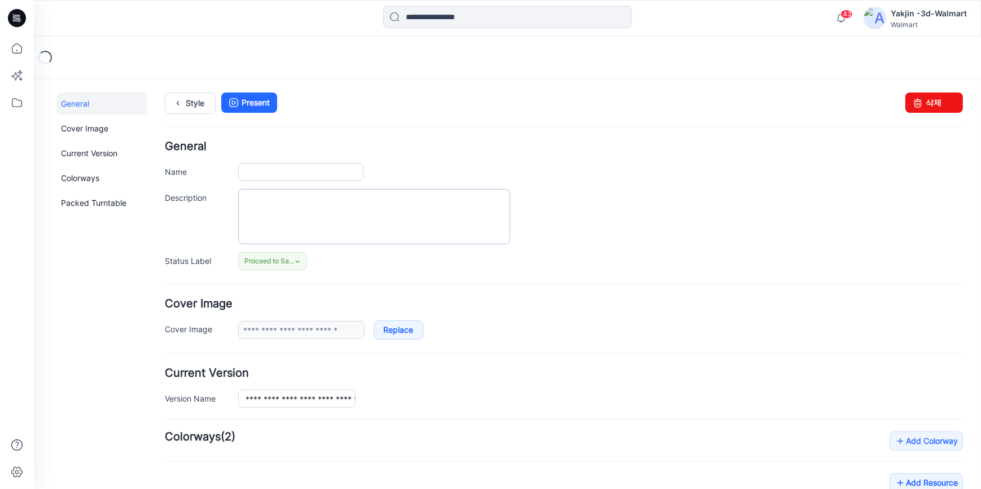
type input "**********"
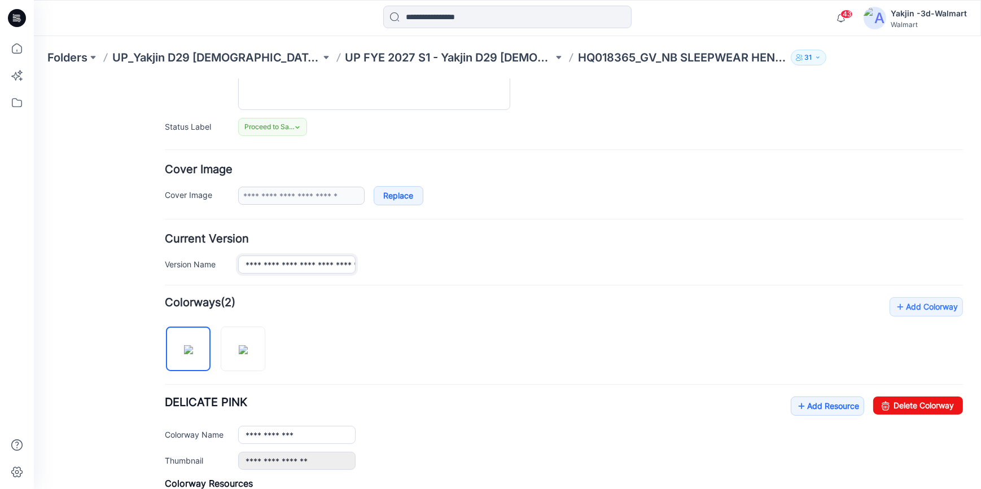
scroll to position [0, 68]
drag, startPoint x: 248, startPoint y: 262, endPoint x: 521, endPoint y: 245, distance: 273.0
click at [535, 273] on form "**********" at bounding box center [564, 384] width 798 height 756
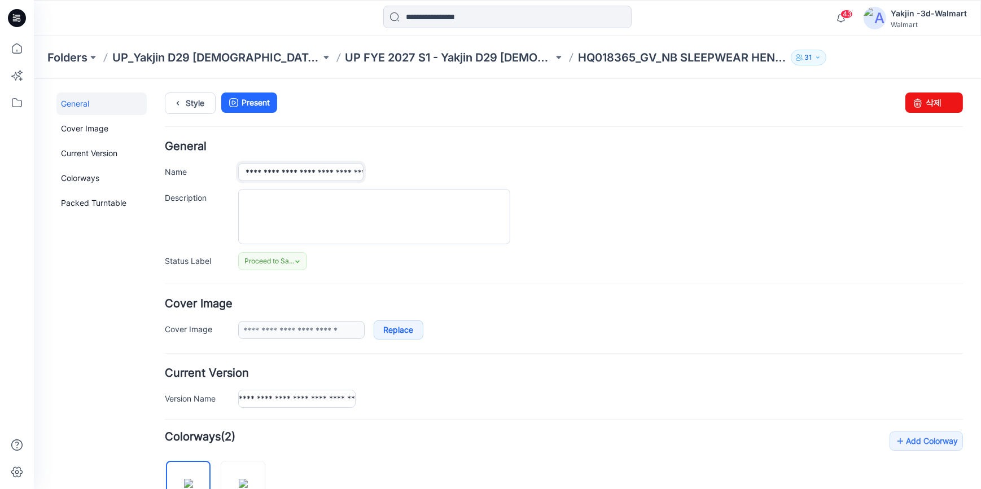
scroll to position [0, 0]
drag, startPoint x: 244, startPoint y: 173, endPoint x: 618, endPoint y: 212, distance: 375.5
click at [522, 194] on div "**********" at bounding box center [564, 204] width 798 height 129
paste input "**"
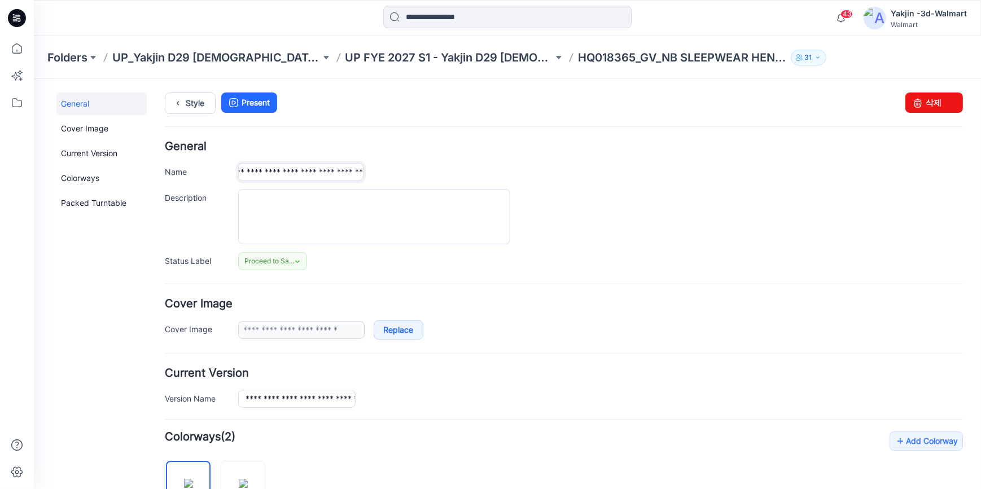
type input "**********"
drag, startPoint x: 682, startPoint y: 227, endPoint x: 670, endPoint y: 227, distance: 11.8
click at [682, 227] on div at bounding box center [600, 215] width 724 height 55
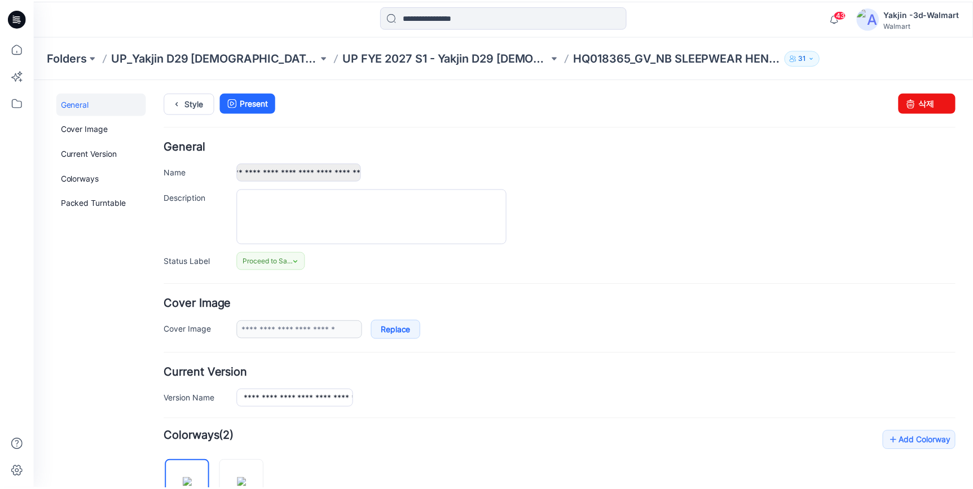
scroll to position [0, 0]
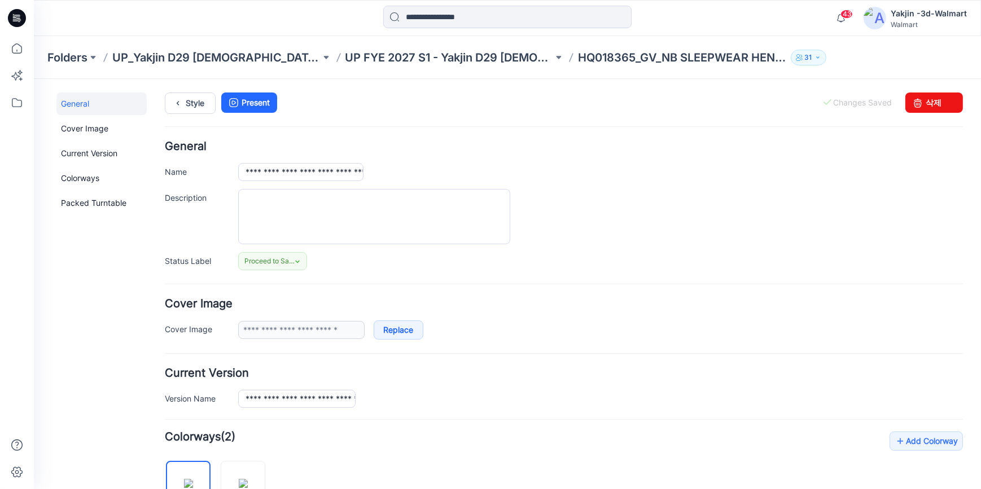
click at [19, 16] on icon at bounding box center [17, 18] width 18 height 18
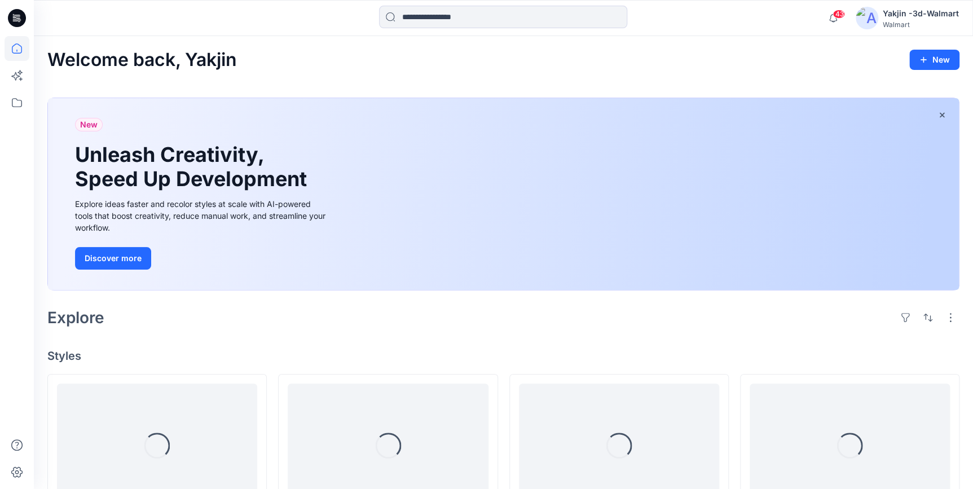
scroll to position [110, 0]
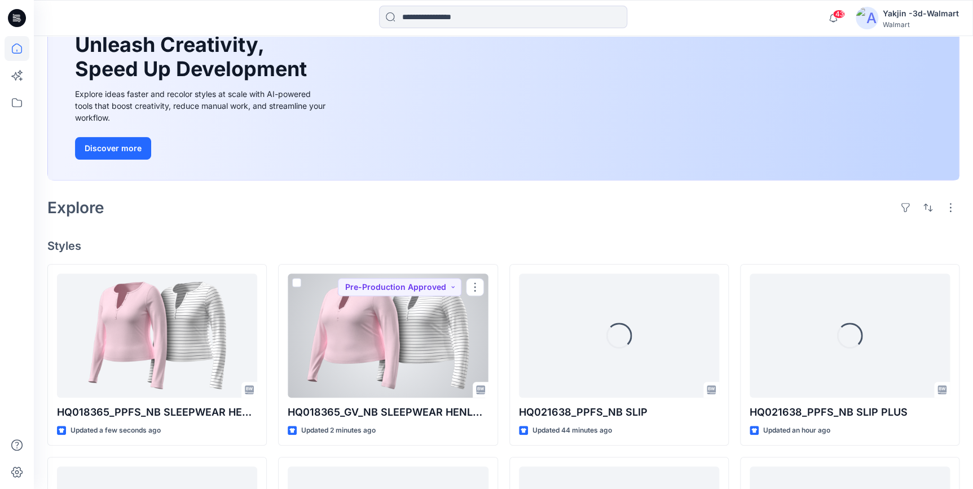
click at [339, 335] on div at bounding box center [388, 336] width 200 height 124
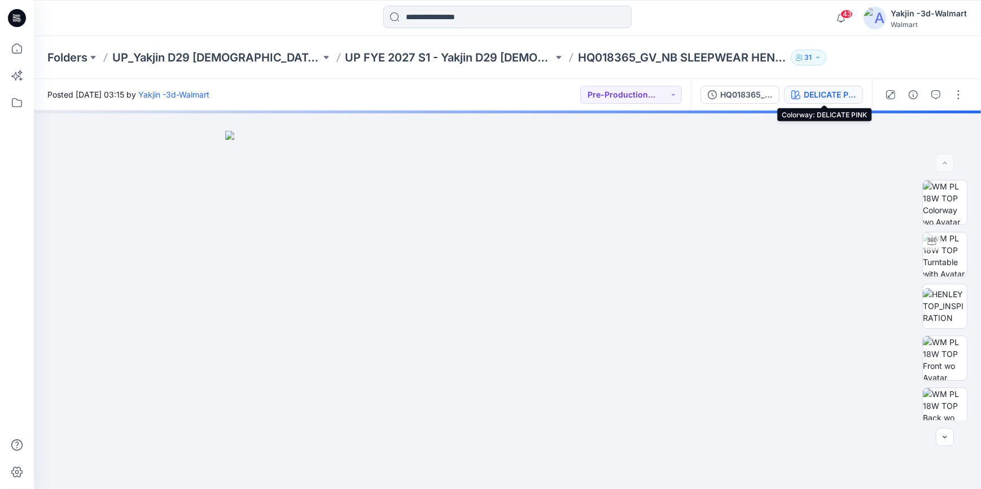
click at [827, 96] on div "DELICATE PINK" at bounding box center [829, 95] width 52 height 12
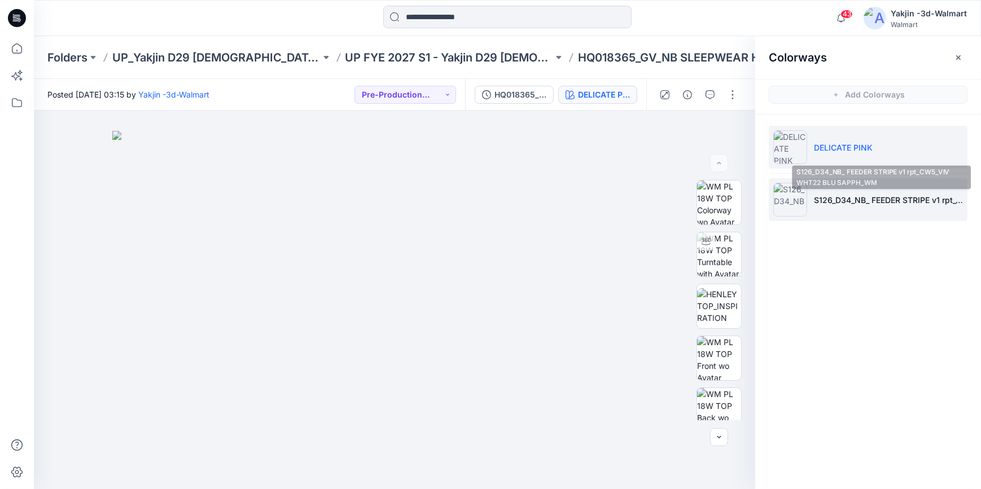
click at [867, 201] on p "S126_D34_NB_ FEEDER STRIPE v1 rpt_CW5_VIV WHT22 BLU SAPPH_WM" at bounding box center [888, 200] width 149 height 12
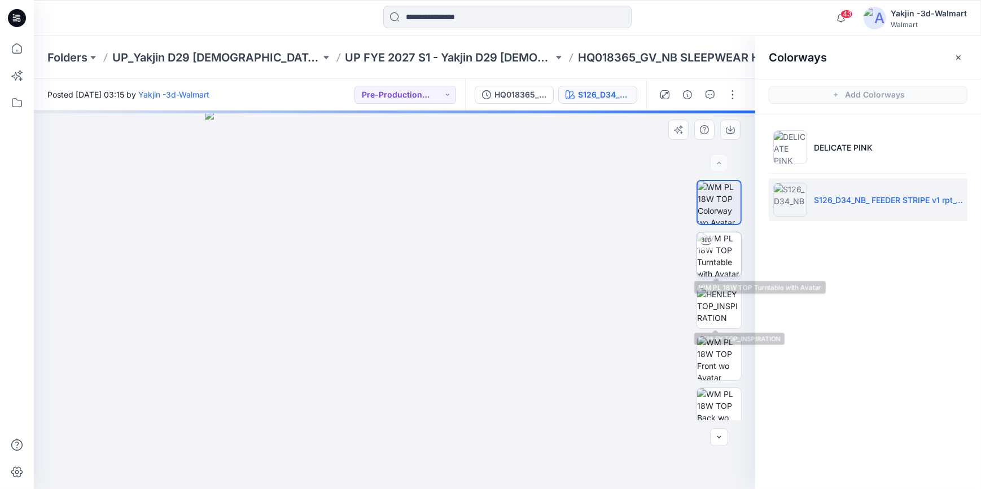
click at [722, 262] on img at bounding box center [719, 254] width 44 height 44
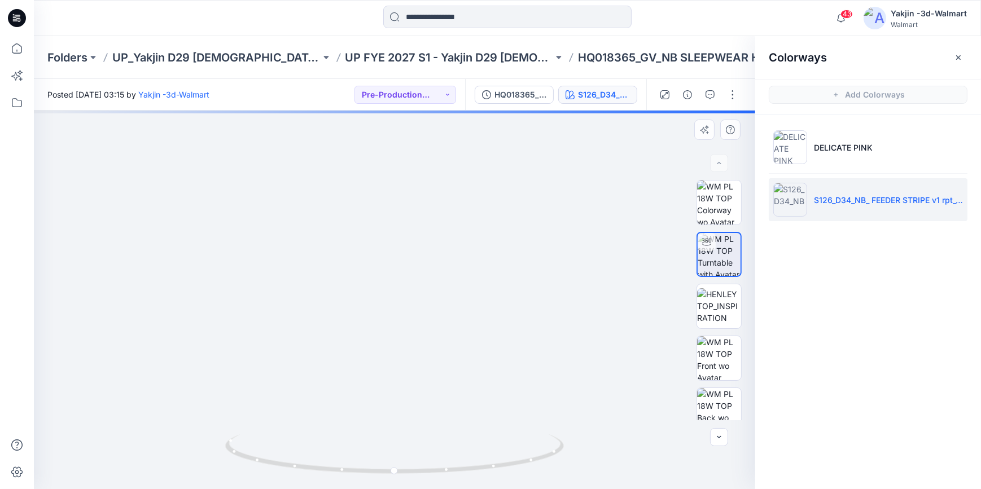
drag, startPoint x: 522, startPoint y: 179, endPoint x: 534, endPoint y: 322, distance: 142.7
click at [560, 435] on div at bounding box center [394, 300] width 721 height 379
click at [958, 55] on icon "button" at bounding box center [958, 57] width 9 height 9
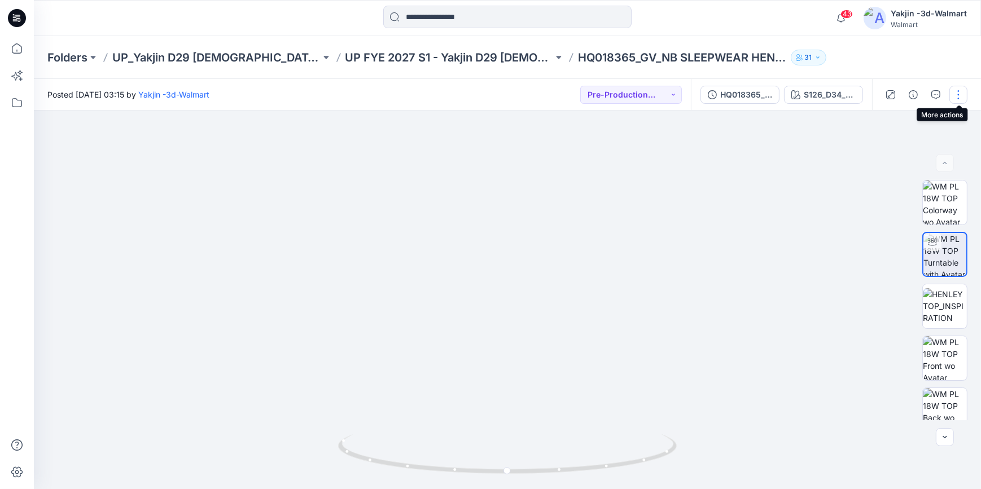
click at [959, 96] on button "button" at bounding box center [958, 95] width 18 height 18
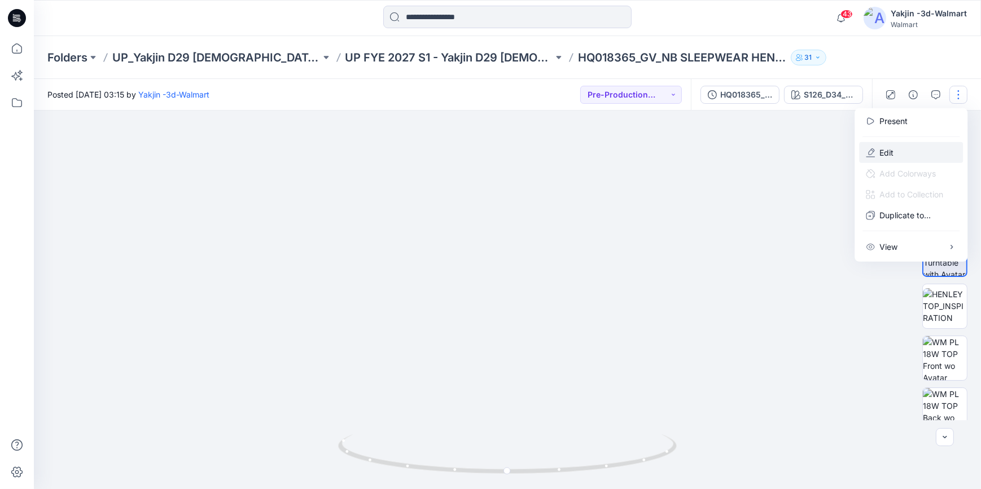
click at [902, 156] on button "Edit" at bounding box center [911, 152] width 104 height 21
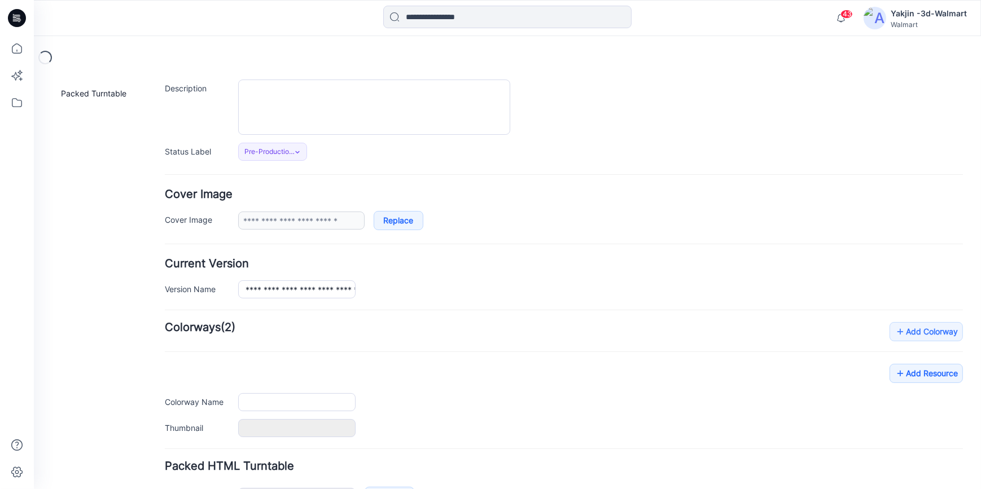
type input "**********"
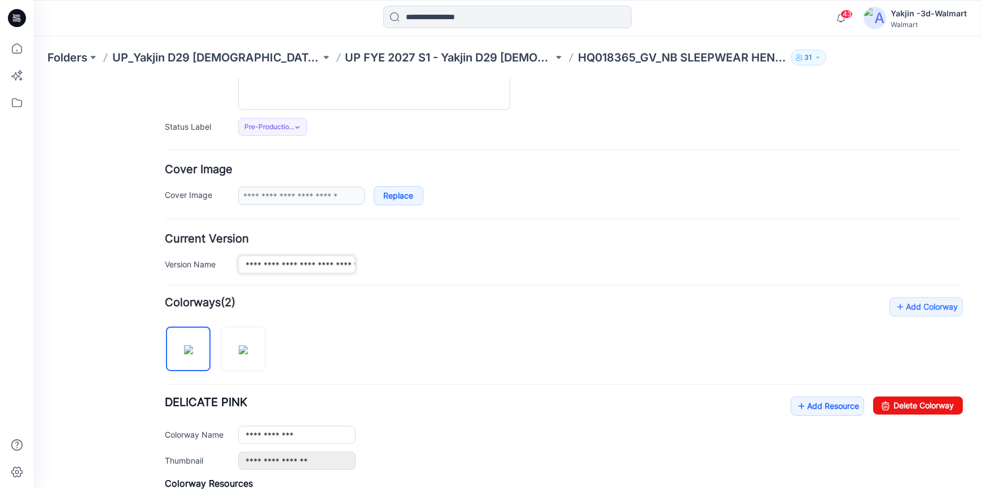
scroll to position [0, 90]
drag, startPoint x: 306, startPoint y: 263, endPoint x: 437, endPoint y: 225, distance: 136.4
click at [530, 278] on form "**********" at bounding box center [564, 384] width 798 height 756
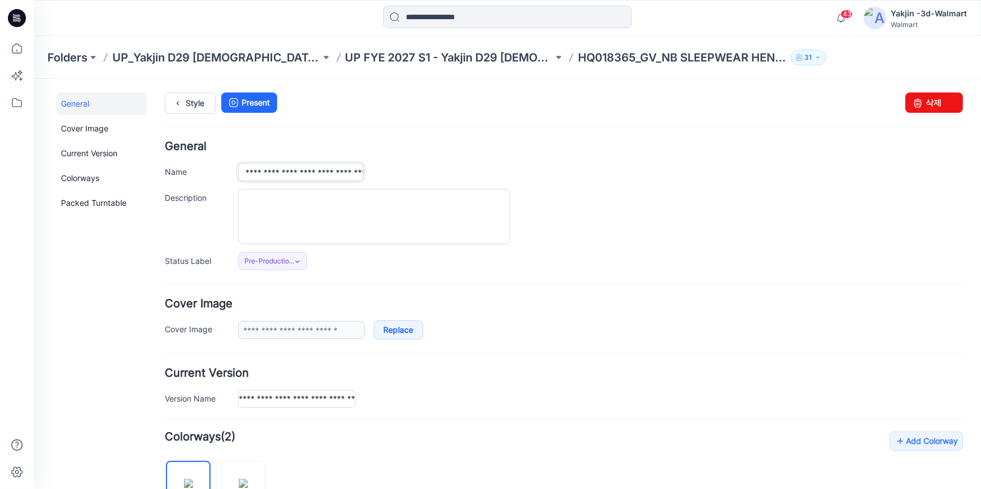
scroll to position [0, 0]
drag, startPoint x: 246, startPoint y: 170, endPoint x: 605, endPoint y: 217, distance: 362.5
click at [572, 210] on div "**********" at bounding box center [564, 204] width 798 height 129
paste input "**"
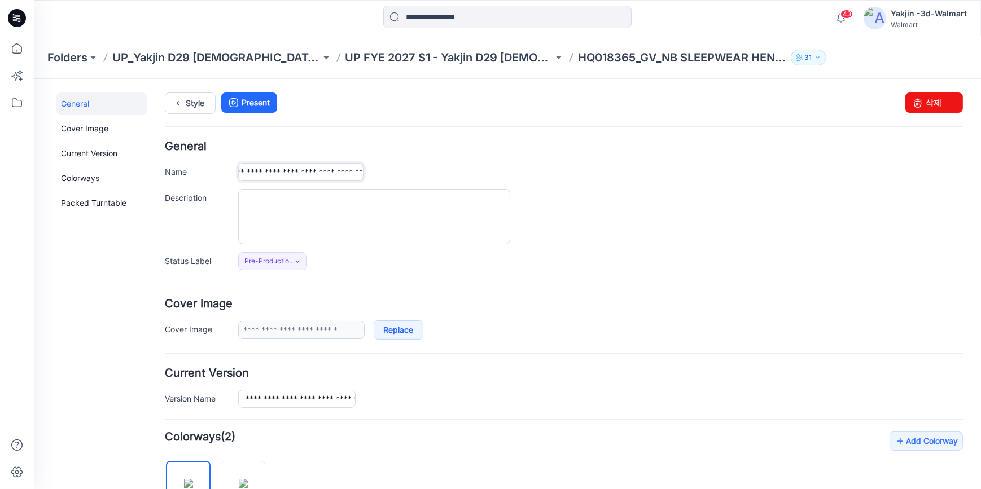
type input "**********"
click at [634, 223] on div at bounding box center [600, 215] width 724 height 55
click at [14, 22] on icon at bounding box center [17, 18] width 18 height 18
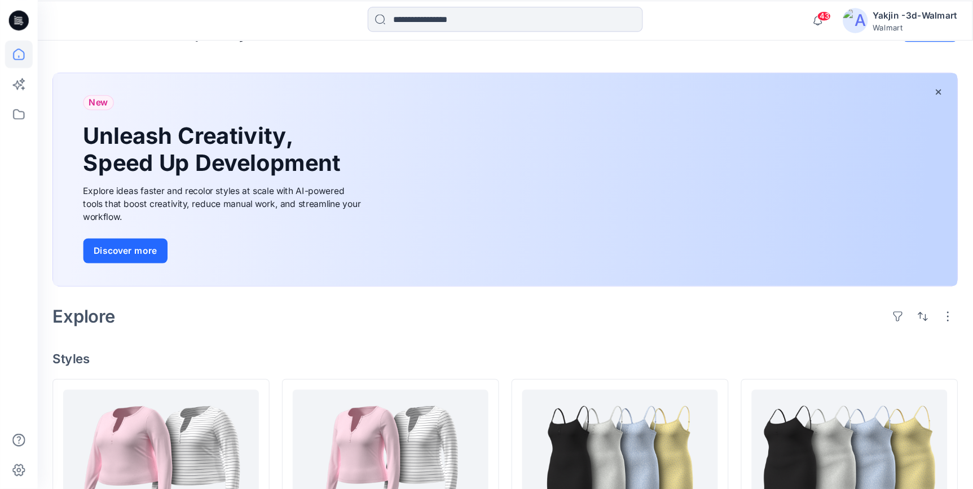
scroll to position [51, 0]
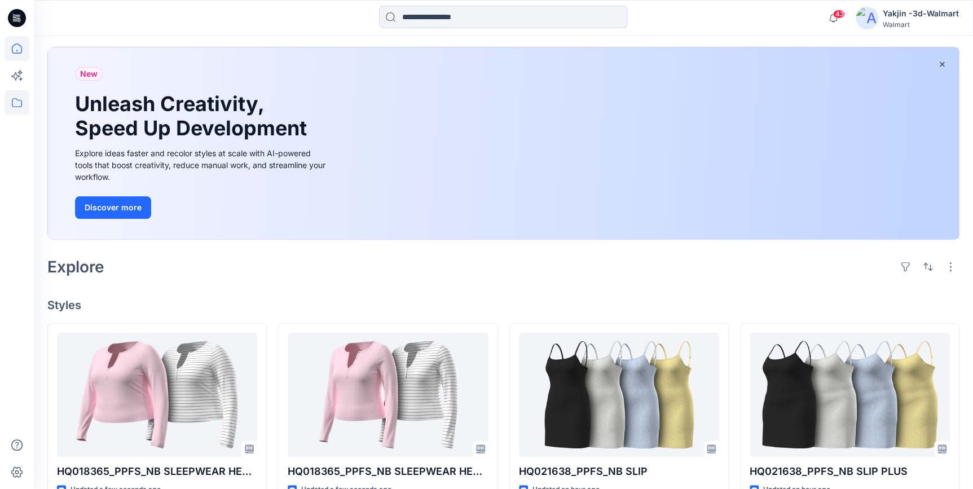
click at [16, 107] on icon at bounding box center [17, 102] width 25 height 25
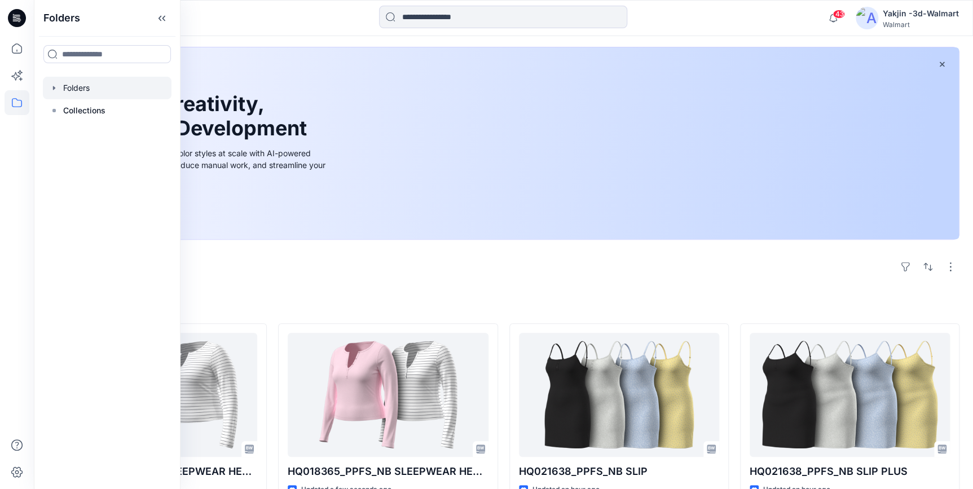
click at [90, 91] on div at bounding box center [107, 88] width 129 height 23
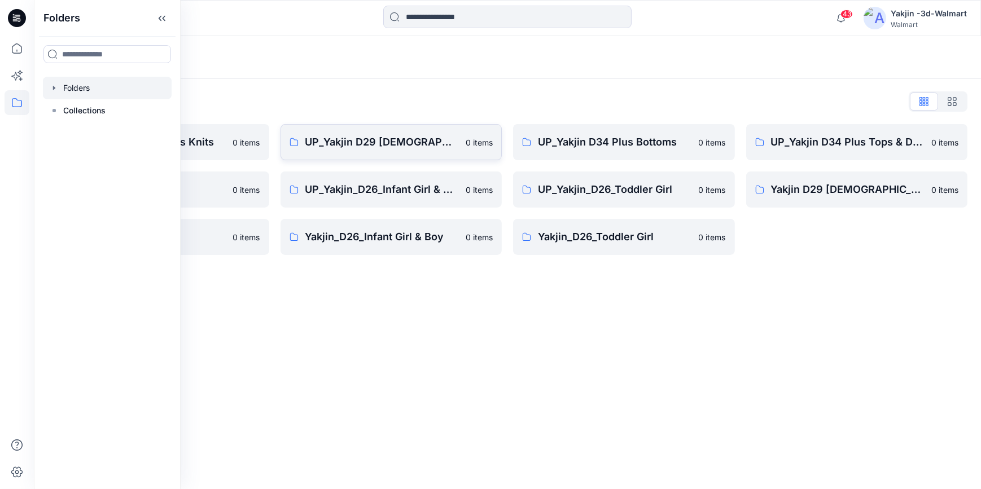
click at [349, 146] on p "UP_Yakjin D29 [DEMOGRAPHIC_DATA] Sleep" at bounding box center [382, 142] width 154 height 16
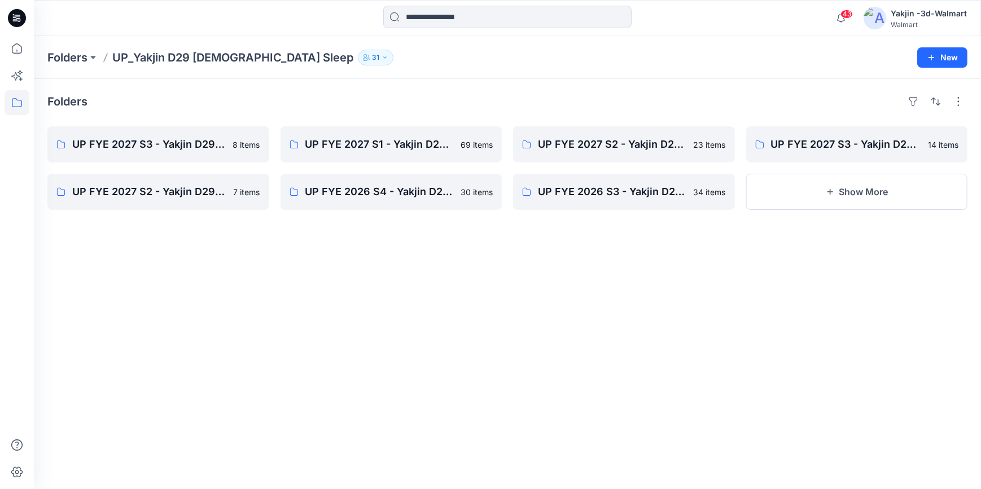
drag, startPoint x: 536, startPoint y: 386, endPoint x: 247, endPoint y: 152, distance: 371.9
click at [536, 386] on div "Folders UP FYE 2027 S3 - Yakjin D29 JOYSPUN [DEMOGRAPHIC_DATA] Sleepwear 8 item…" at bounding box center [507, 284] width 947 height 410
click at [409, 157] on link "UP FYE 2027 S1 - Yakjin D29 [DEMOGRAPHIC_DATA] Sleepwear" at bounding box center [391, 144] width 222 height 36
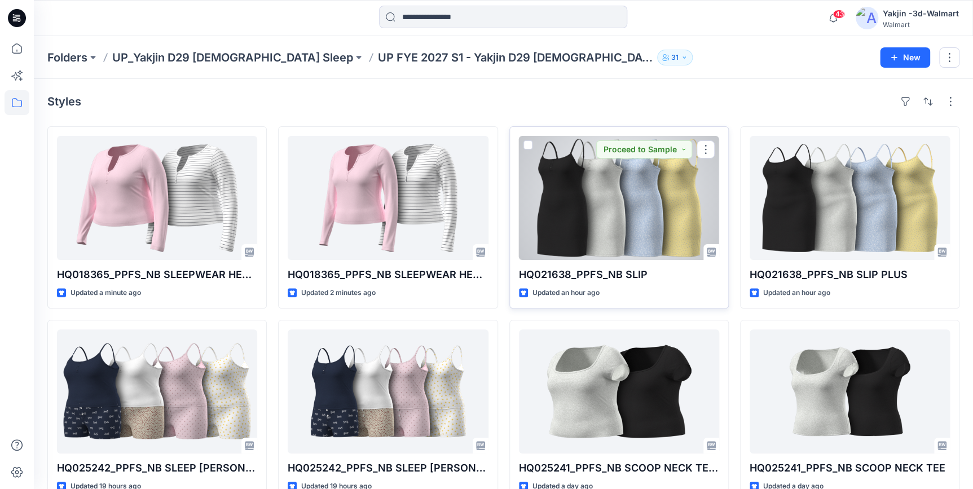
click at [626, 231] on div at bounding box center [619, 198] width 200 height 124
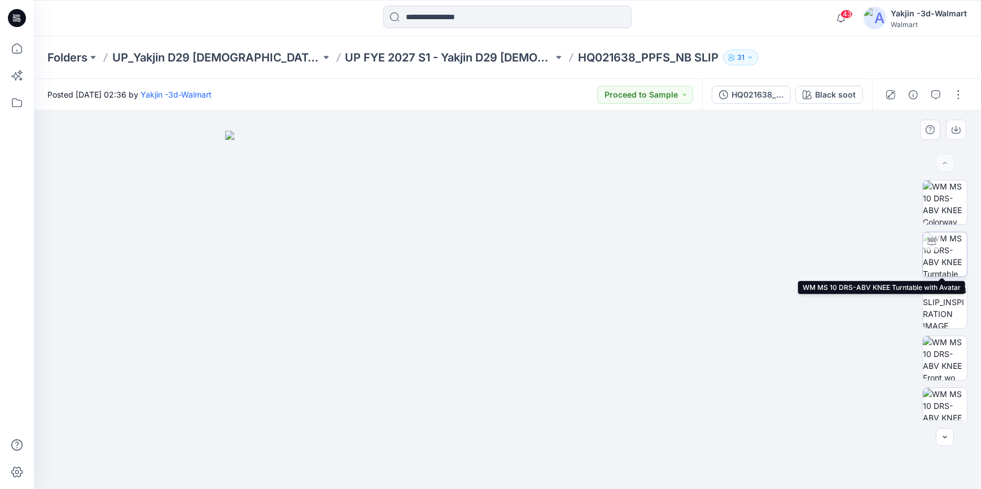
click at [947, 253] on img at bounding box center [945, 254] width 44 height 44
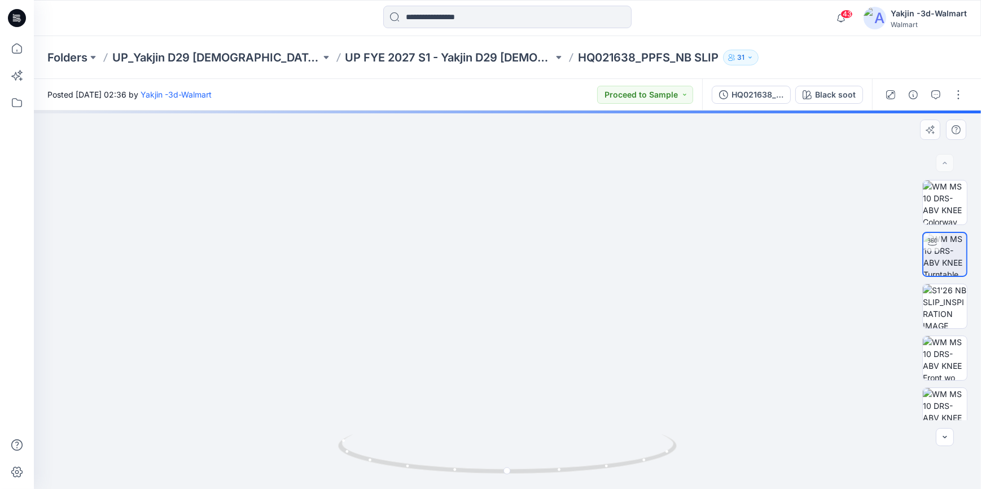
drag, startPoint x: 555, startPoint y: 216, endPoint x: 552, endPoint y: 231, distance: 15.4
click at [552, 231] on img at bounding box center [507, 217] width 752 height 545
drag, startPoint x: 616, startPoint y: 469, endPoint x: 475, endPoint y: 474, distance: 141.1
click at [475, 474] on icon at bounding box center [508, 455] width 341 height 42
drag, startPoint x: 648, startPoint y: 198, endPoint x: 644, endPoint y: 245, distance: 47.0
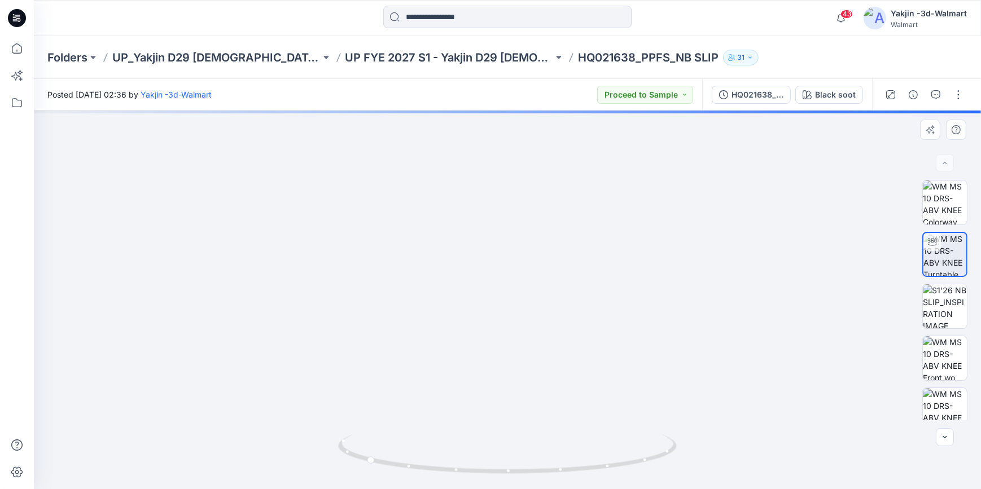
click at [644, 245] on img at bounding box center [507, 231] width 752 height 517
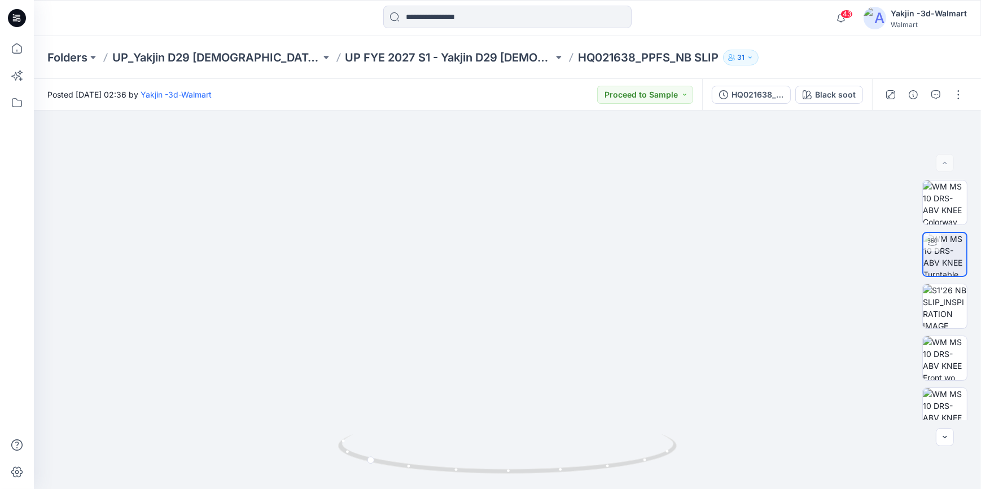
click at [16, 16] on icon at bounding box center [17, 18] width 18 height 18
